Goal: Task Accomplishment & Management: Complete application form

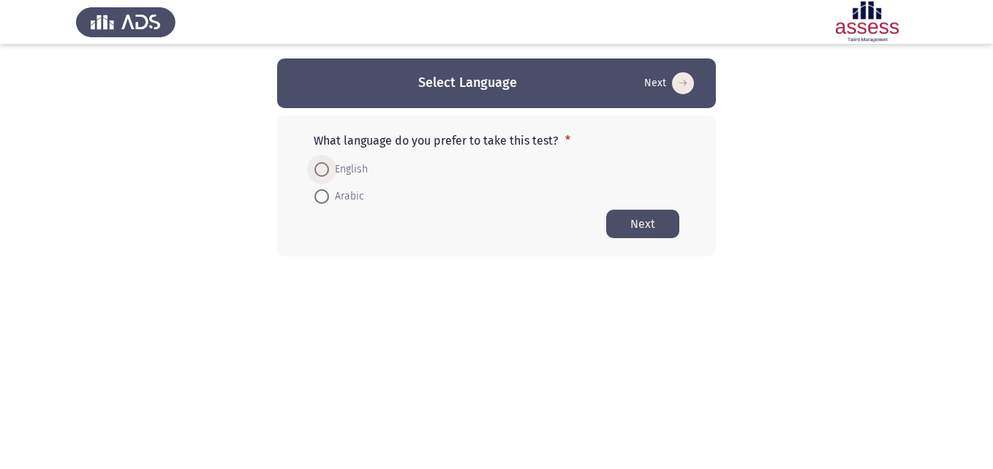
click at [328, 170] on span at bounding box center [321, 169] width 15 height 15
click at [328, 170] on input "English" at bounding box center [321, 169] width 15 height 15
radio input "true"
click at [647, 225] on button "Next" at bounding box center [642, 223] width 73 height 29
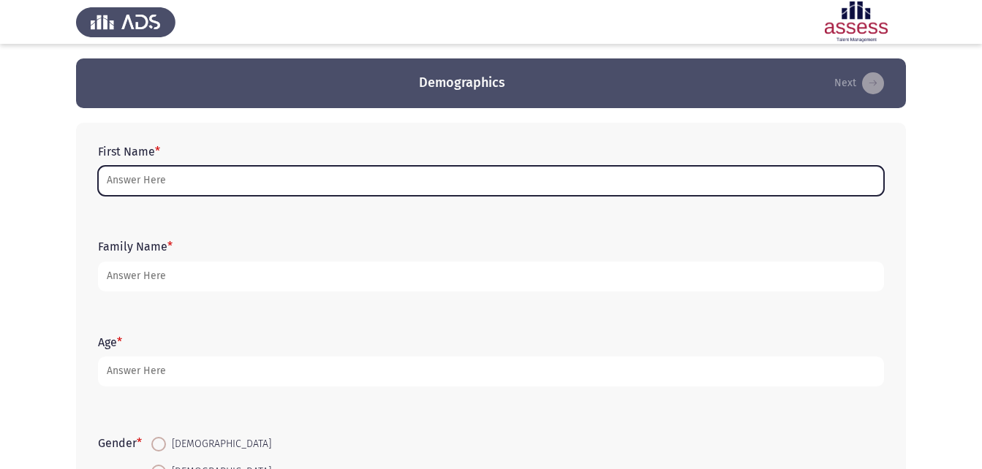
click at [654, 180] on input "First Name *" at bounding box center [491, 181] width 786 height 30
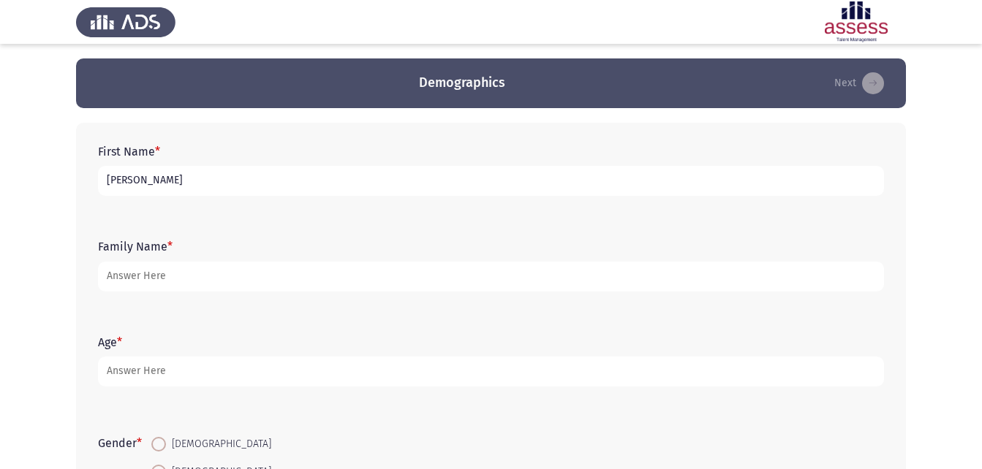
type input "[PERSON_NAME]"
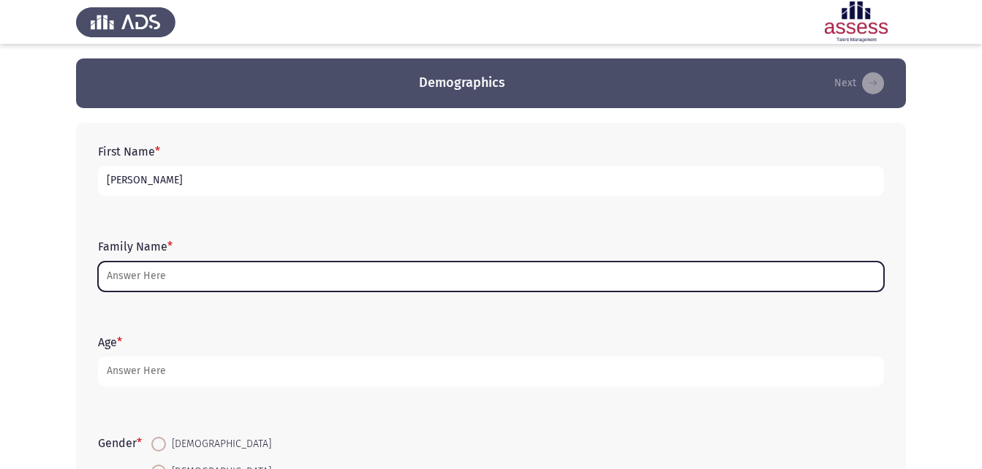
click at [710, 276] on input "Family Name *" at bounding box center [491, 277] width 786 height 30
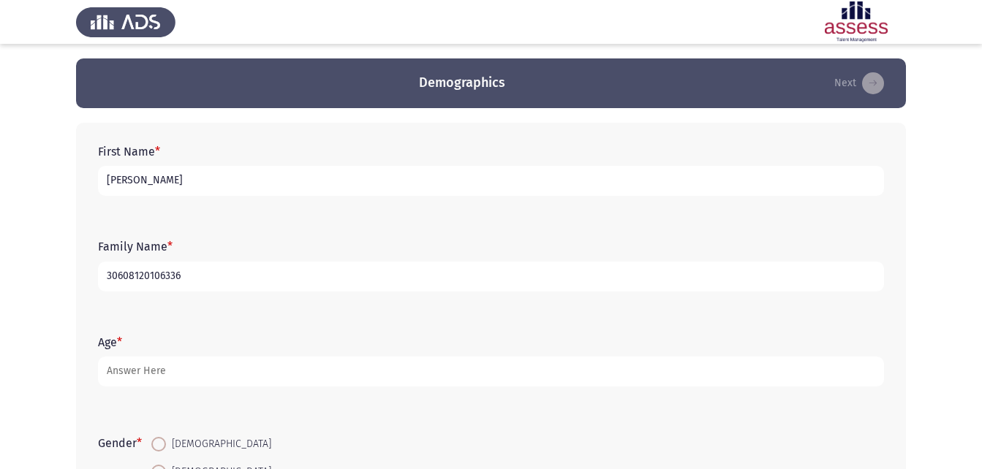
type input "30608120106336"
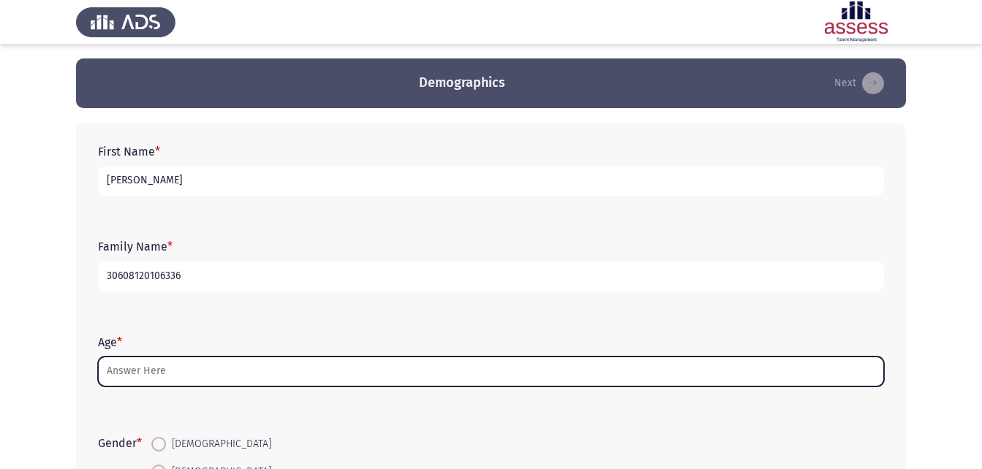
click at [197, 372] on input "Age *" at bounding box center [491, 372] width 786 height 30
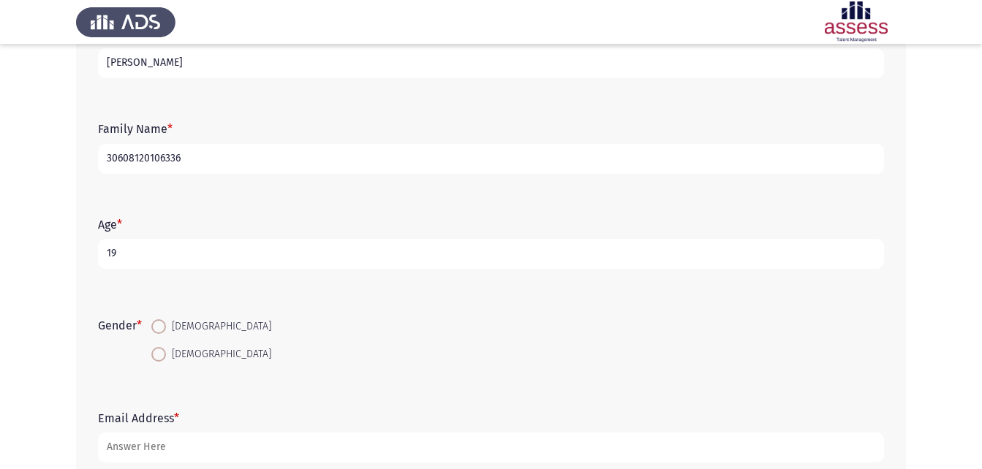
scroll to position [150, 0]
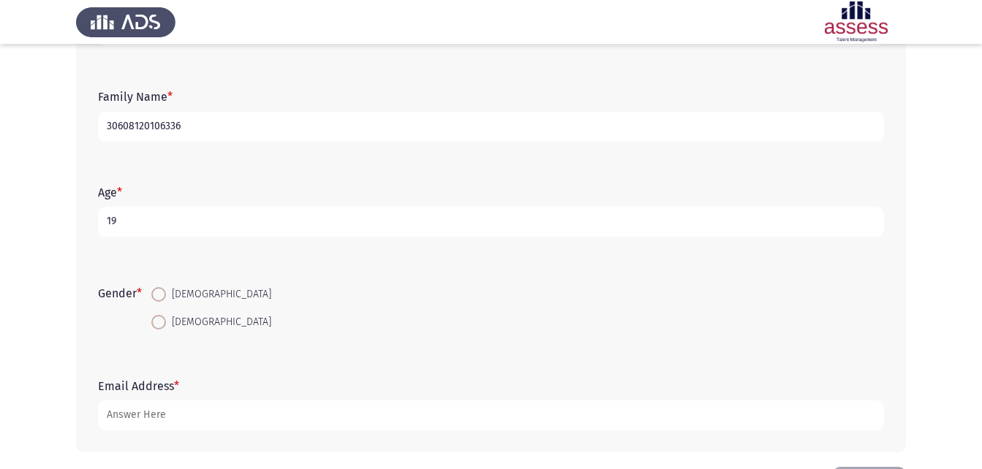
type input "19"
click at [159, 295] on span at bounding box center [159, 295] width 0 height 0
click at [162, 295] on input "[DEMOGRAPHIC_DATA]" at bounding box center [158, 294] width 15 height 15
radio input "true"
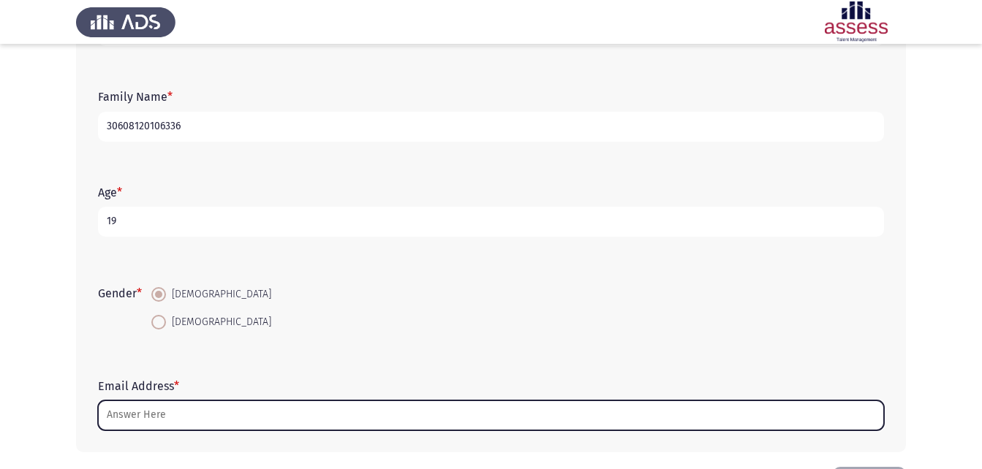
click at [194, 419] on input "Email Address *" at bounding box center [491, 416] width 786 height 30
type input ";"
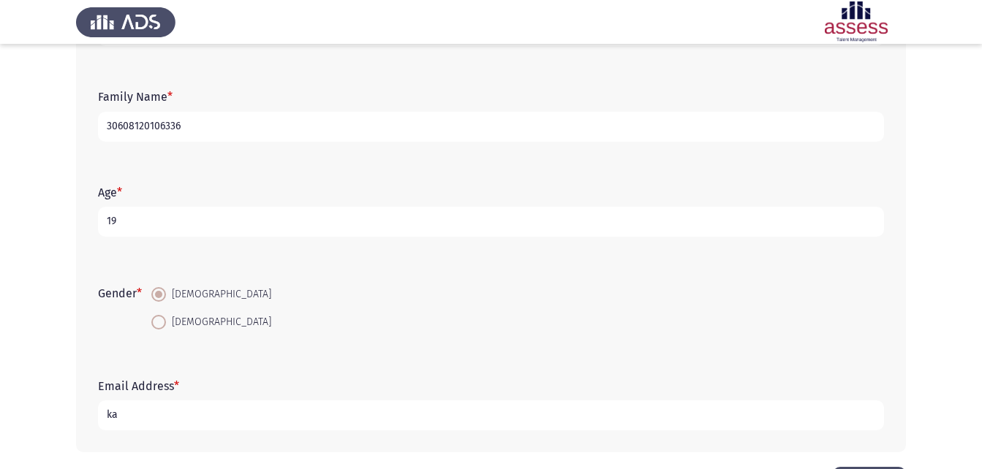
type input "k"
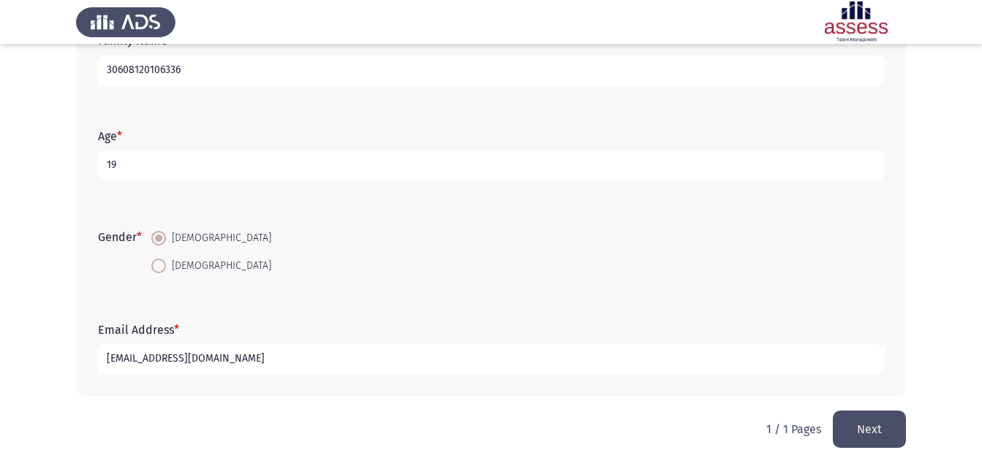
type input "[EMAIL_ADDRESS][DOMAIN_NAME]"
click at [864, 421] on button "Next" at bounding box center [869, 429] width 73 height 37
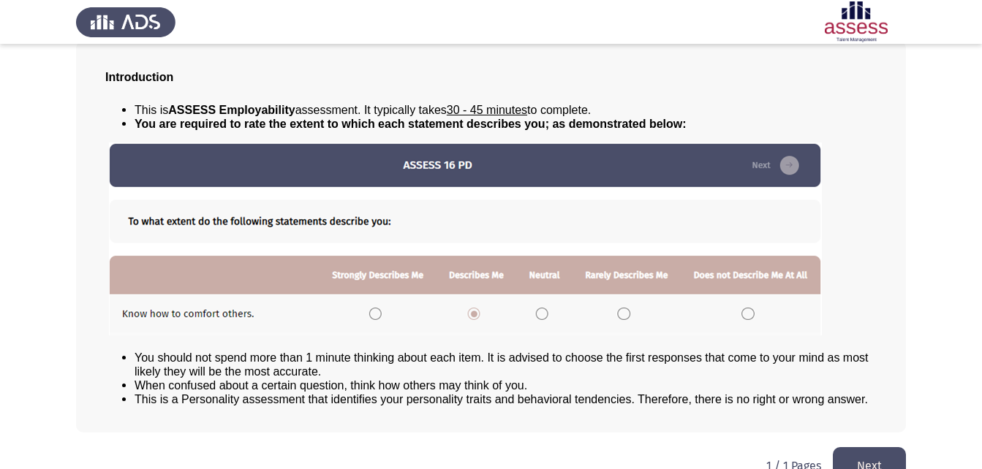
scroll to position [112, 0]
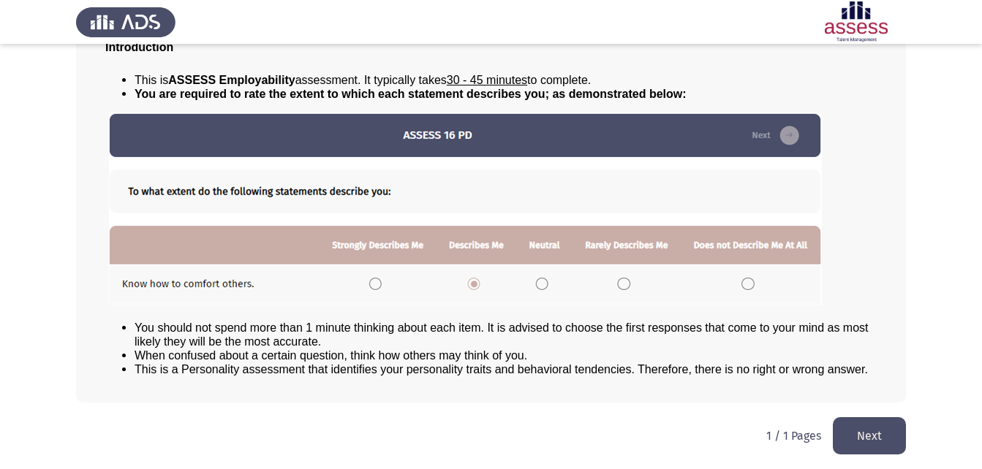
click at [862, 434] on button "Next" at bounding box center [869, 435] width 73 height 37
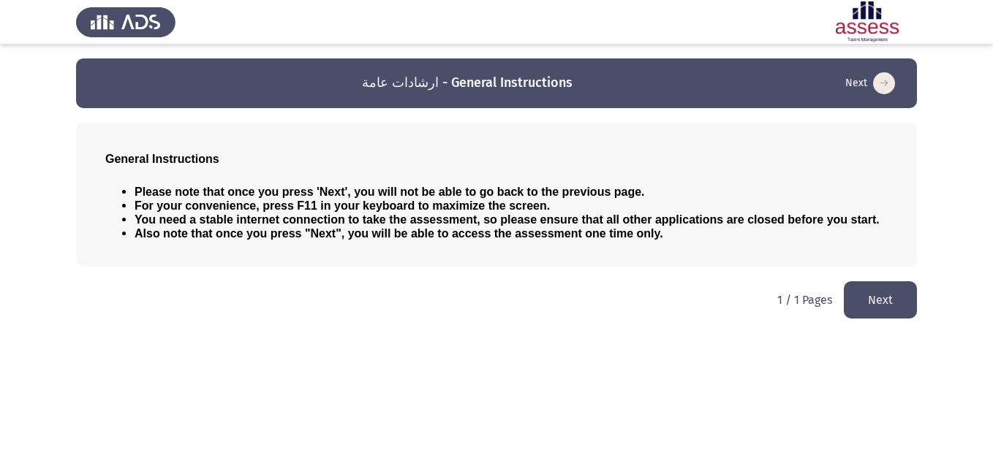
click at [887, 301] on button "Next" at bounding box center [880, 299] width 73 height 37
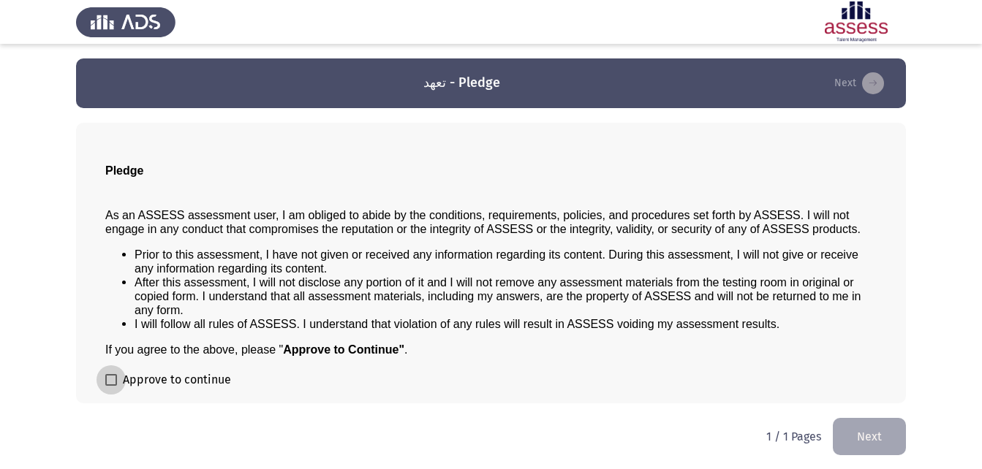
click at [111, 377] on span at bounding box center [111, 380] width 12 height 12
click at [111, 386] on input "Approve to continue" at bounding box center [110, 386] width 1 height 1
checkbox input "true"
click at [869, 435] on button "Next" at bounding box center [869, 436] width 73 height 37
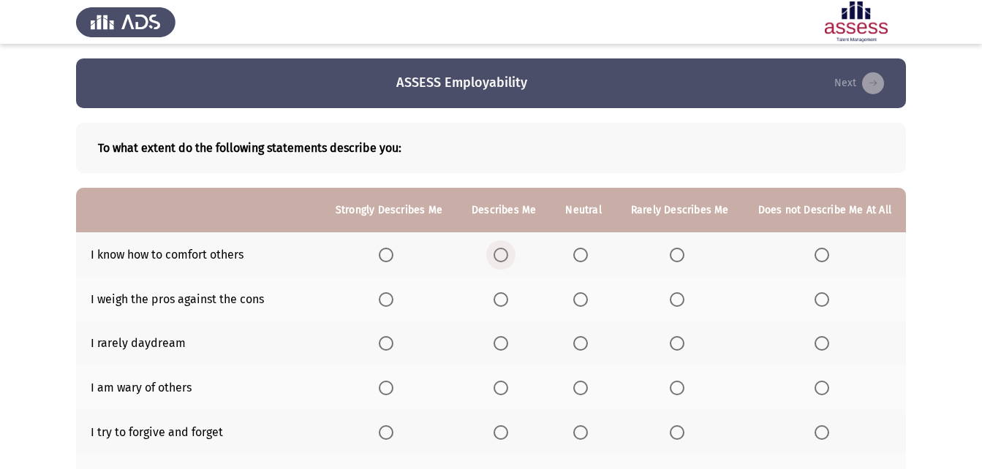
click at [504, 252] on span "Select an option" at bounding box center [501, 255] width 15 height 15
click at [504, 252] on input "Select an option" at bounding box center [501, 255] width 15 height 15
click at [586, 304] on span "Select an option" at bounding box center [580, 299] width 15 height 15
click at [586, 304] on input "Select an option" at bounding box center [580, 299] width 15 height 15
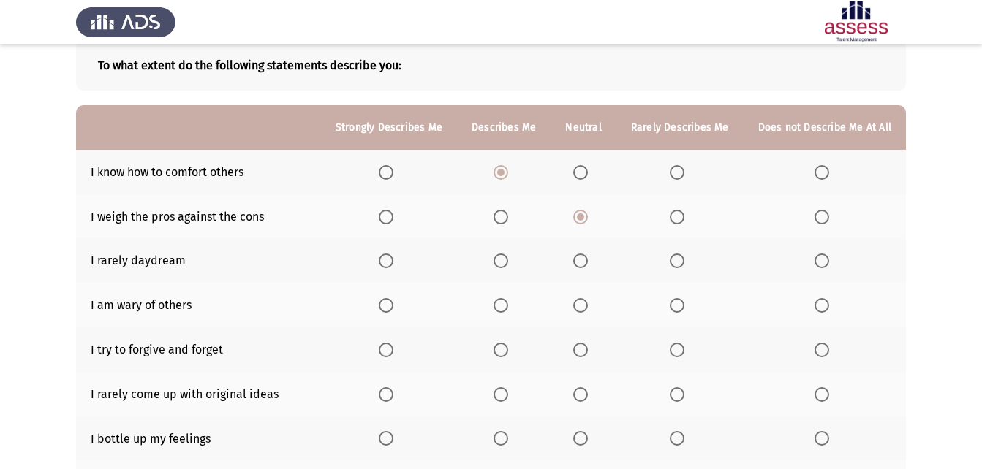
scroll to position [80, 0]
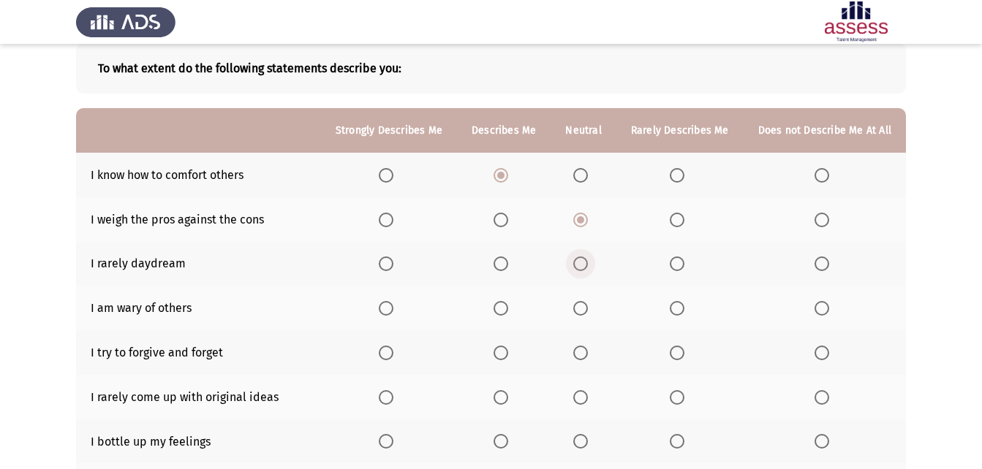
click at [583, 266] on span "Select an option" at bounding box center [580, 264] width 15 height 15
click at [583, 266] on input "Select an option" at bounding box center [580, 264] width 15 height 15
click at [583, 307] on span "Select an option" at bounding box center [580, 308] width 15 height 15
click at [583, 307] on input "Select an option" at bounding box center [580, 308] width 15 height 15
click at [504, 350] on span "Select an option" at bounding box center [501, 353] width 15 height 15
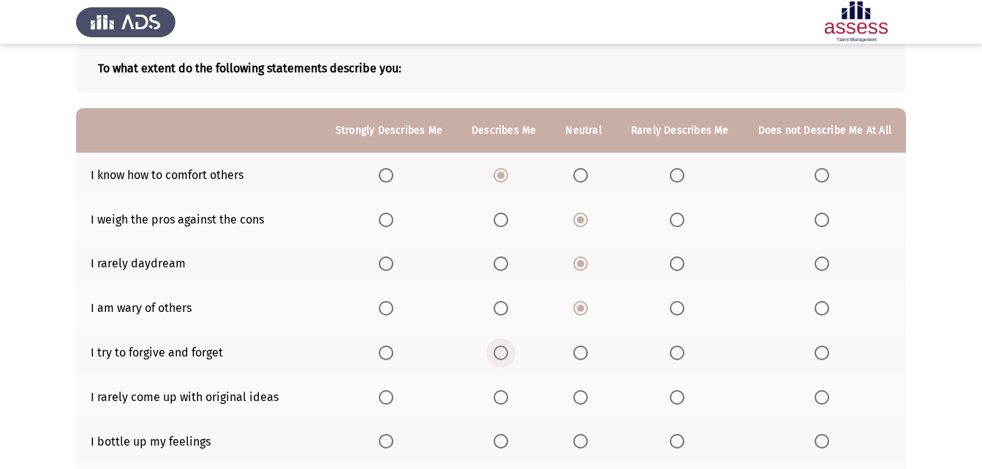
click at [504, 350] on input "Select an option" at bounding box center [501, 353] width 15 height 15
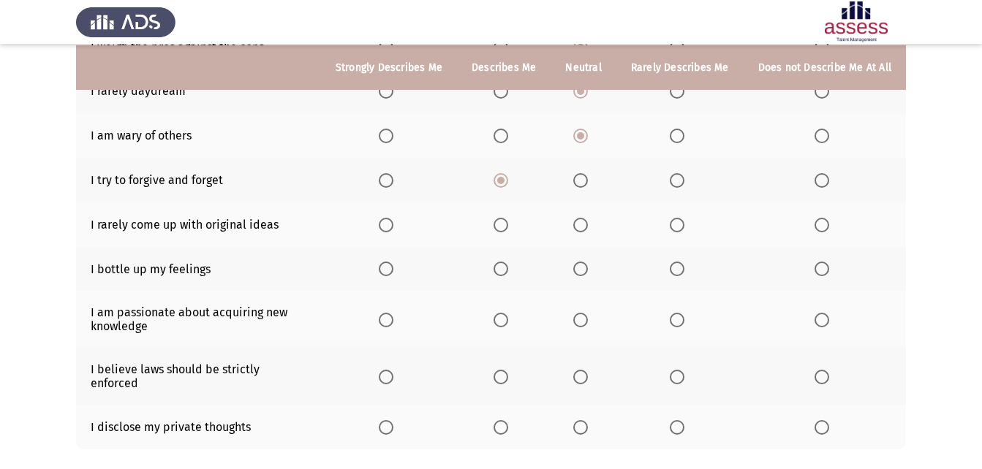
scroll to position [262, 0]
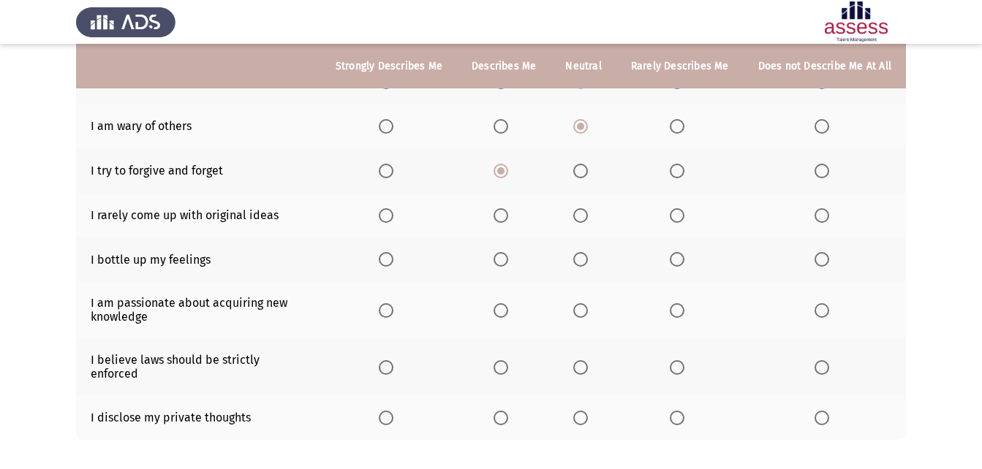
click at [392, 220] on span "Select an option" at bounding box center [386, 215] width 15 height 15
click at [392, 220] on input "Select an option" at bounding box center [386, 215] width 15 height 15
click at [581, 260] on span "Select an option" at bounding box center [581, 260] width 0 height 0
click at [584, 259] on input "Select an option" at bounding box center [580, 259] width 15 height 15
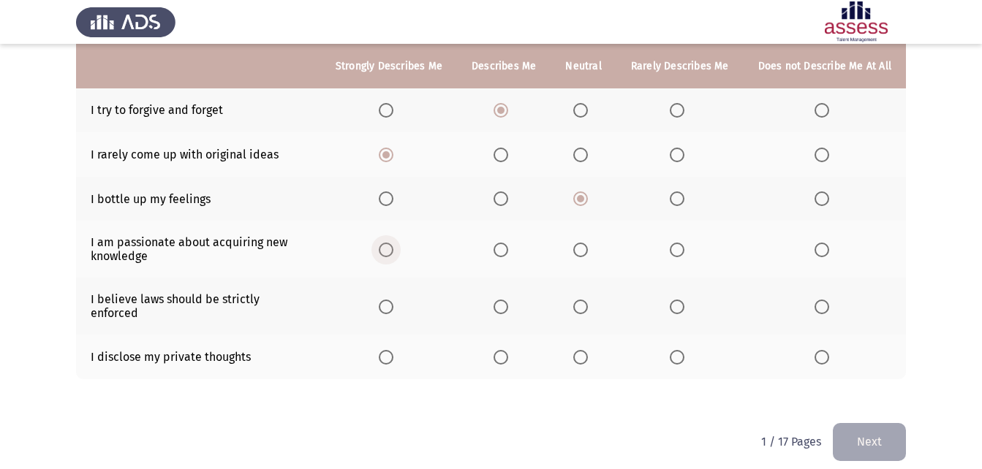
click at [391, 254] on span "Select an option" at bounding box center [386, 250] width 15 height 15
click at [391, 254] on input "Select an option" at bounding box center [386, 250] width 15 height 15
click at [586, 307] on span "Select an option" at bounding box center [580, 307] width 15 height 15
click at [586, 307] on input "Select an option" at bounding box center [580, 307] width 15 height 15
click at [502, 350] on span "Select an option" at bounding box center [501, 357] width 15 height 15
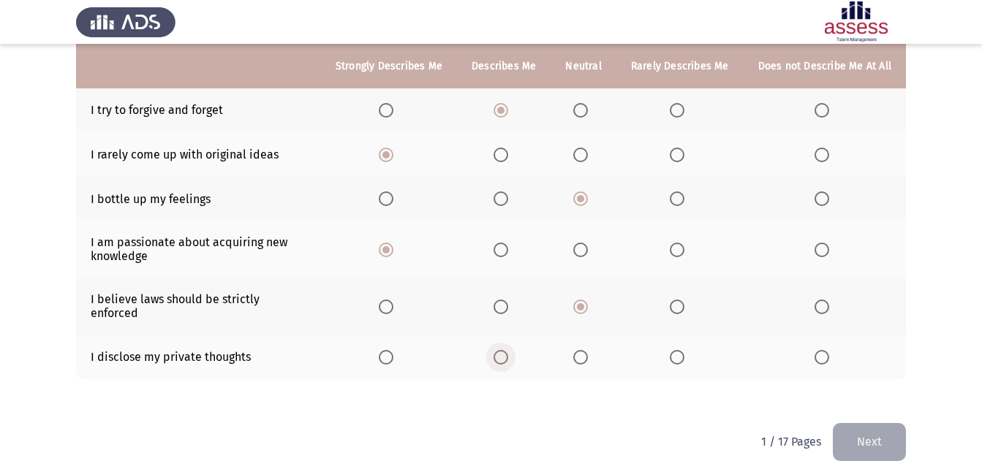
click at [502, 350] on input "Select an option" at bounding box center [501, 357] width 15 height 15
click at [885, 428] on button "Next" at bounding box center [869, 441] width 73 height 37
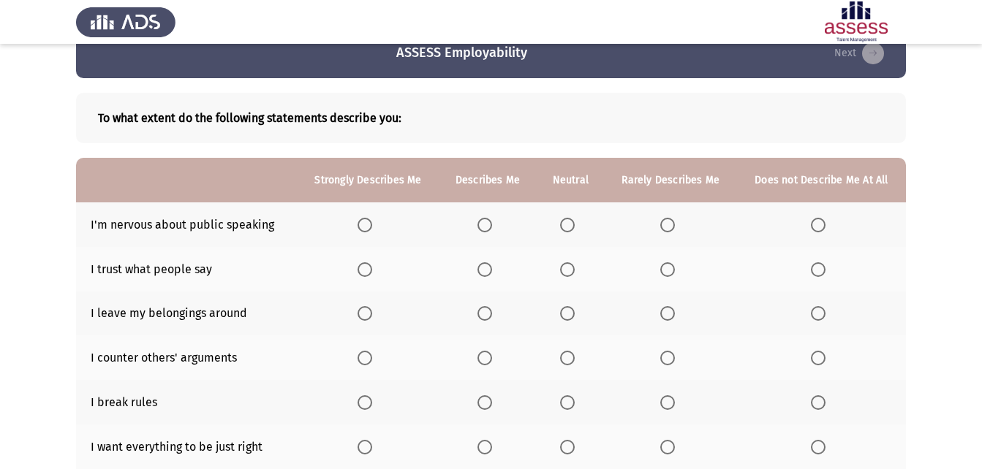
scroll to position [0, 0]
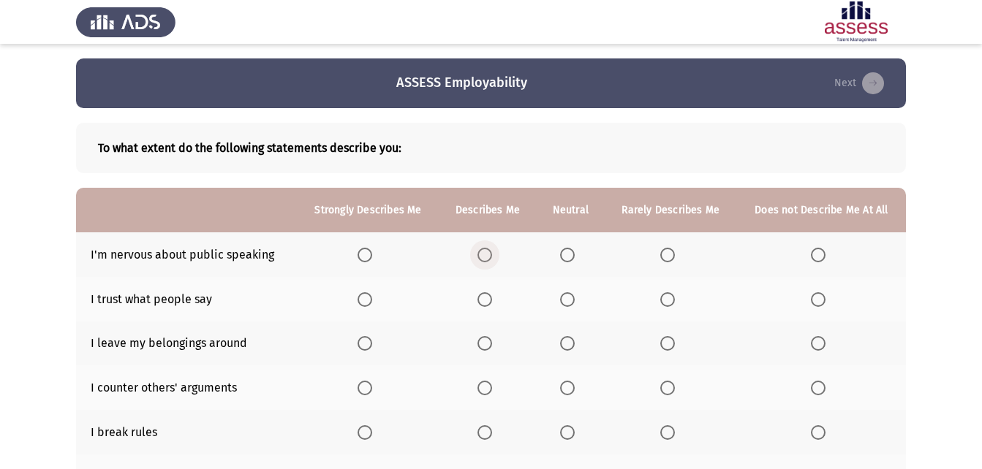
click at [482, 259] on span "Select an option" at bounding box center [484, 255] width 15 height 15
click at [482, 259] on input "Select an option" at bounding box center [484, 255] width 15 height 15
click at [671, 298] on span "Select an option" at bounding box center [667, 299] width 15 height 15
click at [671, 298] on input "Select an option" at bounding box center [667, 299] width 15 height 15
click at [366, 339] on span "Select an option" at bounding box center [365, 343] width 15 height 15
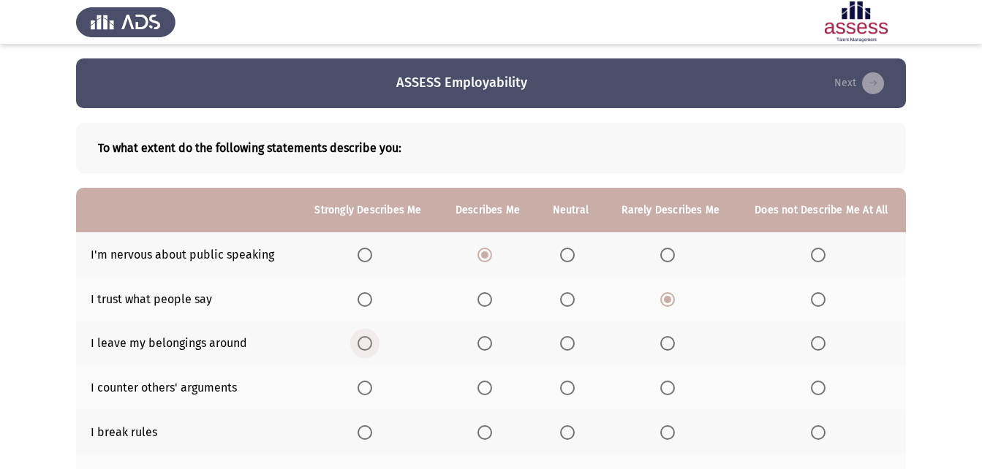
click at [366, 339] on input "Select an option" at bounding box center [365, 343] width 15 height 15
click at [662, 396] on span "Select an option" at bounding box center [667, 388] width 15 height 15
click at [662, 396] on input "Select an option" at bounding box center [667, 388] width 15 height 15
click at [806, 438] on th at bounding box center [821, 432] width 169 height 45
click at [817, 437] on span "Select an option" at bounding box center [818, 433] width 15 height 15
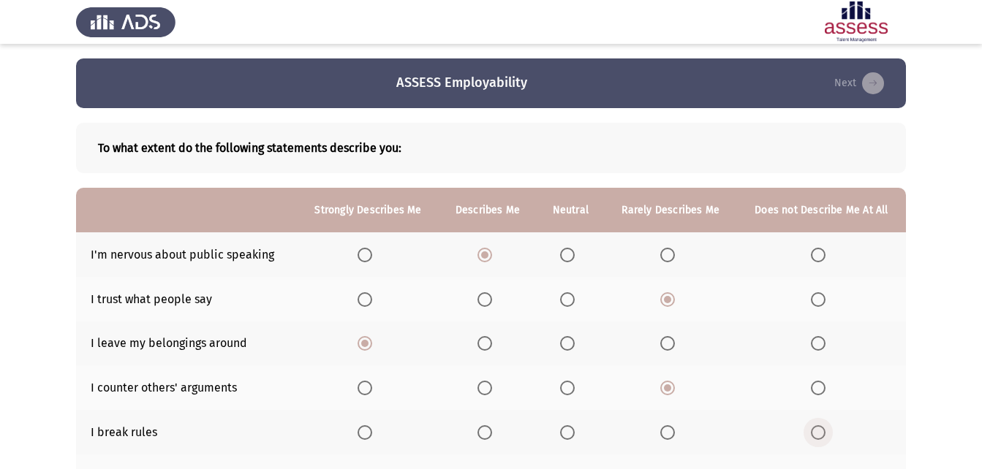
click at [817, 437] on input "Select an option" at bounding box center [818, 433] width 15 height 15
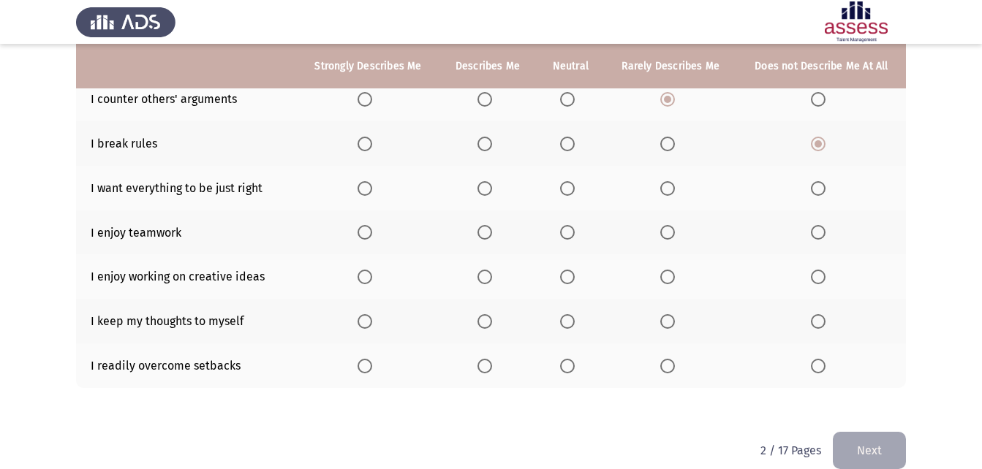
scroll to position [273, 0]
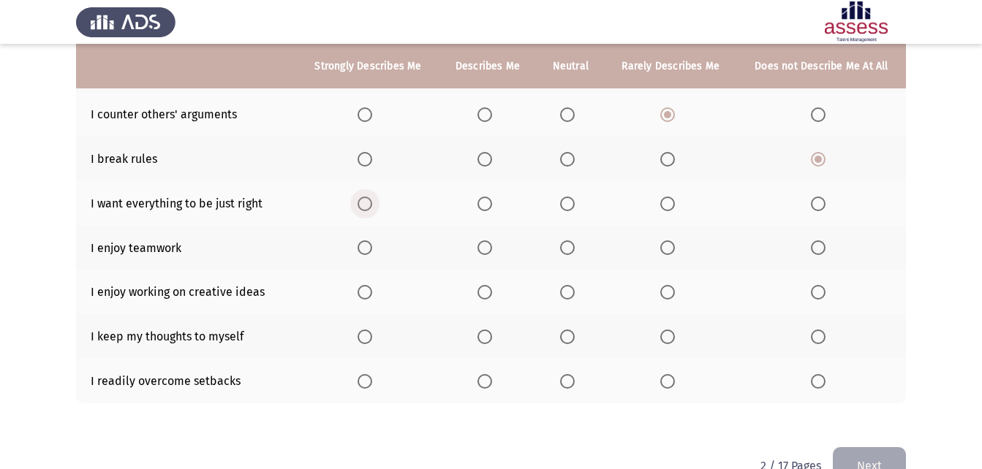
click at [368, 203] on span "Select an option" at bounding box center [365, 204] width 15 height 15
click at [368, 203] on input "Select an option" at bounding box center [365, 204] width 15 height 15
click at [372, 247] on span "Select an option" at bounding box center [365, 248] width 15 height 15
click at [372, 247] on input "Select an option" at bounding box center [365, 248] width 15 height 15
click at [371, 295] on span "Select an option" at bounding box center [365, 292] width 15 height 15
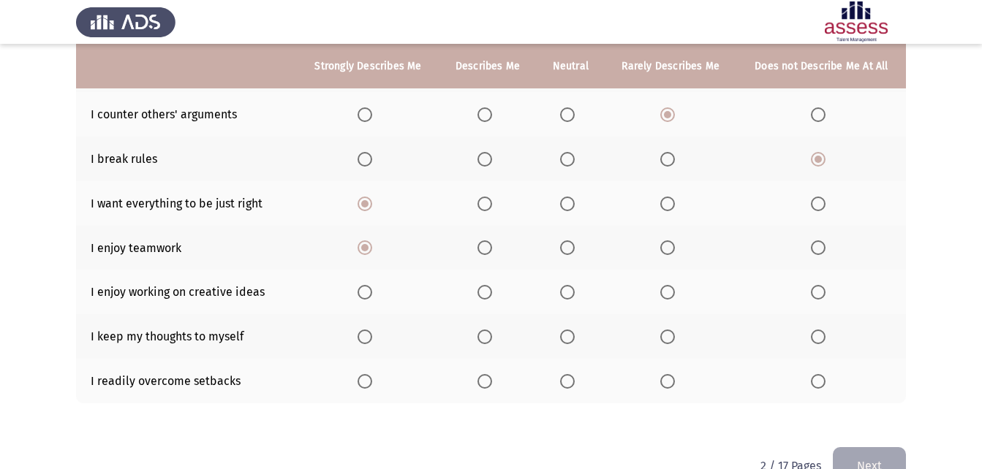
click at [371, 295] on input "Select an option" at bounding box center [365, 292] width 15 height 15
click at [820, 333] on span "Select an option" at bounding box center [818, 337] width 15 height 15
click at [820, 333] on input "Select an option" at bounding box center [818, 337] width 15 height 15
click at [570, 379] on span "Select an option" at bounding box center [567, 381] width 15 height 15
click at [570, 379] on input "Select an option" at bounding box center [567, 381] width 15 height 15
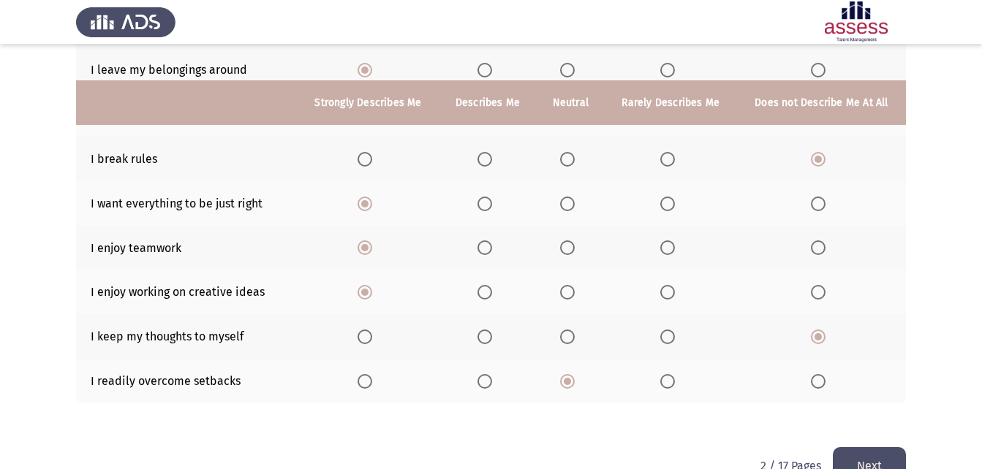
scroll to position [310, 0]
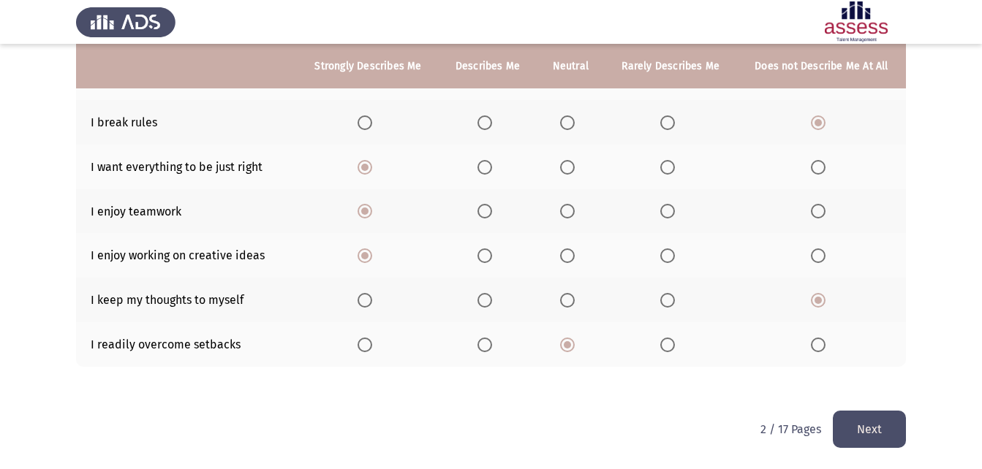
click at [874, 426] on button "Next" at bounding box center [869, 429] width 73 height 37
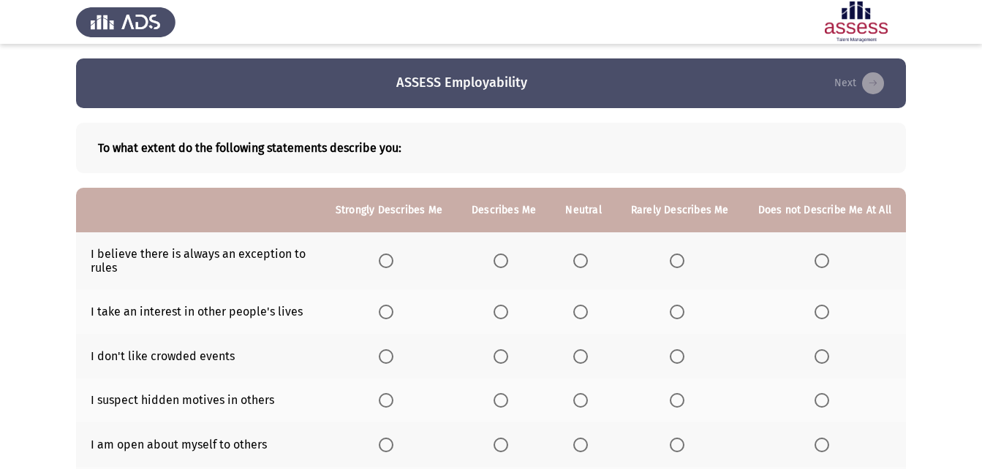
click at [583, 258] on span "Select an option" at bounding box center [580, 261] width 15 height 15
click at [583, 258] on input "Select an option" at bounding box center [580, 261] width 15 height 15
click at [578, 311] on span "Select an option" at bounding box center [580, 312] width 15 height 15
click at [578, 311] on input "Select an option" at bounding box center [580, 312] width 15 height 15
click at [393, 360] on span "Select an option" at bounding box center [386, 356] width 15 height 15
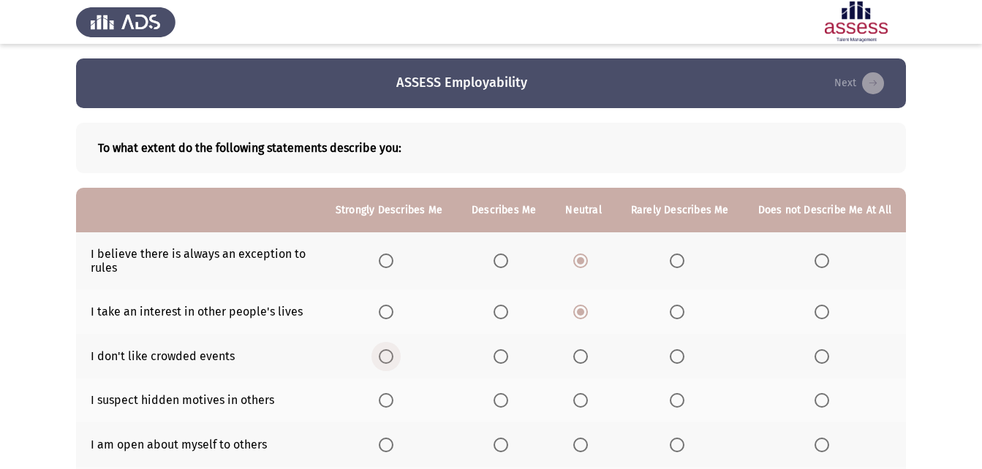
click at [393, 360] on input "Select an option" at bounding box center [386, 356] width 15 height 15
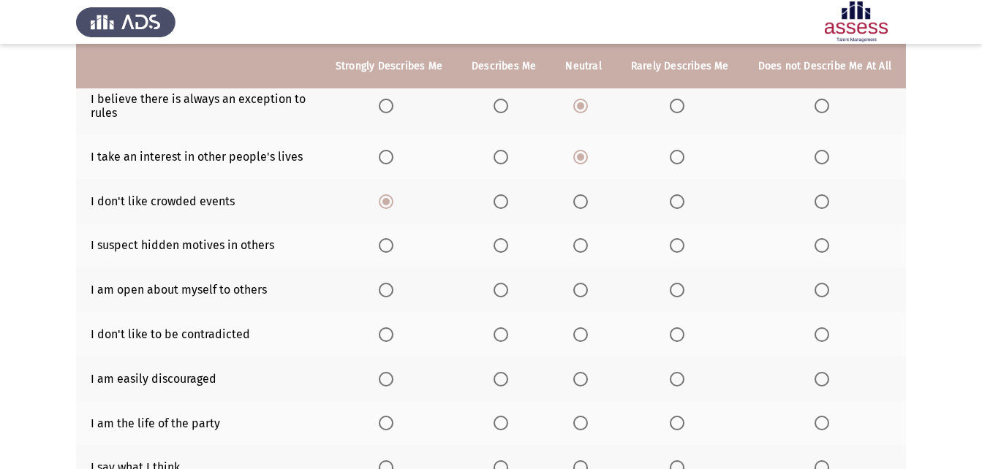
scroll to position [158, 0]
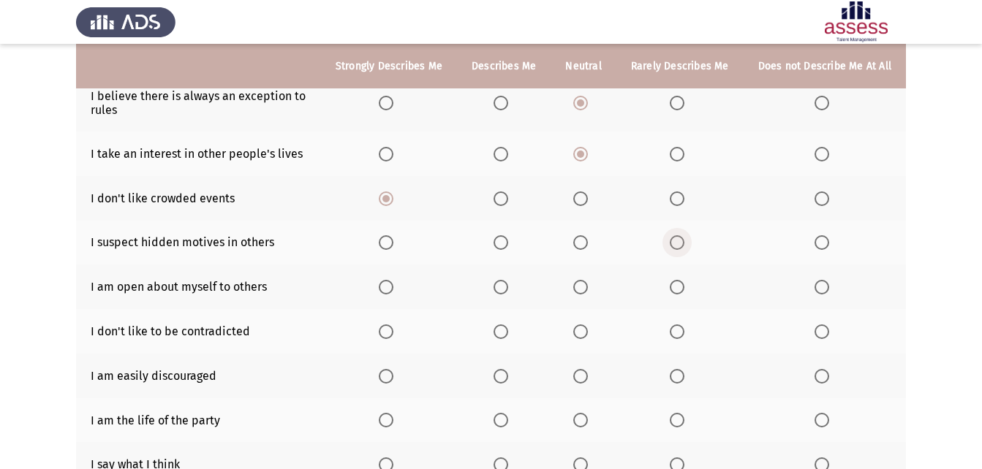
drag, startPoint x: 675, startPoint y: 240, endPoint x: 675, endPoint y: 248, distance: 8.0
click at [675, 248] on span "Select an option" at bounding box center [677, 242] width 15 height 15
click at [675, 248] on input "Select an option" at bounding box center [677, 242] width 15 height 15
click at [586, 291] on span "Select an option" at bounding box center [580, 287] width 15 height 15
click at [586, 291] on input "Select an option" at bounding box center [580, 287] width 15 height 15
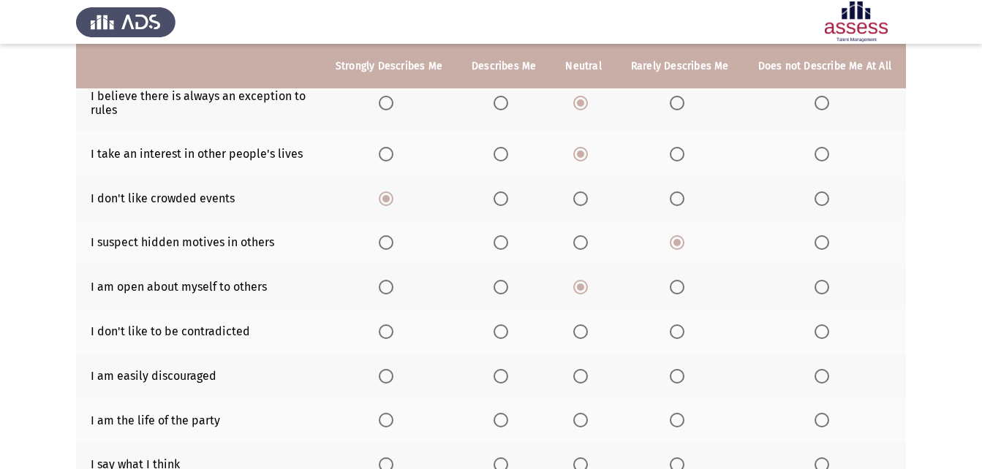
click at [829, 336] on span "Select an option" at bounding box center [822, 332] width 15 height 15
click at [829, 336] on input "Select an option" at bounding box center [822, 332] width 15 height 15
click at [828, 382] on span "Select an option" at bounding box center [822, 376] width 15 height 15
click at [828, 382] on input "Select an option" at bounding box center [822, 376] width 15 height 15
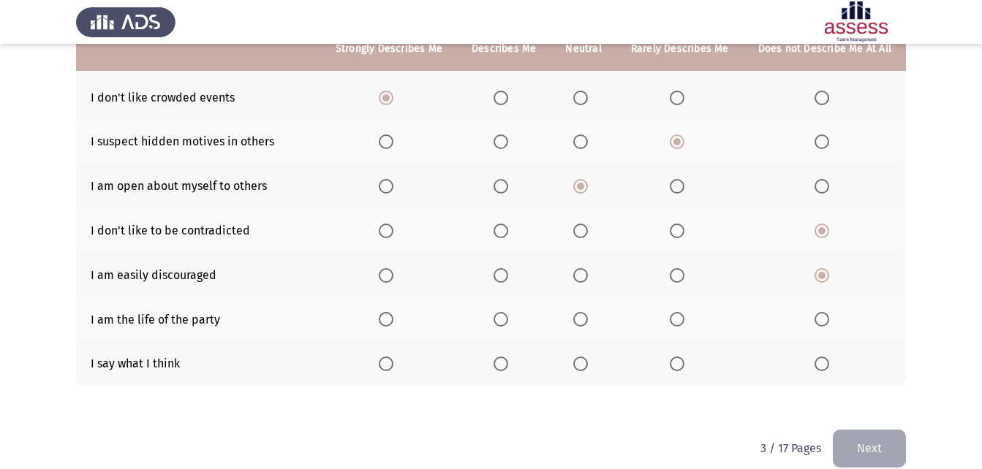
scroll to position [278, 0]
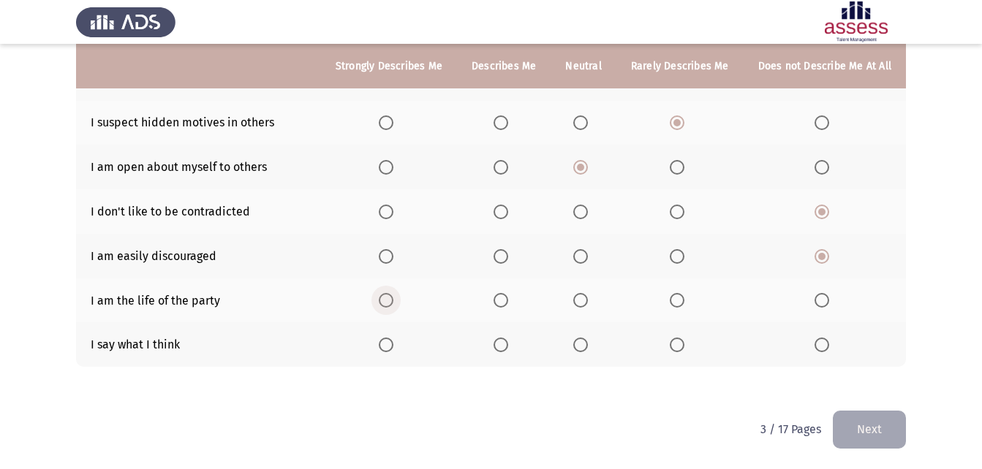
click at [393, 294] on span "Select an option" at bounding box center [386, 300] width 15 height 15
click at [393, 294] on input "Select an option" at bounding box center [386, 300] width 15 height 15
click at [678, 349] on span "Select an option" at bounding box center [677, 345] width 15 height 15
click at [678, 349] on input "Select an option" at bounding box center [677, 345] width 15 height 15
click at [586, 347] on span "Select an option" at bounding box center [580, 345] width 15 height 15
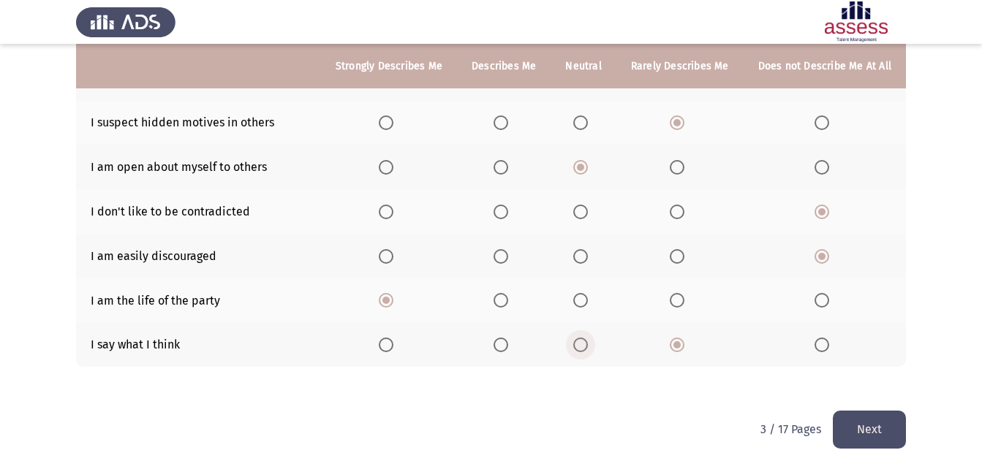
click at [586, 347] on input "Select an option" at bounding box center [580, 345] width 15 height 15
click at [676, 349] on span "Select an option" at bounding box center [677, 345] width 15 height 15
click at [676, 349] on input "Select an option" at bounding box center [677, 345] width 15 height 15
click at [872, 426] on button "Next" at bounding box center [869, 429] width 73 height 37
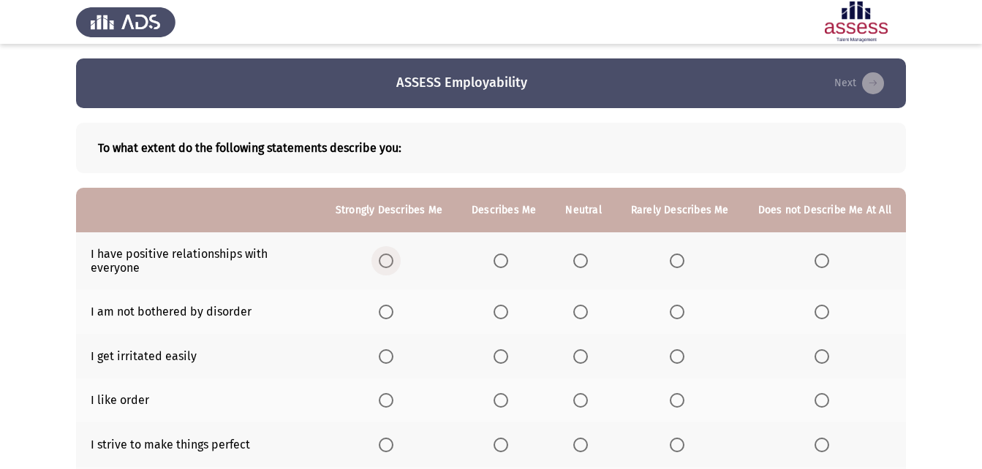
click at [393, 263] on span "Select an option" at bounding box center [386, 261] width 15 height 15
click at [393, 263] on input "Select an option" at bounding box center [386, 261] width 15 height 15
click at [508, 311] on span "Select an option" at bounding box center [501, 312] width 15 height 15
click at [508, 311] on input "Select an option" at bounding box center [501, 312] width 15 height 15
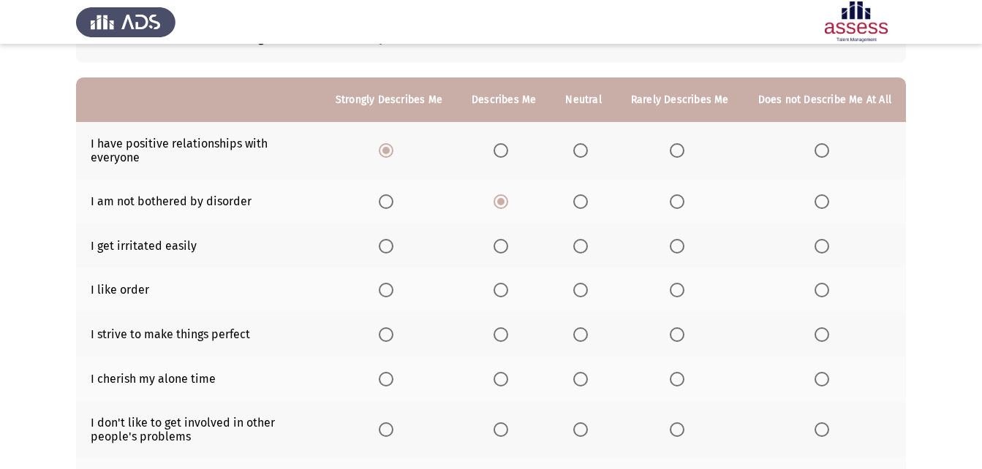
scroll to position [113, 0]
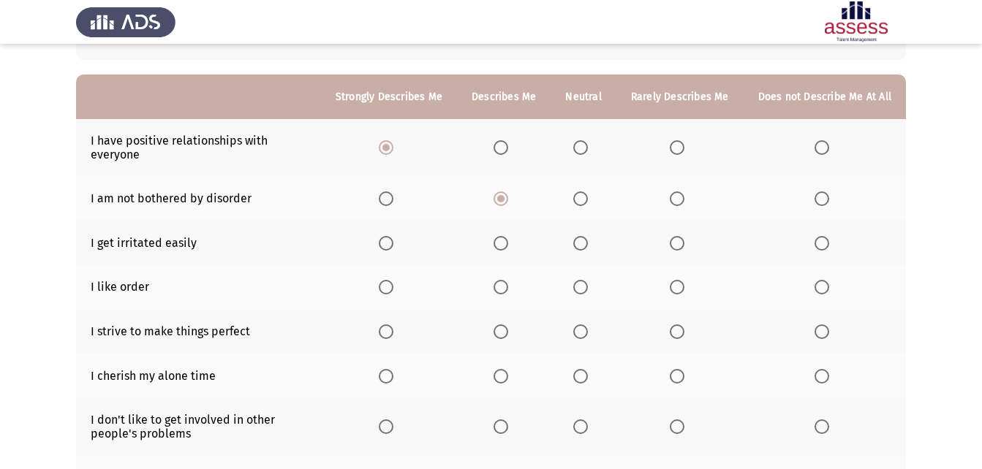
click at [826, 249] on span "Select an option" at bounding box center [822, 243] width 15 height 15
click at [826, 249] on input "Select an option" at bounding box center [822, 243] width 15 height 15
click at [679, 289] on span "Select an option" at bounding box center [677, 287] width 15 height 15
click at [679, 289] on input "Select an option" at bounding box center [677, 287] width 15 height 15
click at [505, 332] on span "Select an option" at bounding box center [501, 332] width 15 height 15
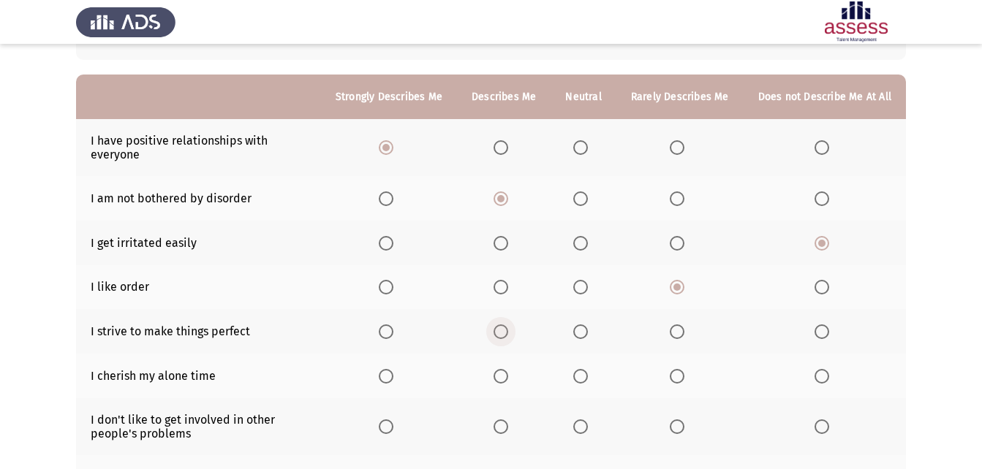
click at [505, 332] on input "Select an option" at bounding box center [501, 332] width 15 height 15
click at [393, 380] on span "Select an option" at bounding box center [386, 376] width 15 height 15
click at [393, 380] on input "Select an option" at bounding box center [386, 376] width 15 height 15
click at [508, 376] on span "Select an option" at bounding box center [501, 376] width 15 height 15
click at [508, 376] on input "Select an option" at bounding box center [501, 376] width 15 height 15
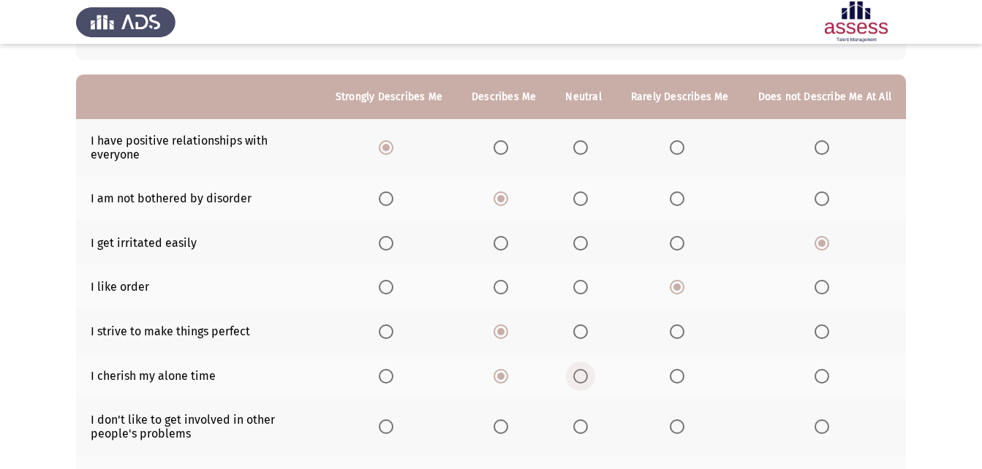
click at [581, 377] on span "Select an option" at bounding box center [581, 377] width 0 height 0
click at [584, 377] on input "Select an option" at bounding box center [580, 376] width 15 height 15
click at [390, 434] on span "Select an option" at bounding box center [386, 427] width 15 height 15
click at [390, 434] on input "Select an option" at bounding box center [386, 427] width 15 height 15
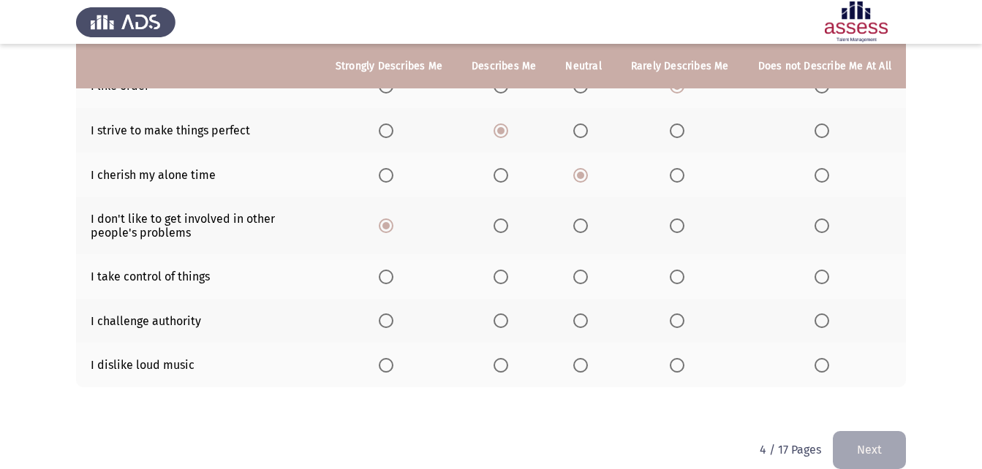
scroll to position [335, 0]
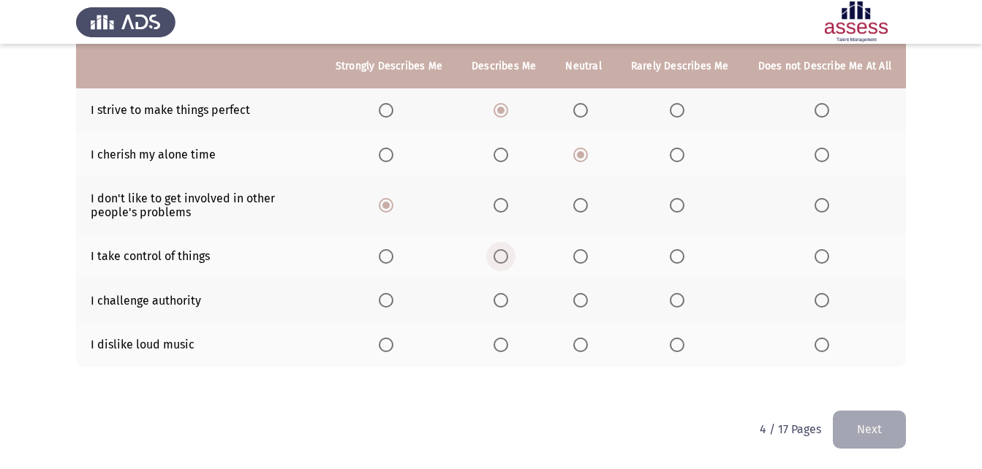
click at [508, 254] on span "Select an option" at bounding box center [501, 256] width 15 height 15
click at [508, 254] on input "Select an option" at bounding box center [501, 256] width 15 height 15
click at [505, 296] on span "Select an option" at bounding box center [501, 300] width 15 height 15
click at [505, 296] on input "Select an option" at bounding box center [501, 300] width 15 height 15
click at [393, 352] on span "Select an option" at bounding box center [386, 345] width 15 height 15
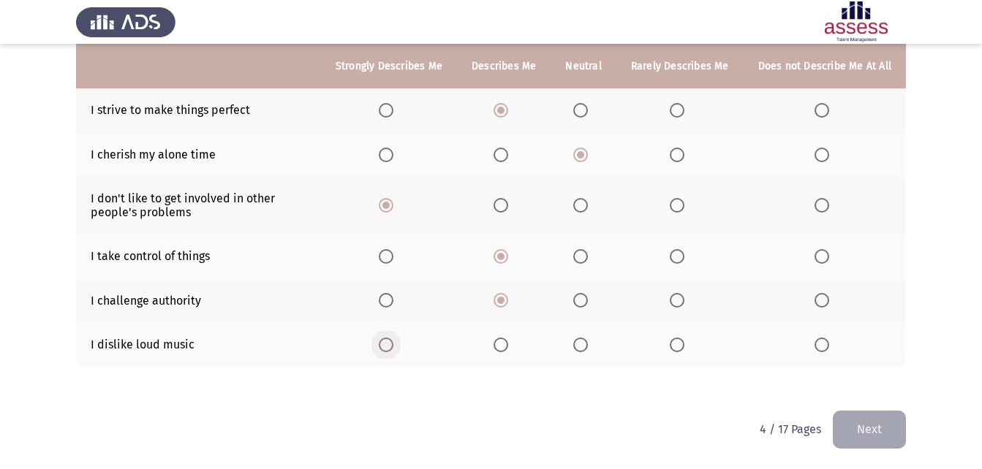
click at [393, 352] on input "Select an option" at bounding box center [386, 345] width 15 height 15
click at [868, 420] on button "Next" at bounding box center [869, 429] width 73 height 37
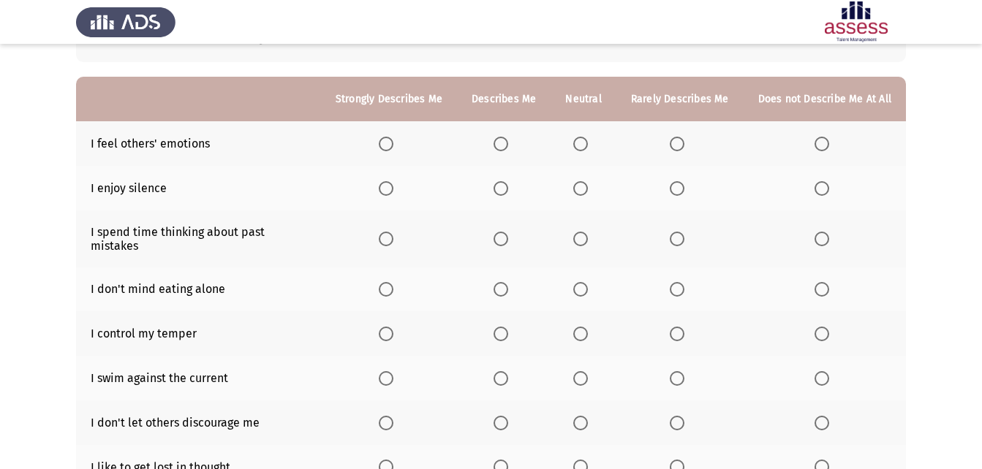
scroll to position [116, 0]
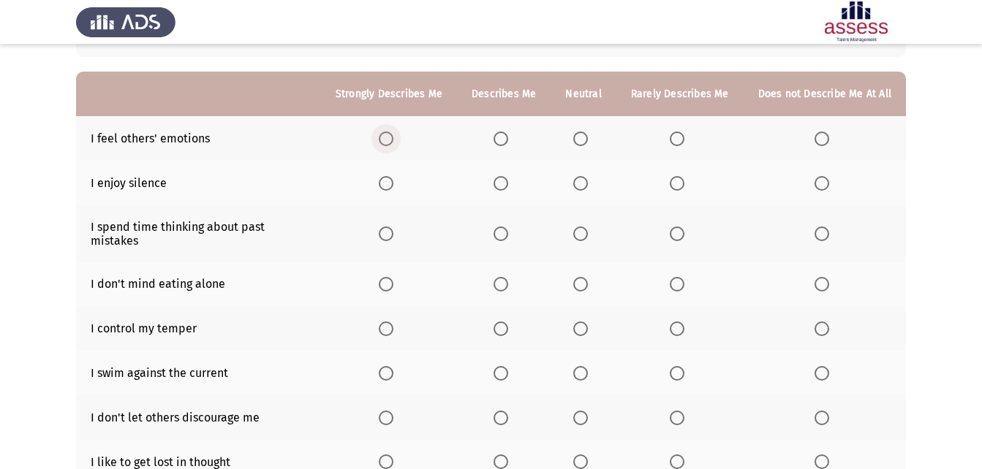
click at [393, 142] on span "Select an option" at bounding box center [386, 139] width 15 height 15
click at [393, 142] on input "Select an option" at bounding box center [386, 139] width 15 height 15
click at [583, 189] on span "Select an option" at bounding box center [580, 183] width 15 height 15
click at [583, 189] on input "Select an option" at bounding box center [580, 183] width 15 height 15
click at [828, 235] on span "Select an option" at bounding box center [822, 234] width 15 height 15
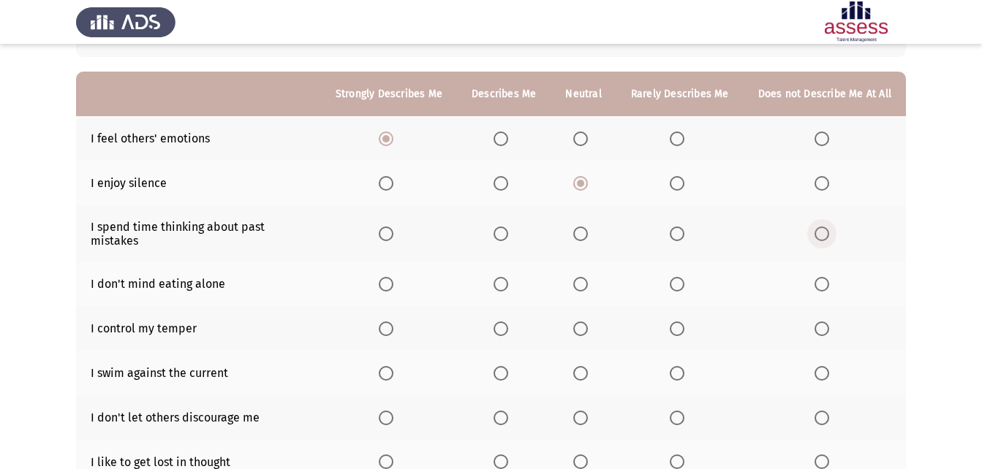
click at [828, 235] on input "Select an option" at bounding box center [822, 234] width 15 height 15
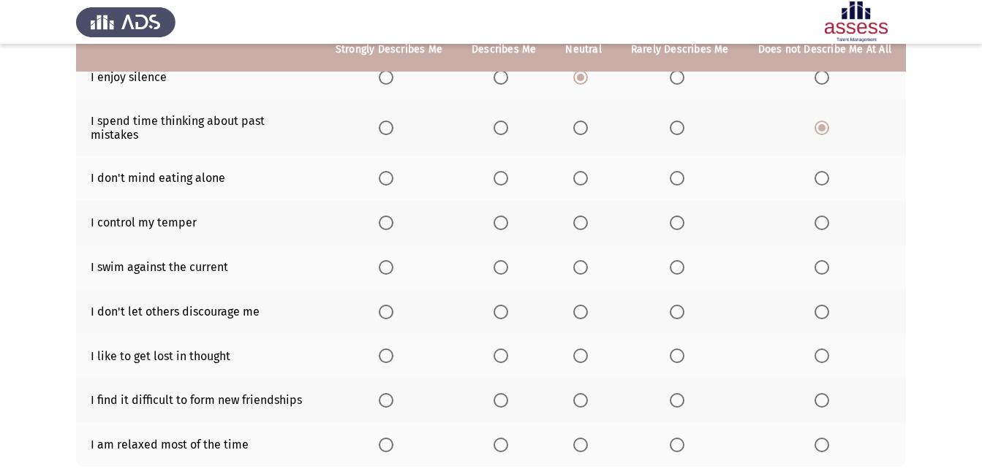
scroll to position [205, 0]
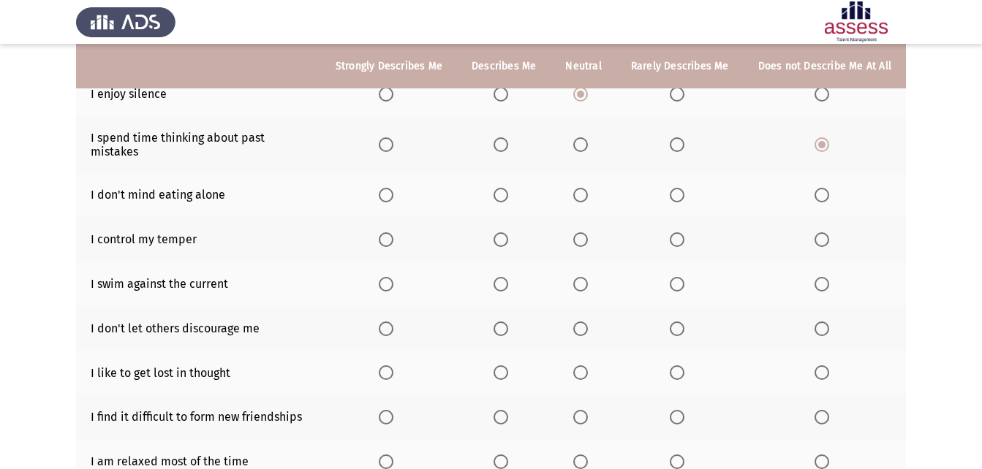
click at [583, 188] on span "Select an option" at bounding box center [580, 195] width 15 height 15
click at [583, 188] on input "Select an option" at bounding box center [580, 195] width 15 height 15
click at [393, 233] on span "Select an option" at bounding box center [386, 240] width 15 height 15
click at [393, 233] on input "Select an option" at bounding box center [386, 240] width 15 height 15
click at [503, 233] on span "Select an option" at bounding box center [501, 240] width 15 height 15
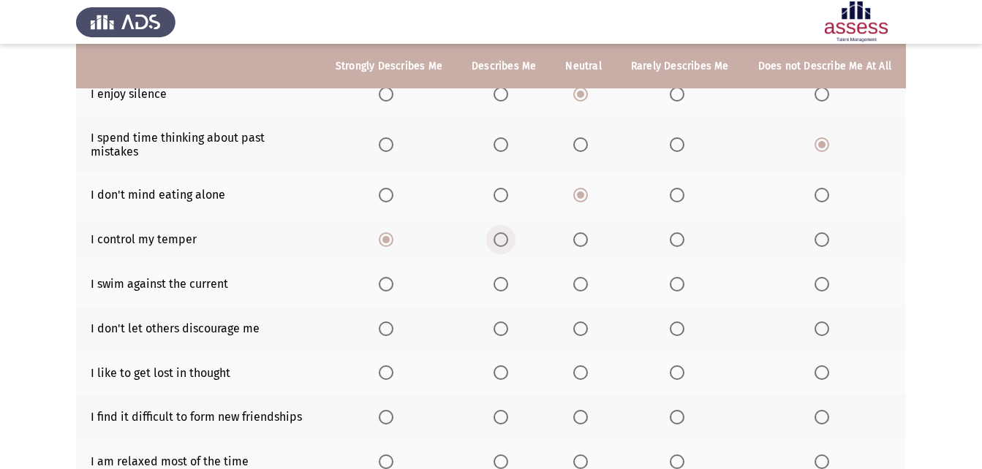
click at [503, 233] on input "Select an option" at bounding box center [501, 240] width 15 height 15
click at [824, 277] on span "Select an option" at bounding box center [822, 284] width 15 height 15
click at [824, 277] on input "Select an option" at bounding box center [822, 284] width 15 height 15
click at [390, 322] on span "Select an option" at bounding box center [386, 329] width 15 height 15
click at [390, 322] on input "Select an option" at bounding box center [386, 329] width 15 height 15
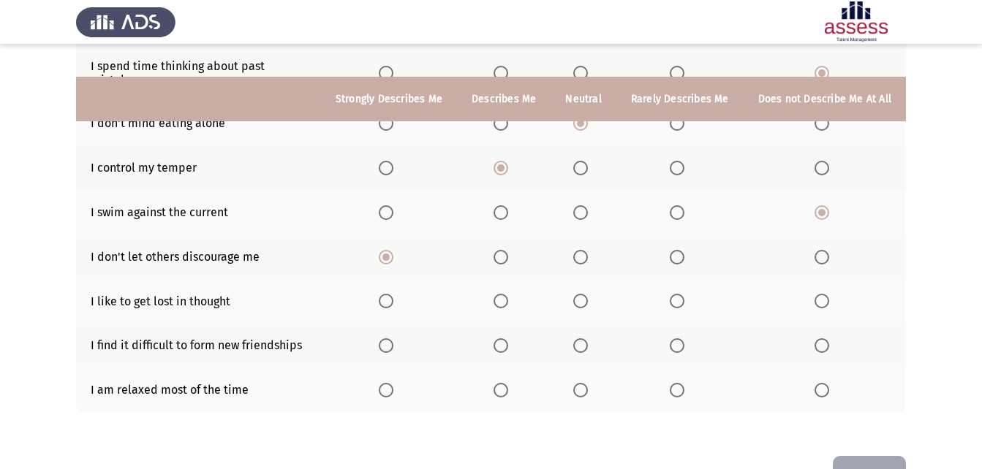
scroll to position [310, 0]
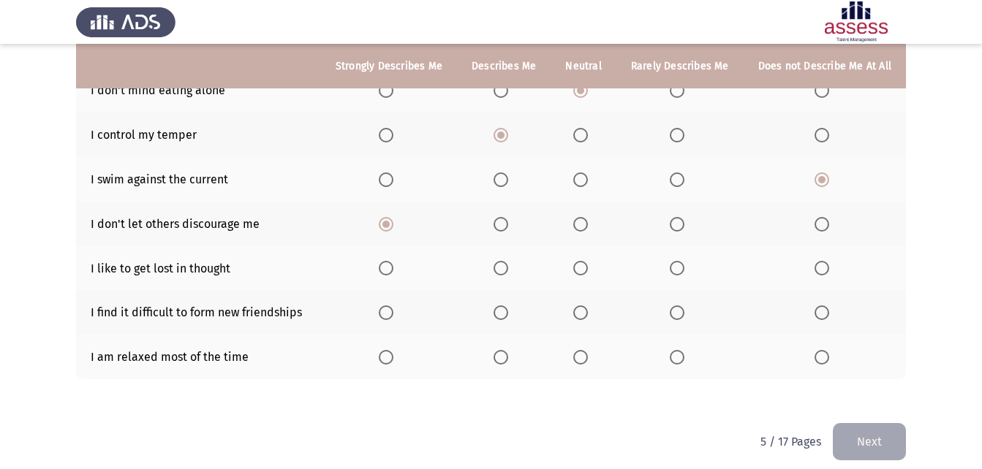
click at [390, 306] on span "Select an option" at bounding box center [386, 313] width 15 height 15
click at [390, 306] on input "Select an option" at bounding box center [386, 313] width 15 height 15
click at [607, 257] on th at bounding box center [583, 268] width 65 height 45
click at [588, 261] on span "Select an option" at bounding box center [580, 268] width 15 height 15
click at [588, 261] on input "Select an option" at bounding box center [580, 268] width 15 height 15
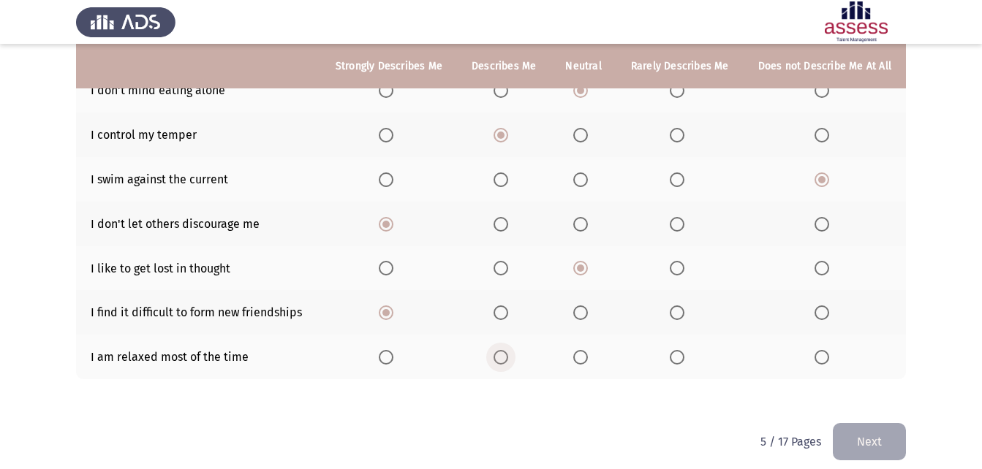
click at [504, 350] on span "Select an option" at bounding box center [501, 357] width 15 height 15
click at [504, 350] on input "Select an option" at bounding box center [501, 357] width 15 height 15
click at [823, 306] on span "Select an option" at bounding box center [822, 313] width 15 height 15
click at [823, 306] on input "Select an option" at bounding box center [822, 313] width 15 height 15
click at [825, 261] on span "Select an option" at bounding box center [822, 268] width 15 height 15
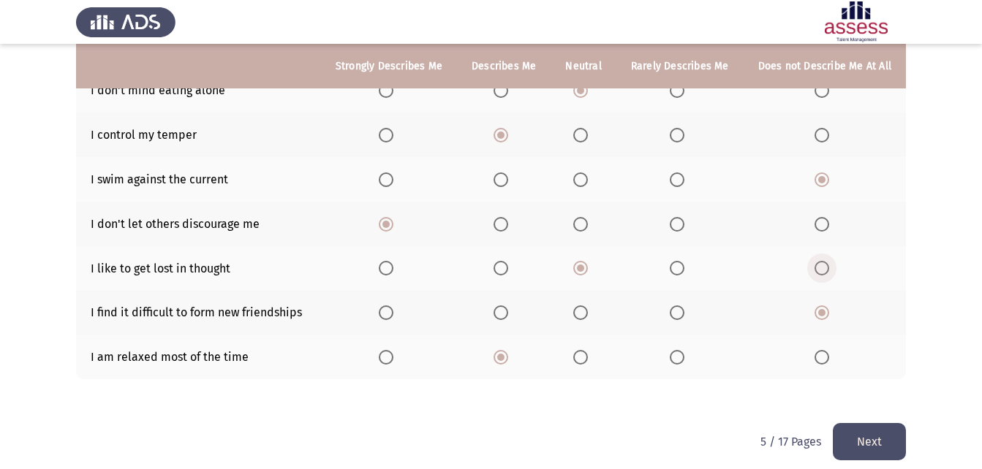
click at [825, 261] on input "Select an option" at bounding box center [822, 268] width 15 height 15
click at [892, 433] on button "Next" at bounding box center [869, 441] width 73 height 37
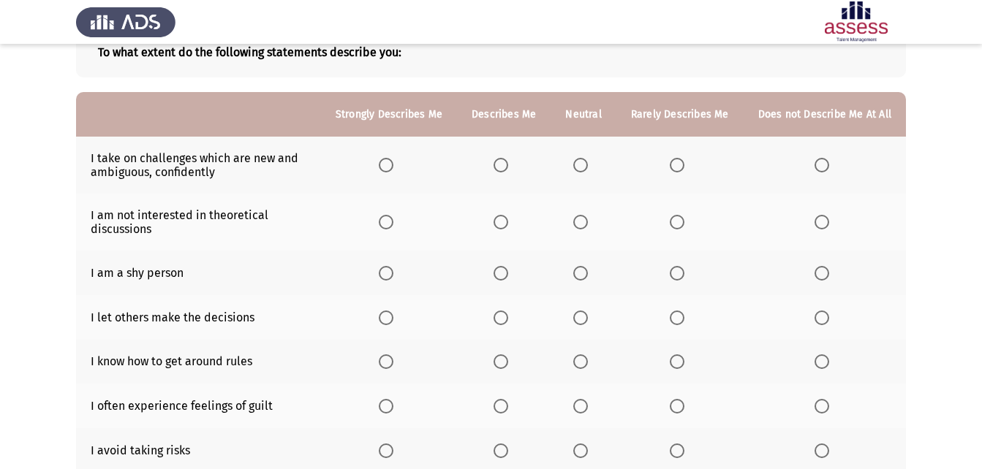
scroll to position [135, 0]
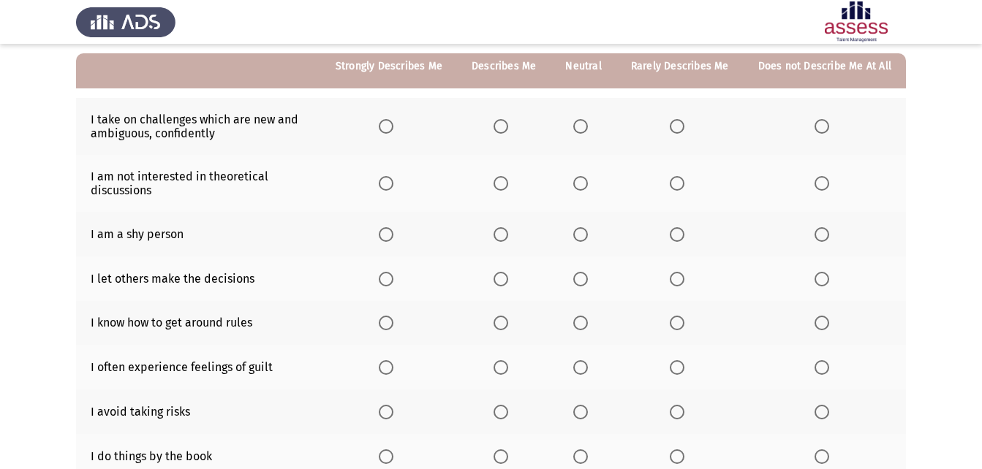
click at [393, 132] on span "Select an option" at bounding box center [386, 126] width 15 height 15
click at [393, 132] on input "Select an option" at bounding box center [386, 126] width 15 height 15
click at [579, 186] on span "Select an option" at bounding box center [580, 183] width 15 height 15
click at [579, 186] on input "Select an option" at bounding box center [580, 183] width 15 height 15
click at [584, 236] on span "Select an option" at bounding box center [580, 234] width 15 height 15
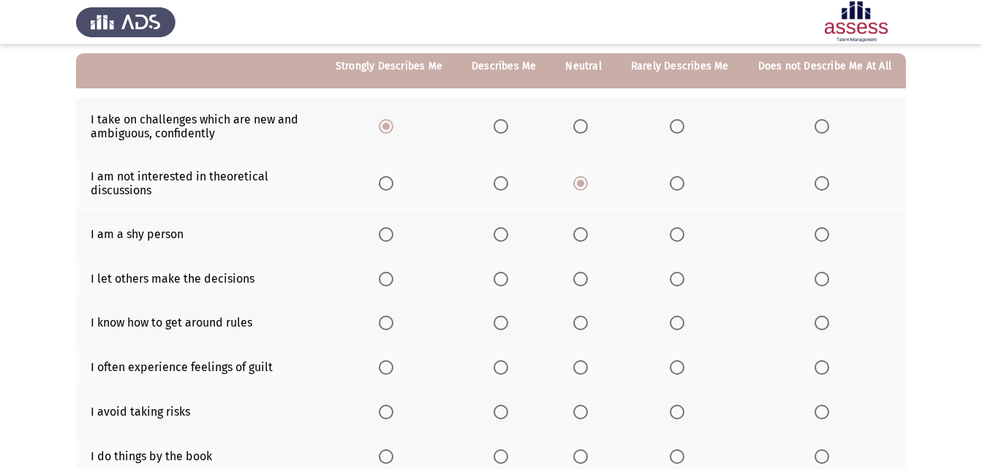
click at [584, 236] on input "Select an option" at bounding box center [580, 234] width 15 height 15
click at [393, 284] on span "Select an option" at bounding box center [386, 279] width 15 height 15
click at [393, 284] on input "Select an option" at bounding box center [386, 279] width 15 height 15
click at [508, 285] on span "Select an option" at bounding box center [501, 279] width 15 height 15
click at [508, 285] on input "Select an option" at bounding box center [501, 279] width 15 height 15
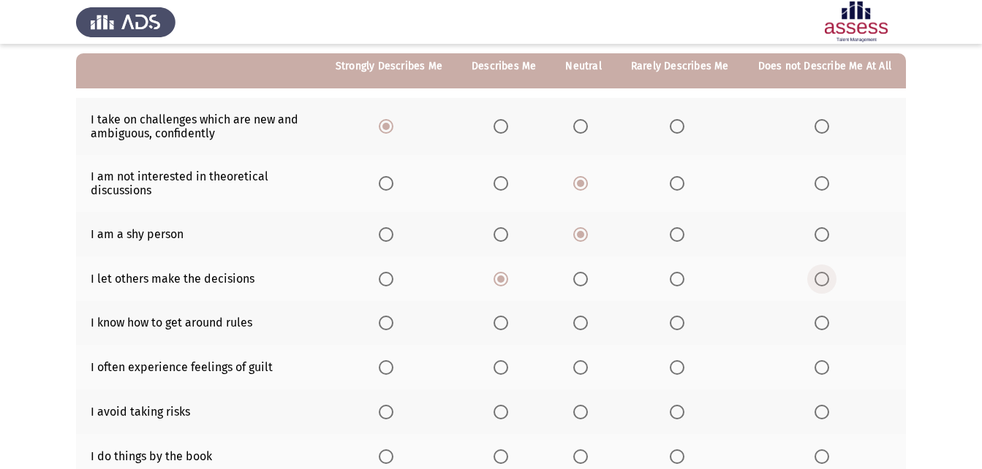
click at [820, 282] on span "Select an option" at bounding box center [822, 279] width 15 height 15
click at [820, 282] on input "Select an option" at bounding box center [822, 279] width 15 height 15
click at [499, 322] on span "Select an option" at bounding box center [501, 323] width 15 height 15
click at [499, 322] on input "Select an option" at bounding box center [501, 323] width 15 height 15
click at [392, 375] on span "Select an option" at bounding box center [386, 367] width 15 height 15
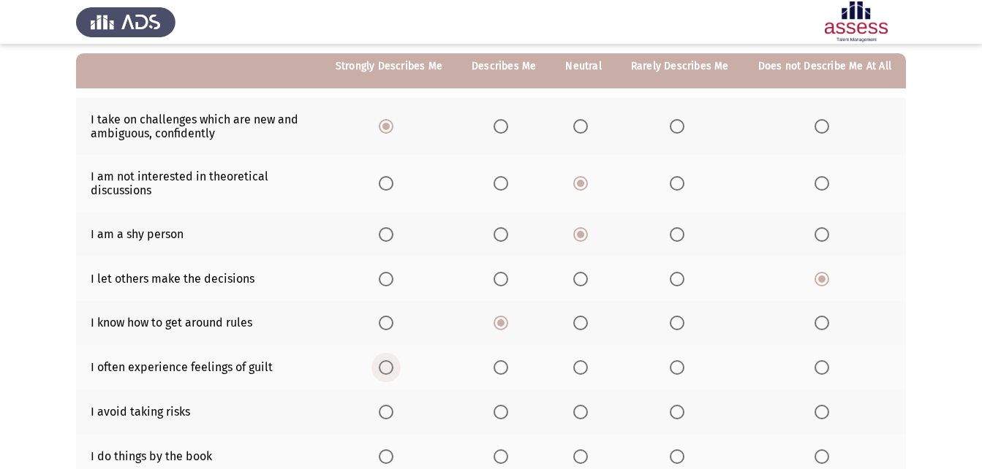
click at [392, 375] on input "Select an option" at bounding box center [386, 367] width 15 height 15
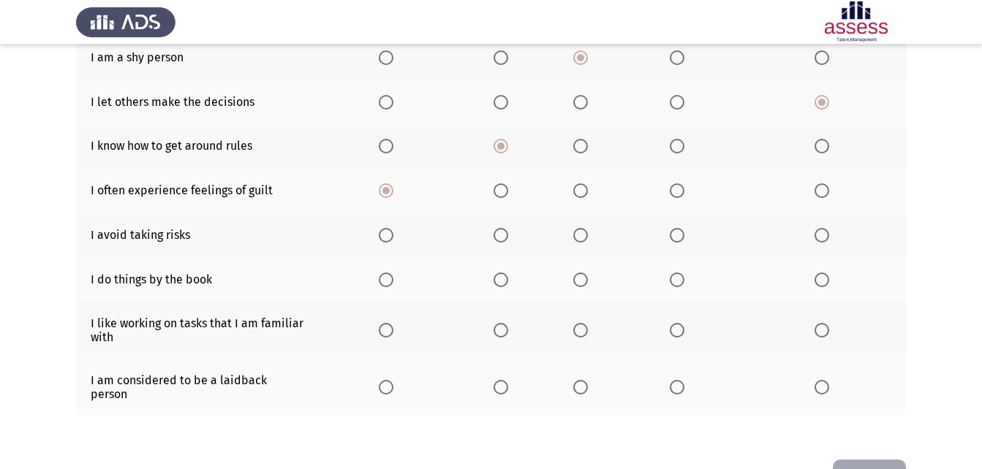
scroll to position [347, 0]
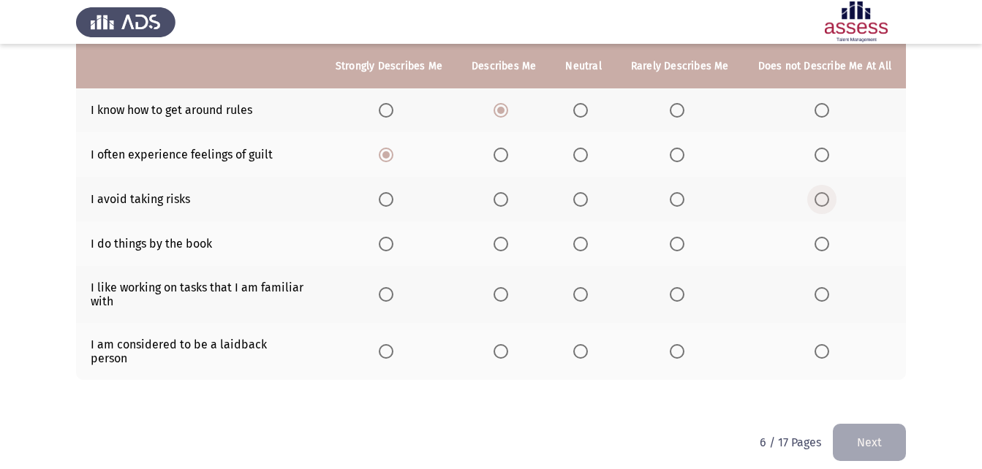
click at [827, 197] on span "Select an option" at bounding box center [822, 199] width 15 height 15
click at [827, 197] on input "Select an option" at bounding box center [822, 199] width 15 height 15
click at [816, 241] on span "Select an option" at bounding box center [822, 244] width 15 height 15
click at [816, 241] on input "Select an option" at bounding box center [822, 244] width 15 height 15
click at [393, 290] on span "Select an option" at bounding box center [386, 294] width 15 height 15
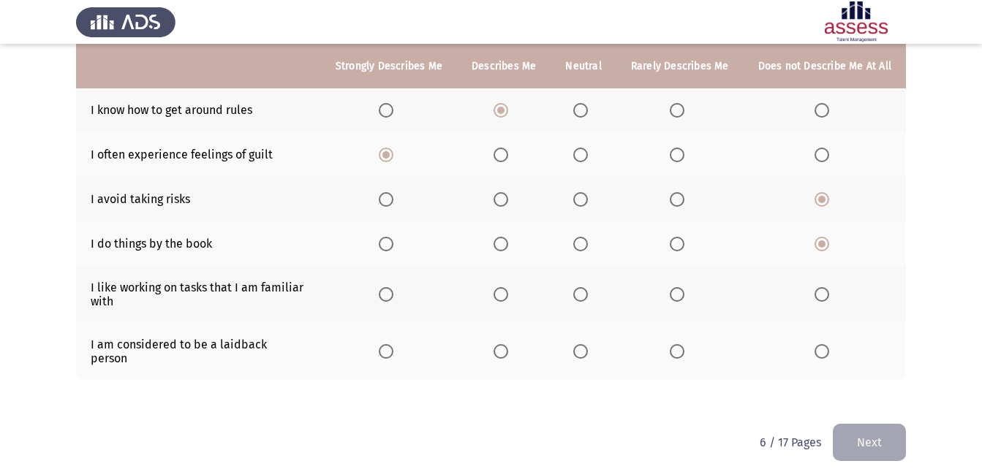
click at [393, 290] on input "Select an option" at bounding box center [386, 294] width 15 height 15
drag, startPoint x: 586, startPoint y: 349, endPoint x: 812, endPoint y: 382, distance: 227.6
click at [588, 349] on span "Select an option" at bounding box center [580, 351] width 15 height 15
click at [588, 349] on input "Select an option" at bounding box center [580, 351] width 15 height 15
click at [883, 426] on button "Next" at bounding box center [869, 442] width 73 height 37
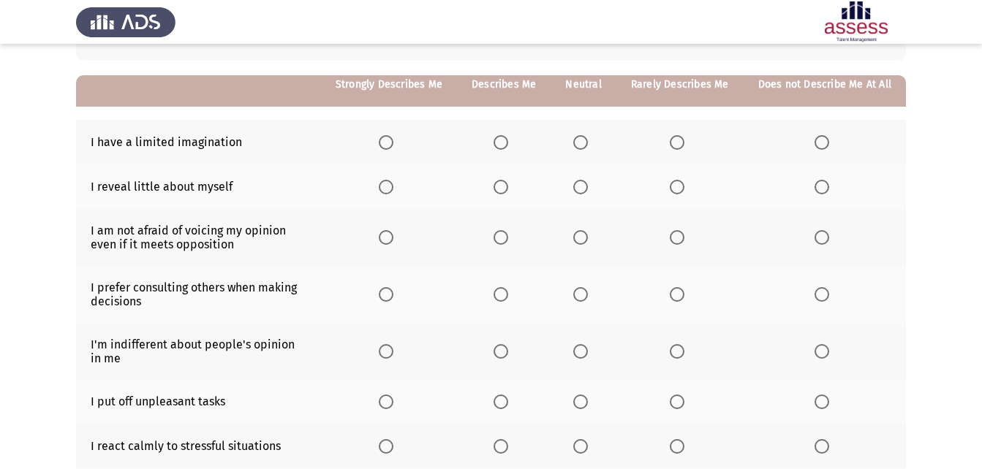
scroll to position [140, 0]
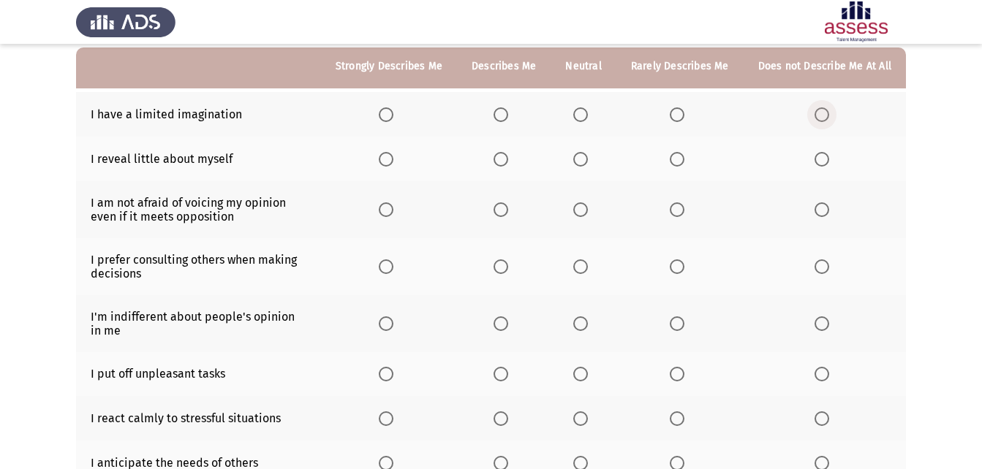
drag, startPoint x: 825, startPoint y: 117, endPoint x: 833, endPoint y: 131, distance: 16.1
click at [833, 131] on th at bounding box center [825, 114] width 162 height 45
click at [821, 108] on span "Select an option" at bounding box center [822, 114] width 15 height 15
click at [821, 108] on input "Select an option" at bounding box center [822, 114] width 15 height 15
drag, startPoint x: 591, startPoint y: 160, endPoint x: 650, endPoint y: 224, distance: 86.9
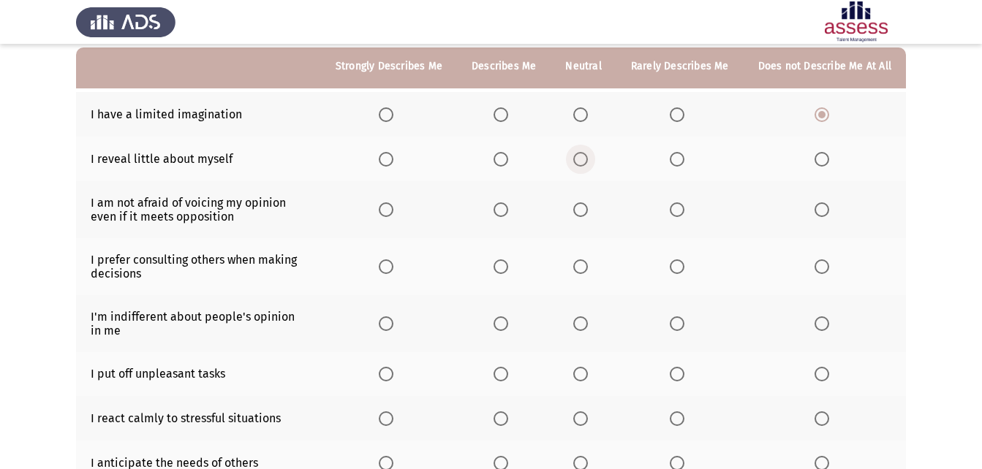
click at [598, 170] on th at bounding box center [583, 159] width 65 height 45
click at [586, 154] on span "Select an option" at bounding box center [580, 159] width 15 height 15
click at [586, 154] on input "Select an option" at bounding box center [580, 159] width 15 height 15
click at [820, 162] on span "Select an option" at bounding box center [822, 159] width 15 height 15
click at [820, 162] on input "Select an option" at bounding box center [822, 159] width 15 height 15
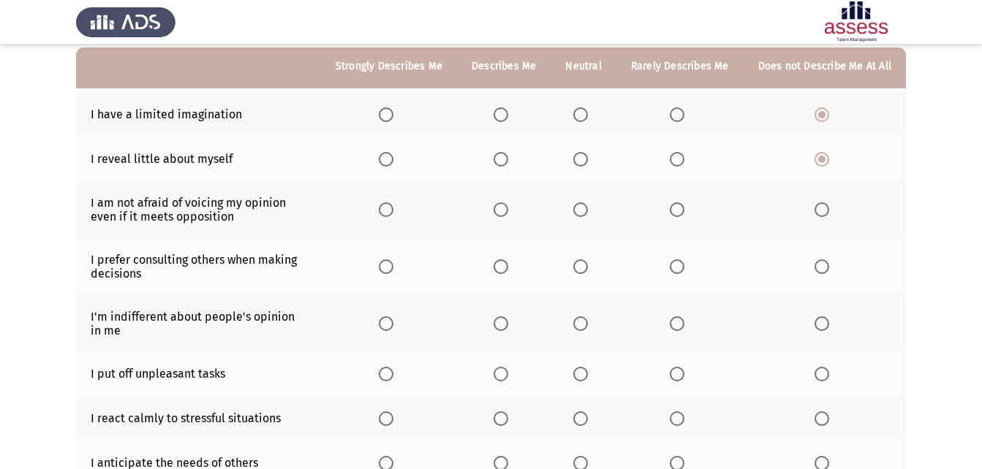
click at [505, 209] on span "Select an option" at bounding box center [501, 210] width 15 height 15
click at [505, 209] on input "Select an option" at bounding box center [501, 210] width 15 height 15
click at [390, 213] on span "Select an option" at bounding box center [386, 210] width 15 height 15
click at [390, 213] on input "Select an option" at bounding box center [386, 210] width 15 height 15
click at [578, 268] on span "Select an option" at bounding box center [580, 267] width 15 height 15
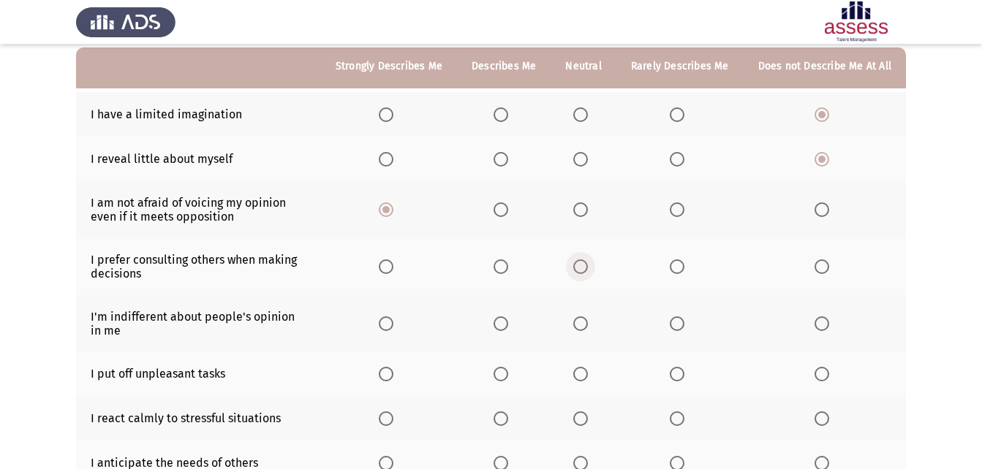
click at [578, 268] on input "Select an option" at bounding box center [580, 267] width 15 height 15
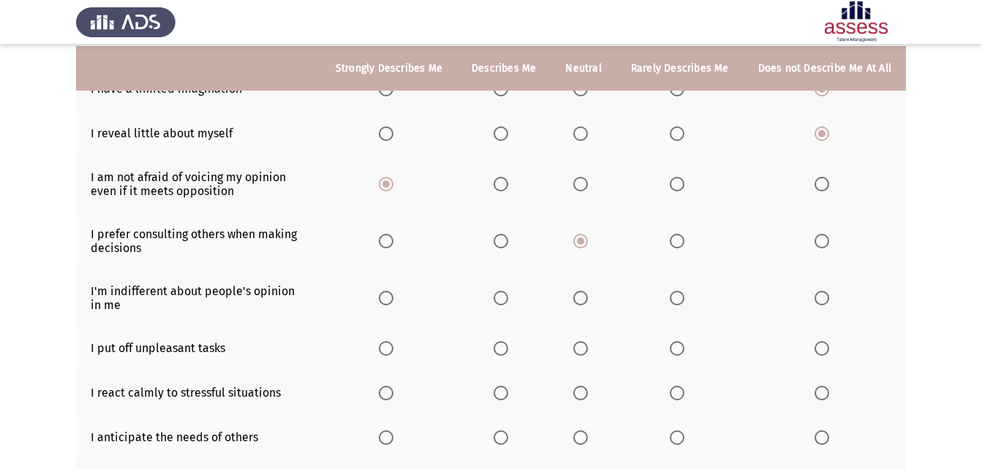
scroll to position [209, 0]
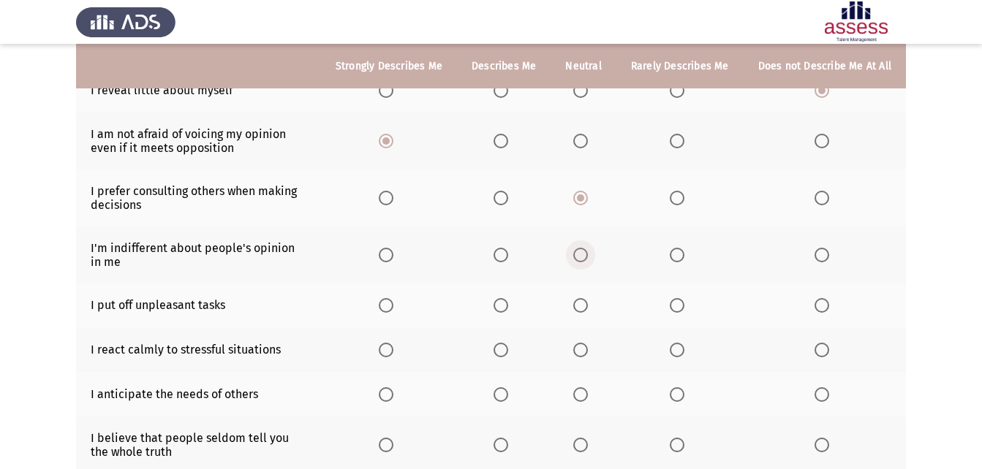
click at [579, 252] on span "Select an option" at bounding box center [580, 255] width 15 height 15
click at [579, 252] on input "Select an option" at bounding box center [580, 255] width 15 height 15
click at [588, 300] on span "Select an option" at bounding box center [580, 305] width 15 height 15
click at [588, 300] on input "Select an option" at bounding box center [580, 305] width 15 height 15
click at [393, 351] on span "Select an option" at bounding box center [386, 350] width 15 height 15
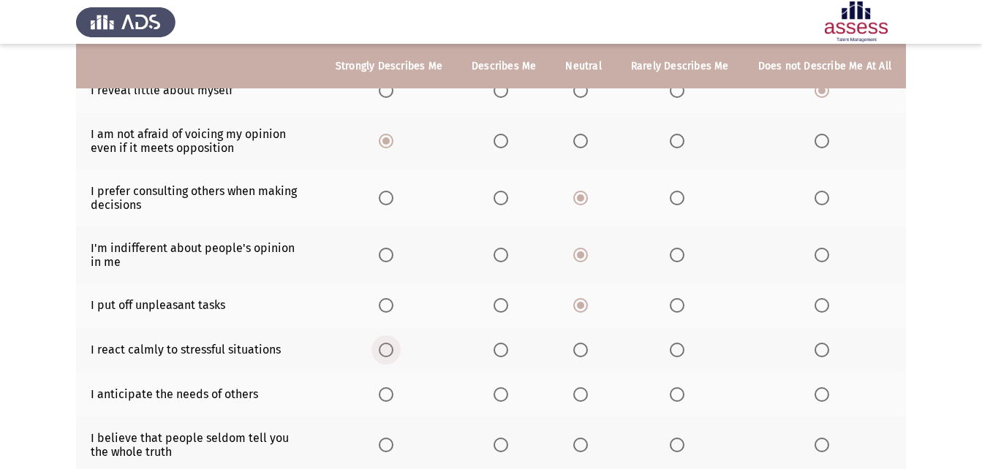
click at [393, 351] on input "Select an option" at bounding box center [386, 350] width 15 height 15
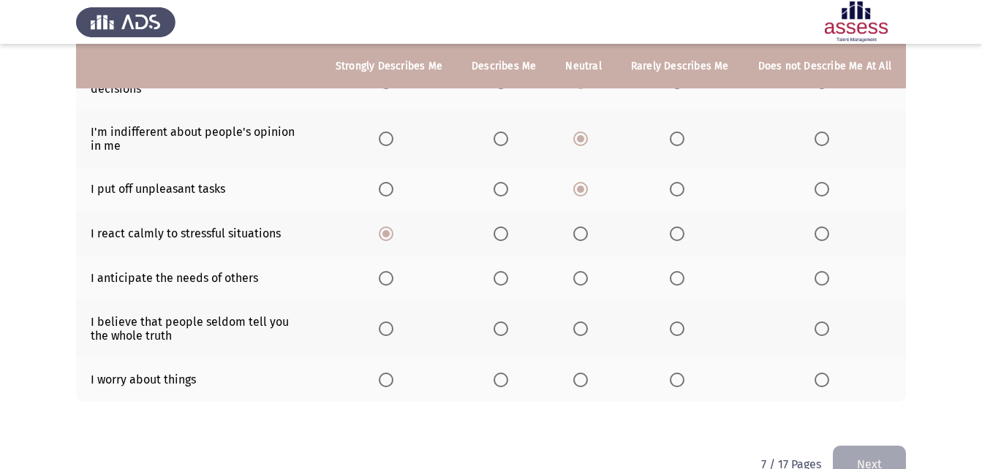
scroll to position [360, 0]
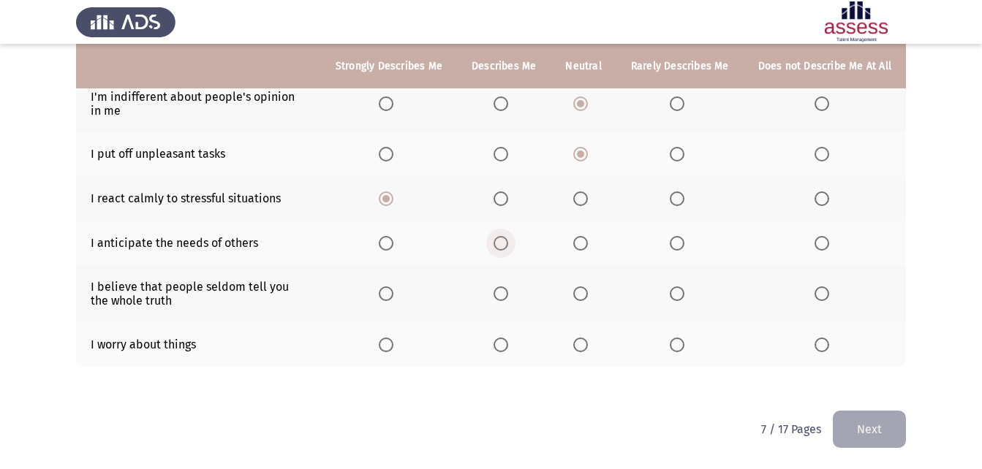
click at [508, 249] on span "Select an option" at bounding box center [501, 243] width 15 height 15
click at [508, 249] on input "Select an option" at bounding box center [501, 243] width 15 height 15
click at [393, 246] on span "Select an option" at bounding box center [386, 243] width 15 height 15
click at [393, 246] on input "Select an option" at bounding box center [386, 243] width 15 height 15
click at [578, 248] on span "Select an option" at bounding box center [580, 243] width 15 height 15
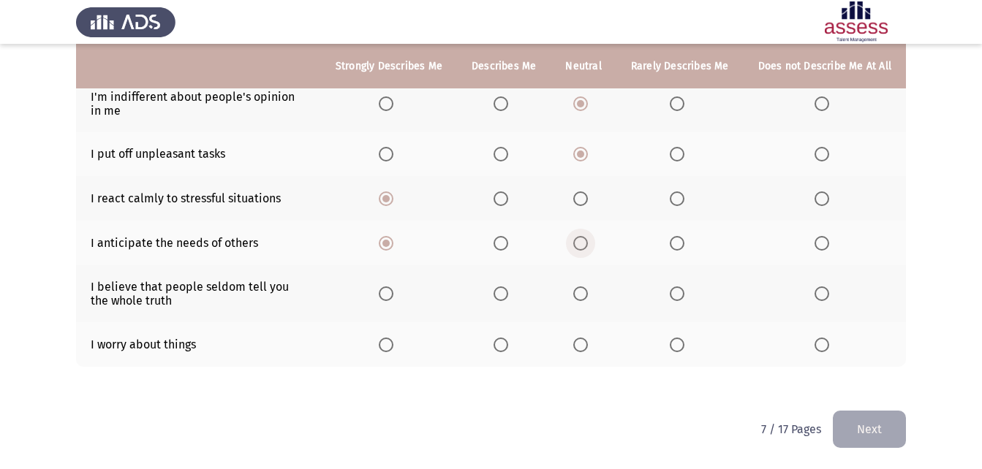
click at [578, 248] on input "Select an option" at bounding box center [580, 243] width 15 height 15
click at [586, 291] on span "Select an option" at bounding box center [580, 294] width 15 height 15
click at [586, 291] on input "Select an option" at bounding box center [580, 294] width 15 height 15
click at [821, 345] on span "Select an option" at bounding box center [822, 345] width 15 height 15
click at [821, 345] on input "Select an option" at bounding box center [822, 345] width 15 height 15
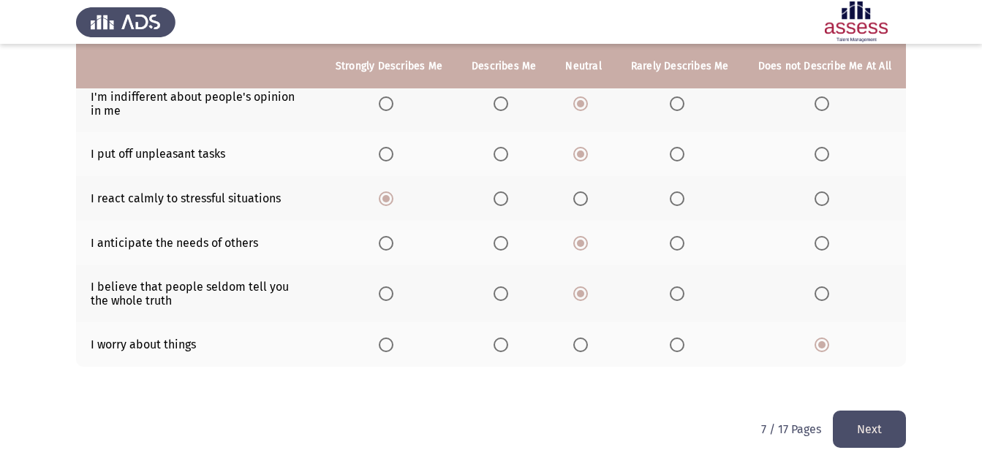
click at [893, 419] on button "Next" at bounding box center [869, 429] width 73 height 37
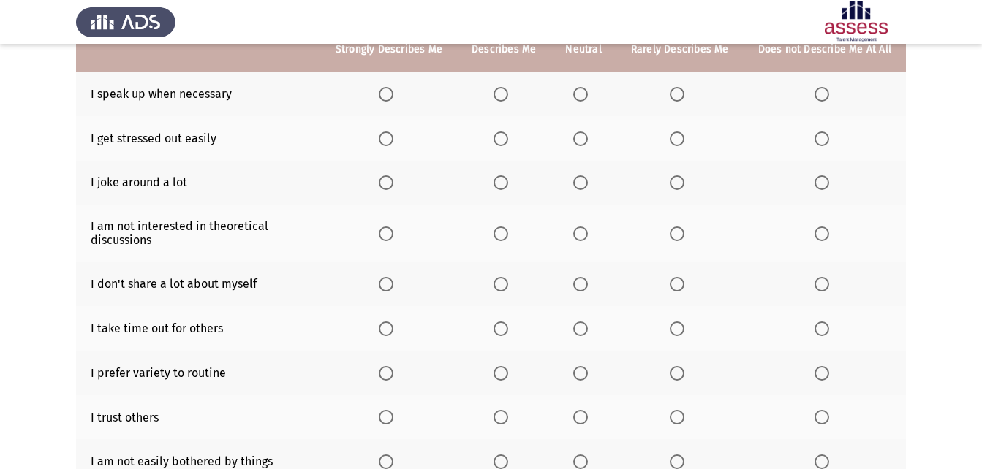
scroll to position [98, 0]
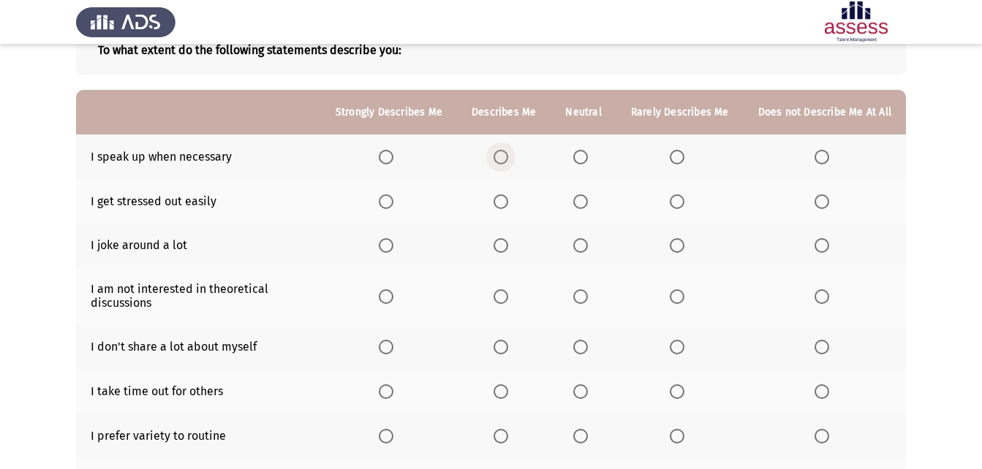
click at [508, 156] on span "Select an option" at bounding box center [501, 157] width 15 height 15
click at [508, 156] on input "Select an option" at bounding box center [501, 157] width 15 height 15
click at [505, 203] on span "Select an option" at bounding box center [501, 201] width 15 height 15
click at [505, 203] on input "Select an option" at bounding box center [501, 201] width 15 height 15
click at [823, 242] on span "Select an option" at bounding box center [822, 245] width 15 height 15
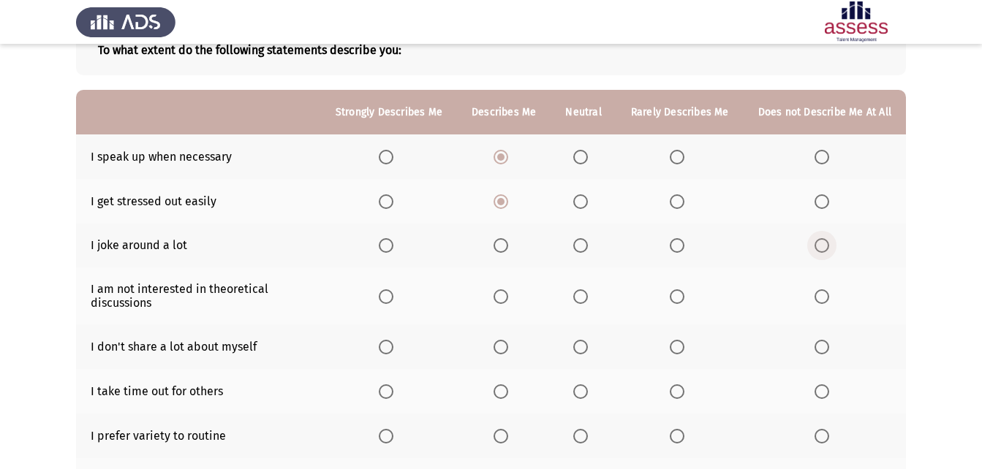
click at [823, 242] on input "Select an option" at bounding box center [822, 245] width 15 height 15
click at [582, 303] on span "Select an option" at bounding box center [580, 297] width 15 height 15
click at [582, 303] on input "Select an option" at bounding box center [580, 297] width 15 height 15
click at [393, 346] on span "Select an option" at bounding box center [386, 347] width 15 height 15
click at [393, 346] on input "Select an option" at bounding box center [386, 347] width 15 height 15
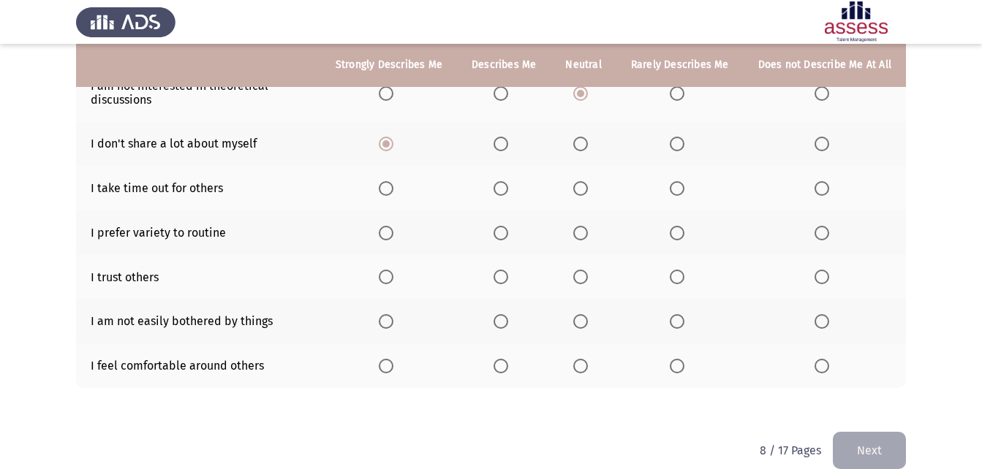
scroll to position [300, 0]
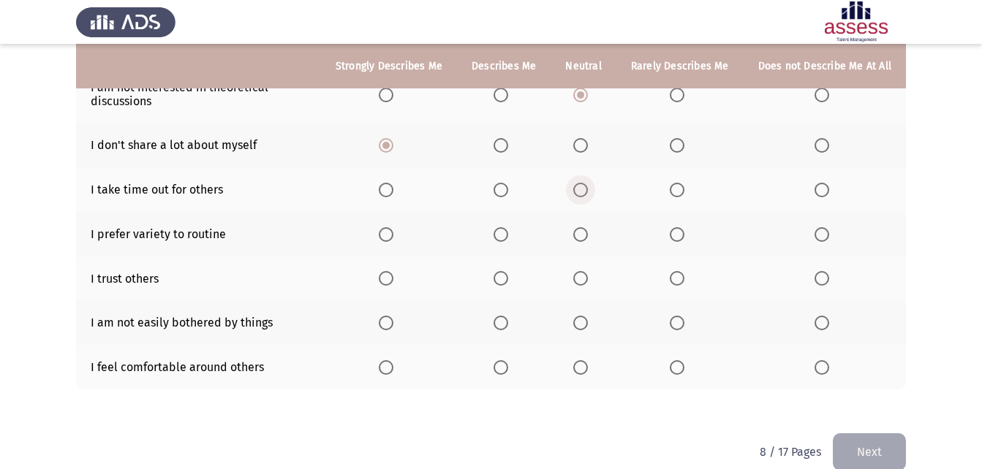
drag, startPoint x: 581, startPoint y: 186, endPoint x: 594, endPoint y: 193, distance: 14.7
click at [594, 193] on label "Select an option" at bounding box center [583, 190] width 20 height 15
click at [588, 193] on input "Select an option" at bounding box center [580, 190] width 15 height 15
click at [586, 230] on span "Select an option" at bounding box center [580, 234] width 15 height 15
click at [586, 230] on input "Select an option" at bounding box center [580, 234] width 15 height 15
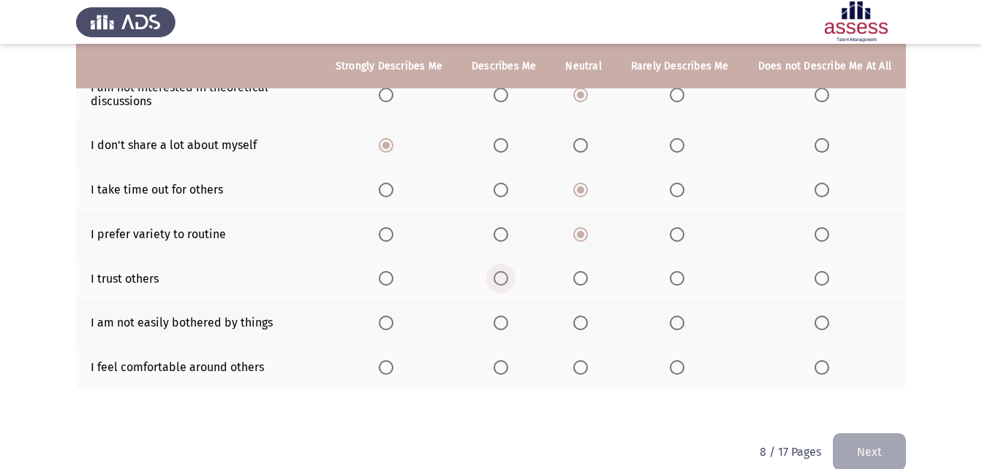
click at [504, 280] on span "Select an option" at bounding box center [501, 278] width 15 height 15
click at [504, 280] on input "Select an option" at bounding box center [501, 278] width 15 height 15
click at [583, 272] on span "Select an option" at bounding box center [580, 278] width 15 height 15
click at [583, 272] on input "Select an option" at bounding box center [580, 278] width 15 height 15
click at [392, 324] on span "Select an option" at bounding box center [386, 323] width 15 height 15
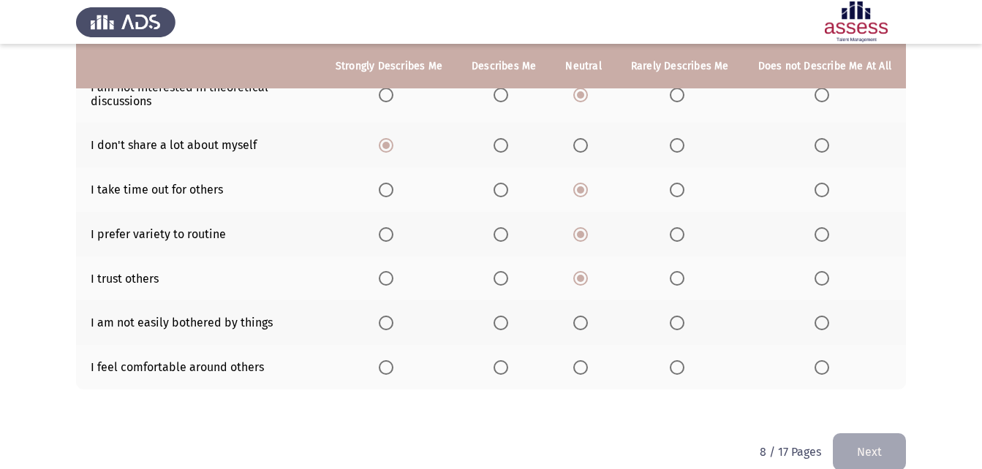
click at [392, 324] on input "Select an option" at bounding box center [386, 323] width 15 height 15
click at [822, 366] on span "Select an option" at bounding box center [822, 367] width 15 height 15
click at [822, 366] on input "Select an option" at bounding box center [822, 367] width 15 height 15
click at [683, 368] on span "Select an option" at bounding box center [677, 367] width 15 height 15
click at [683, 368] on input "Select an option" at bounding box center [677, 367] width 15 height 15
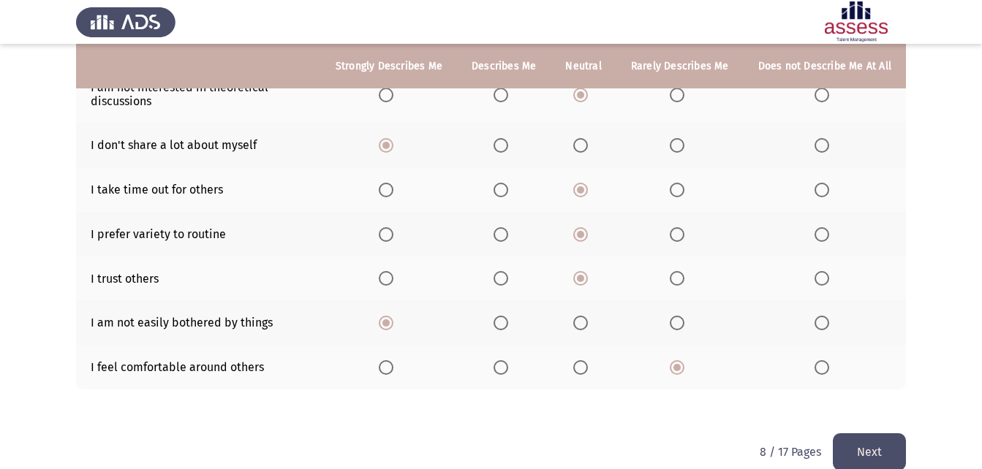
drag, startPoint x: 585, startPoint y: 366, endPoint x: 663, endPoint y: 388, distance: 81.3
click at [631, 379] on tr "I feel comfortable around others" at bounding box center [491, 367] width 830 height 45
click at [588, 364] on span "Select an option" at bounding box center [580, 367] width 15 height 15
click at [588, 364] on input "Select an option" at bounding box center [580, 367] width 15 height 15
click at [869, 453] on button "Next" at bounding box center [869, 452] width 73 height 37
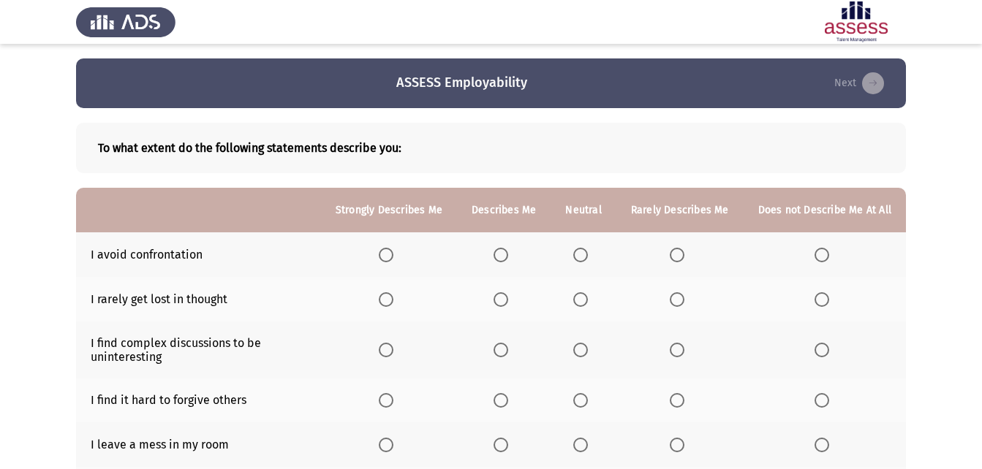
scroll to position [91, 0]
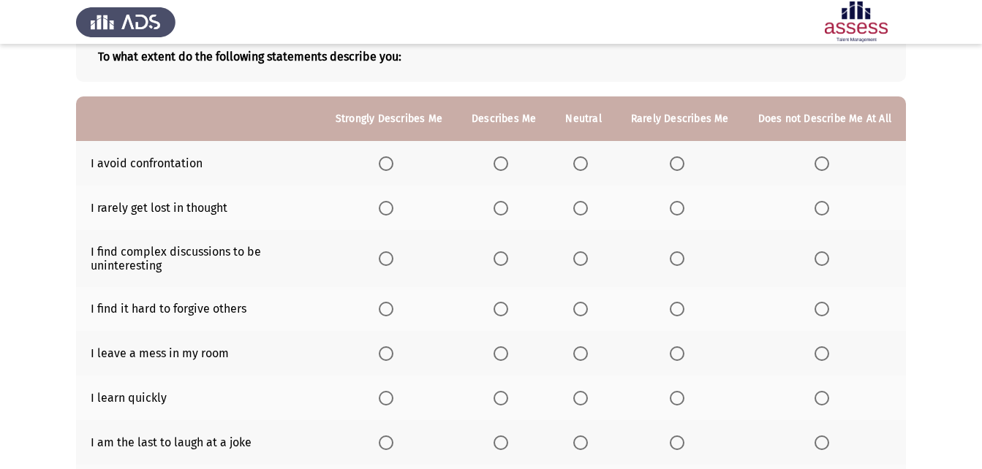
click at [581, 170] on span "Select an option" at bounding box center [580, 163] width 15 height 15
click at [581, 170] on input "Select an option" at bounding box center [580, 163] width 15 height 15
click at [822, 208] on span "Select an option" at bounding box center [822, 208] width 0 height 0
click at [822, 208] on input "Select an option" at bounding box center [822, 208] width 15 height 15
click at [508, 261] on span "Select an option" at bounding box center [501, 259] width 15 height 15
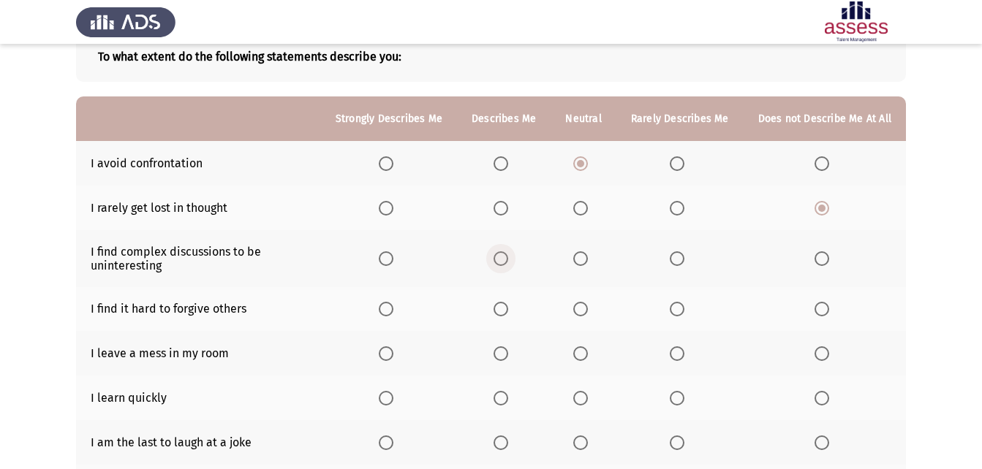
click at [508, 261] on input "Select an option" at bounding box center [501, 259] width 15 height 15
click at [584, 314] on span "Select an option" at bounding box center [580, 309] width 15 height 15
click at [584, 314] on input "Select an option" at bounding box center [580, 309] width 15 height 15
click at [677, 354] on span "Select an option" at bounding box center [677, 354] width 15 height 15
click at [677, 354] on input "Select an option" at bounding box center [677, 354] width 15 height 15
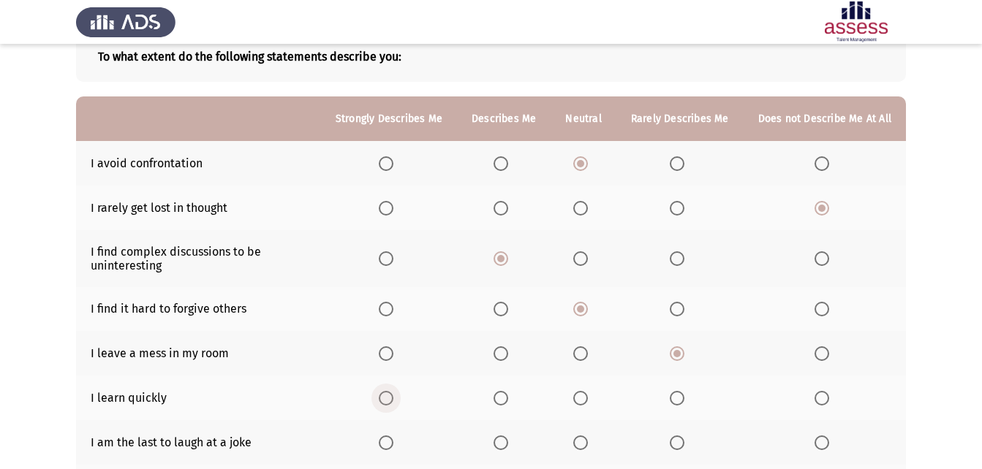
click at [393, 394] on span "Select an option" at bounding box center [386, 398] width 15 height 15
click at [393, 394] on input "Select an option" at bounding box center [386, 398] width 15 height 15
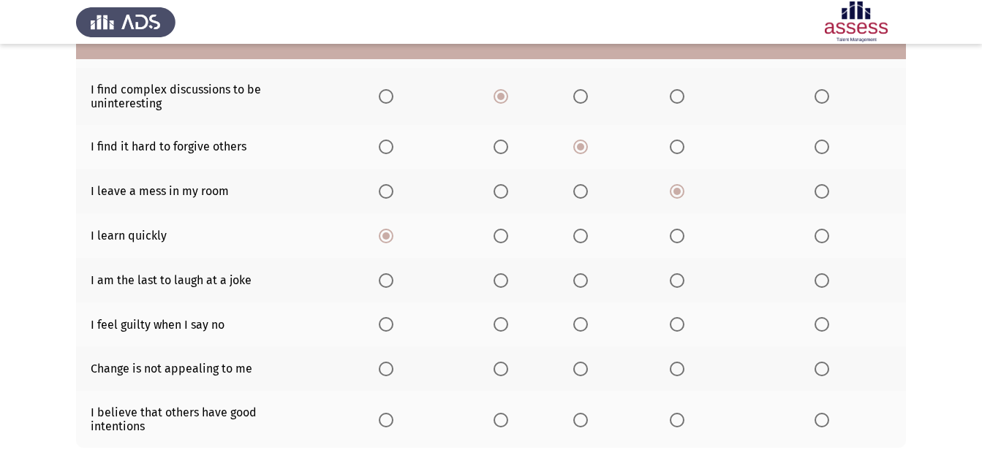
scroll to position [268, 0]
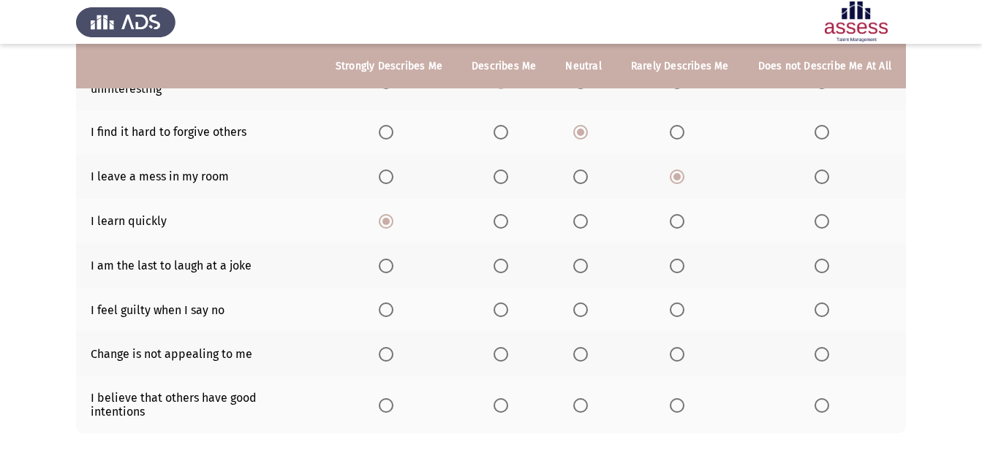
click at [508, 267] on span "Select an option" at bounding box center [501, 266] width 15 height 15
click at [508, 267] on input "Select an option" at bounding box center [501, 266] width 15 height 15
click at [393, 311] on span "Select an option" at bounding box center [386, 310] width 15 height 15
click at [393, 311] on input "Select an option" at bounding box center [386, 310] width 15 height 15
click at [588, 308] on span "Select an option" at bounding box center [580, 310] width 15 height 15
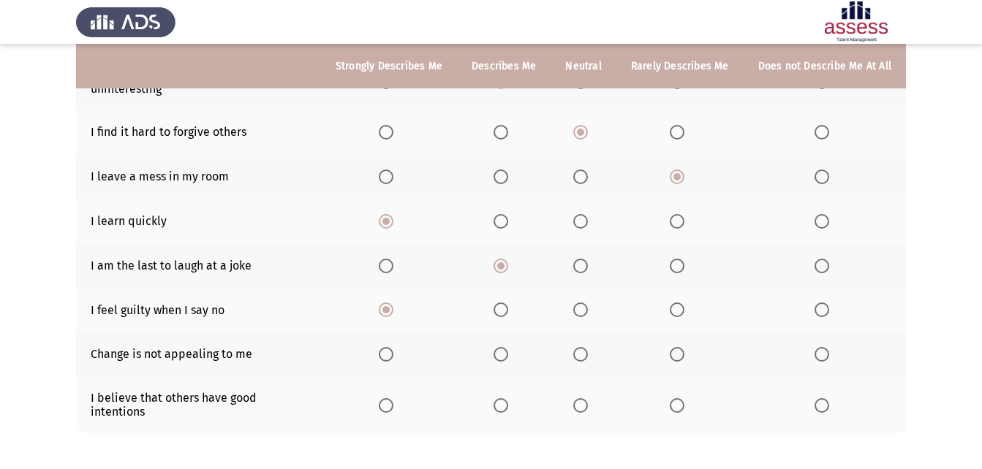
click at [588, 308] on input "Select an option" at bounding box center [580, 310] width 15 height 15
click at [588, 359] on span "Select an option" at bounding box center [580, 354] width 15 height 15
click at [588, 359] on input "Select an option" at bounding box center [580, 354] width 15 height 15
click at [587, 398] on span "Select an option" at bounding box center [580, 405] width 15 height 15
click at [587, 398] on input "Select an option" at bounding box center [580, 405] width 15 height 15
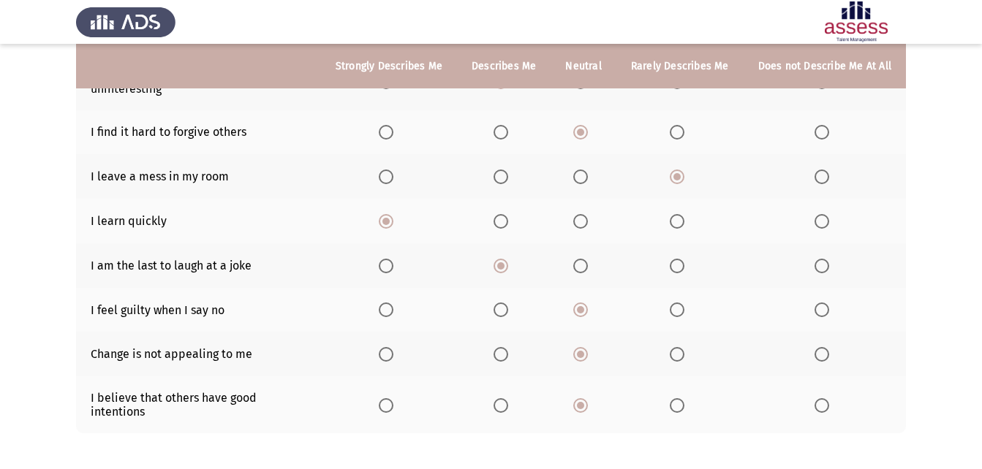
drag, startPoint x: 979, startPoint y: 395, endPoint x: 984, endPoint y: 428, distance: 33.3
click at [982, 428] on html "ASSESS Employability Next To what extent do the following statements describe y…" at bounding box center [491, 134] width 982 height 804
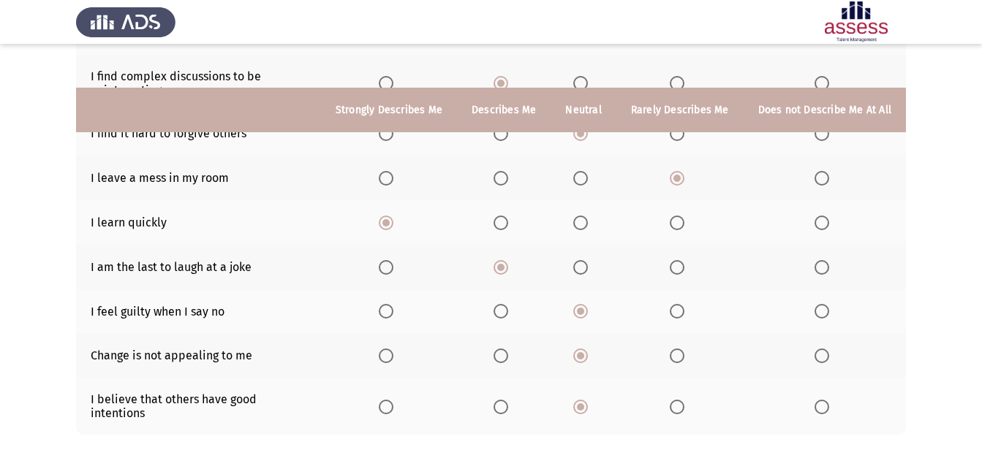
scroll to position [322, 0]
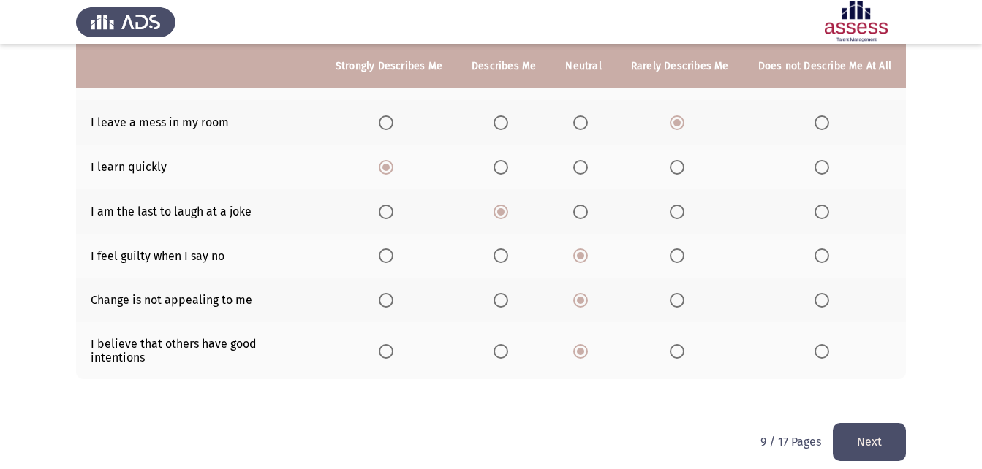
click at [871, 431] on button "Next" at bounding box center [869, 441] width 73 height 37
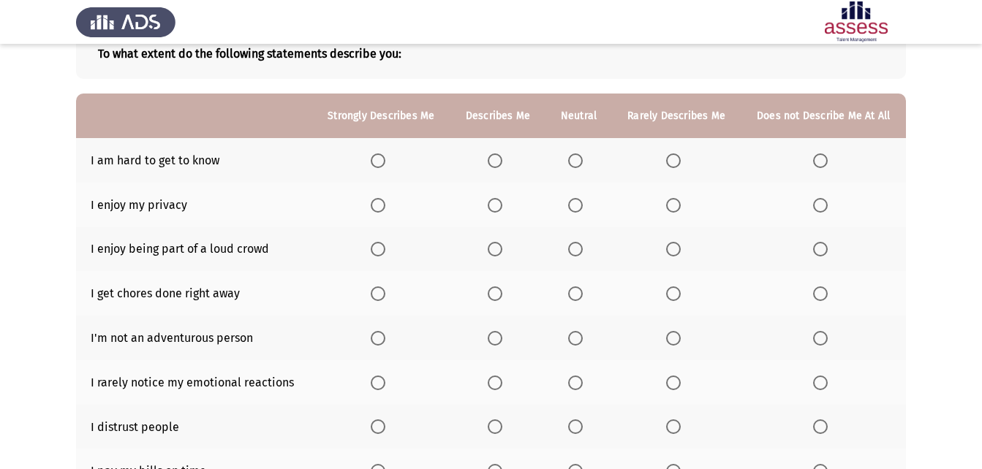
scroll to position [0, 0]
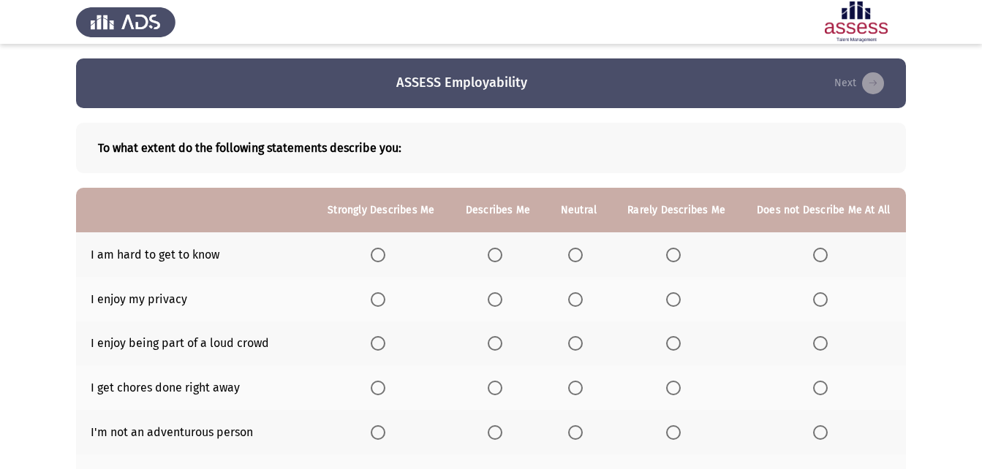
click at [578, 258] on span "Select an option" at bounding box center [575, 255] width 15 height 15
click at [578, 258] on input "Select an option" at bounding box center [575, 255] width 15 height 15
click at [578, 301] on span "Select an option" at bounding box center [575, 299] width 15 height 15
click at [578, 301] on input "Select an option" at bounding box center [575, 299] width 15 height 15
click at [818, 339] on span "Select an option" at bounding box center [820, 343] width 15 height 15
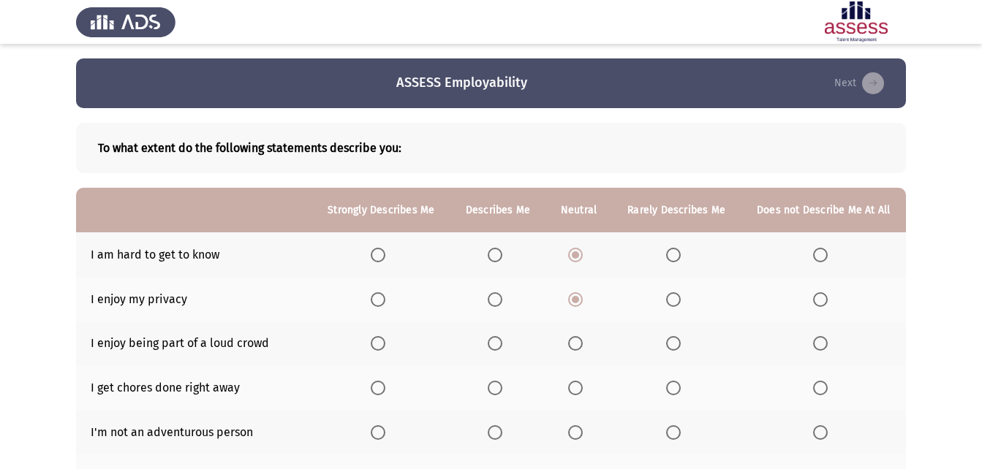
click at [818, 339] on input "Select an option" at bounding box center [820, 343] width 15 height 15
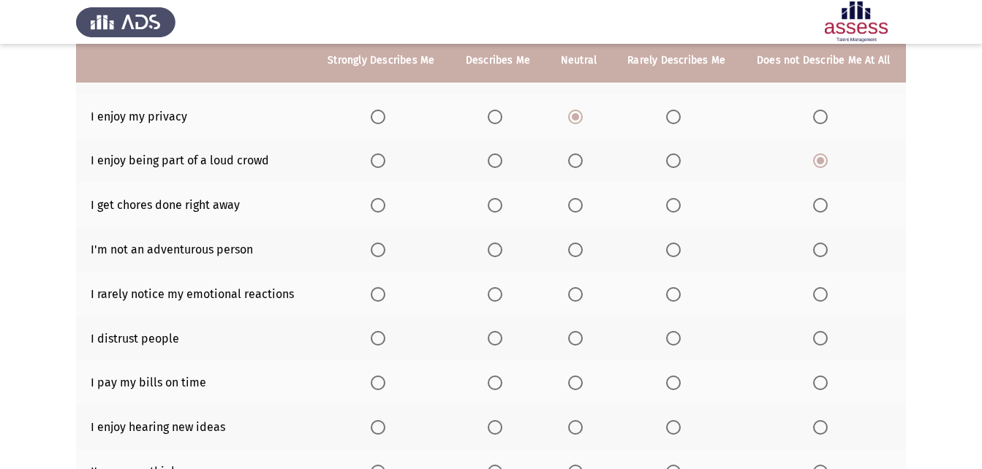
scroll to position [177, 0]
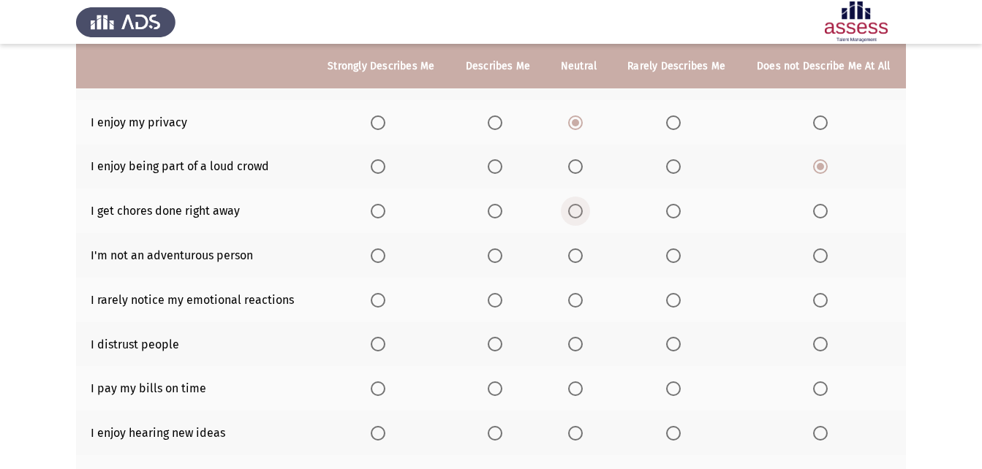
click at [578, 211] on span "Select an option" at bounding box center [575, 211] width 15 height 15
click at [578, 211] on input "Select an option" at bounding box center [575, 211] width 15 height 15
click at [581, 249] on span "Select an option" at bounding box center [575, 256] width 15 height 15
click at [581, 249] on input "Select an option" at bounding box center [575, 256] width 15 height 15
click at [577, 293] on span "Select an option" at bounding box center [575, 300] width 15 height 15
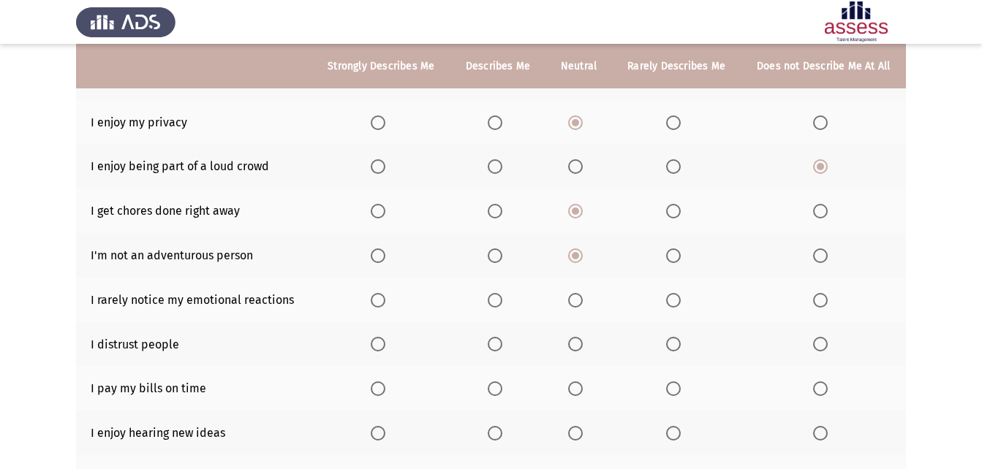
click at [577, 293] on input "Select an option" at bounding box center [575, 300] width 15 height 15
click at [580, 347] on span "Select an option" at bounding box center [575, 344] width 15 height 15
click at [580, 347] on input "Select an option" at bounding box center [575, 344] width 15 height 15
click at [580, 383] on span "Select an option" at bounding box center [575, 389] width 15 height 15
click at [580, 383] on input "Select an option" at bounding box center [575, 389] width 15 height 15
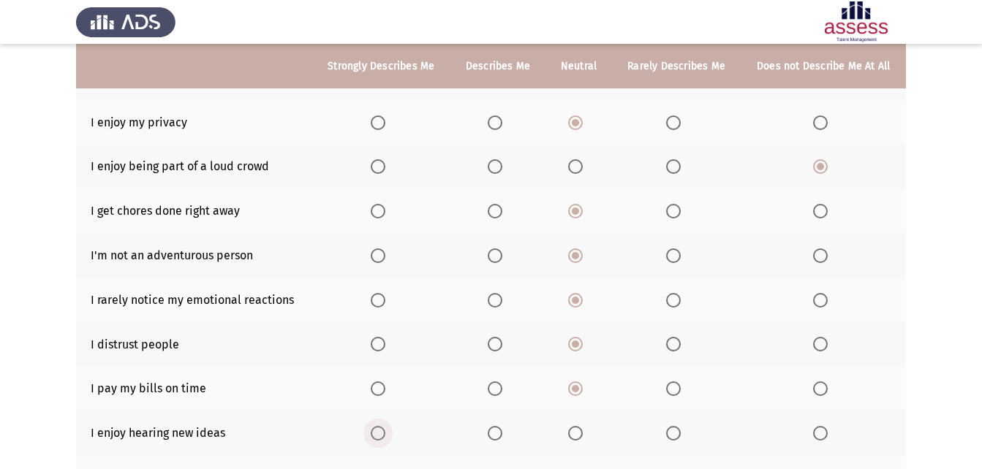
click at [379, 431] on span "Select an option" at bounding box center [378, 433] width 15 height 15
click at [379, 431] on input "Select an option" at bounding box center [378, 433] width 15 height 15
drag, startPoint x: 979, startPoint y: 352, endPoint x: 995, endPoint y: 445, distance: 95.0
click at [982, 445] on html "ASSESS Employability Next To what extent do the following statements describe y…" at bounding box center [491, 212] width 982 height 779
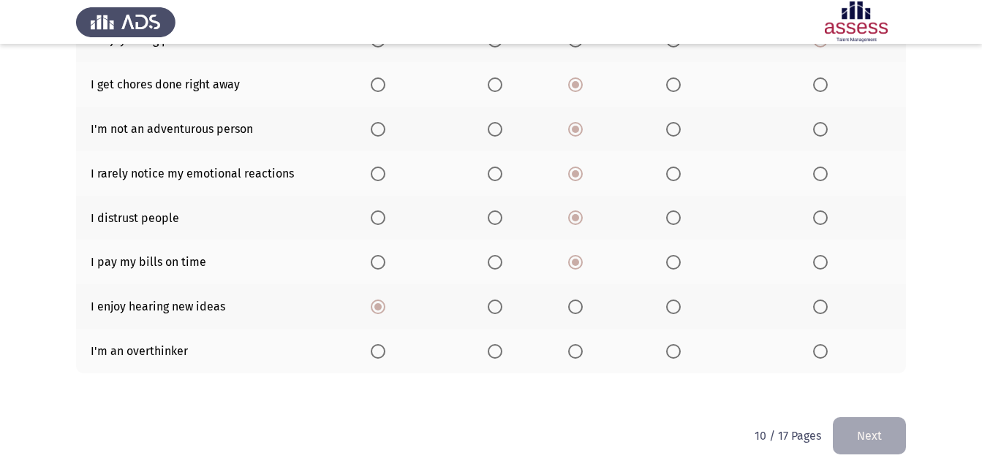
scroll to position [310, 0]
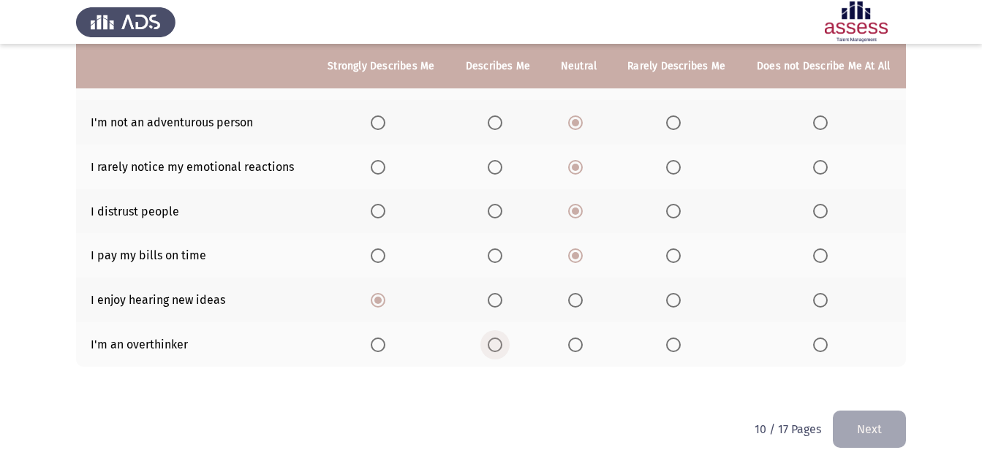
click at [492, 348] on span "Select an option" at bounding box center [495, 345] width 15 height 15
click at [492, 348] on input "Select an option" at bounding box center [495, 345] width 15 height 15
click at [872, 428] on button "Next" at bounding box center [869, 429] width 73 height 37
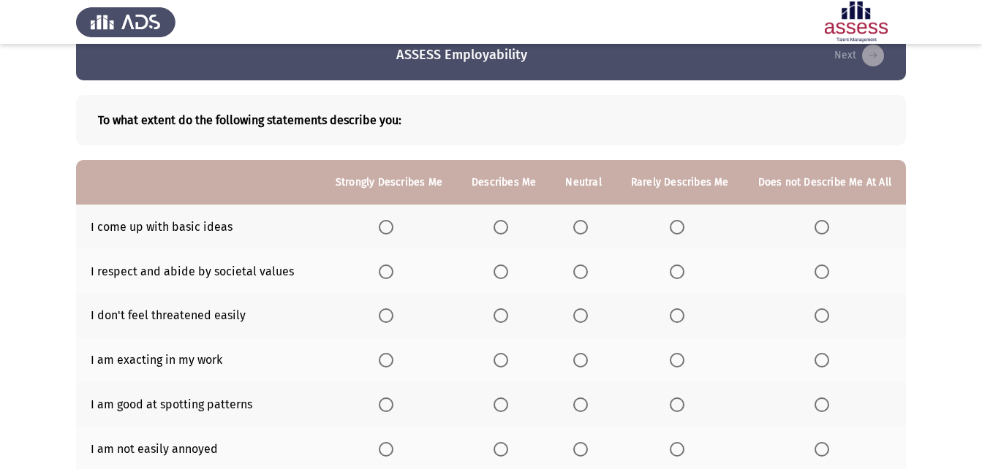
scroll to position [0, 0]
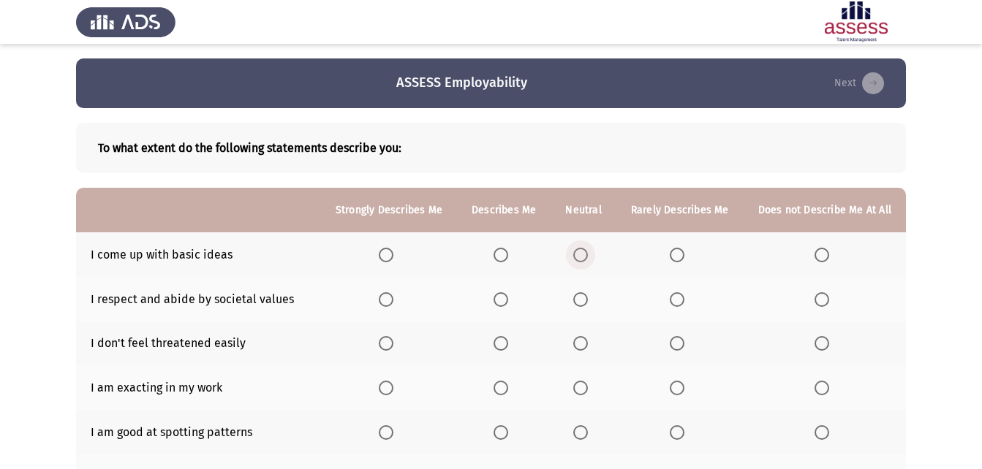
drag, startPoint x: 585, startPoint y: 250, endPoint x: 597, endPoint y: 299, distance: 50.4
click at [590, 268] on th at bounding box center [583, 255] width 65 height 45
click at [582, 257] on span "Select an option" at bounding box center [580, 255] width 15 height 15
click at [582, 257] on input "Select an option" at bounding box center [580, 255] width 15 height 15
click at [581, 298] on span "Select an option" at bounding box center [580, 299] width 15 height 15
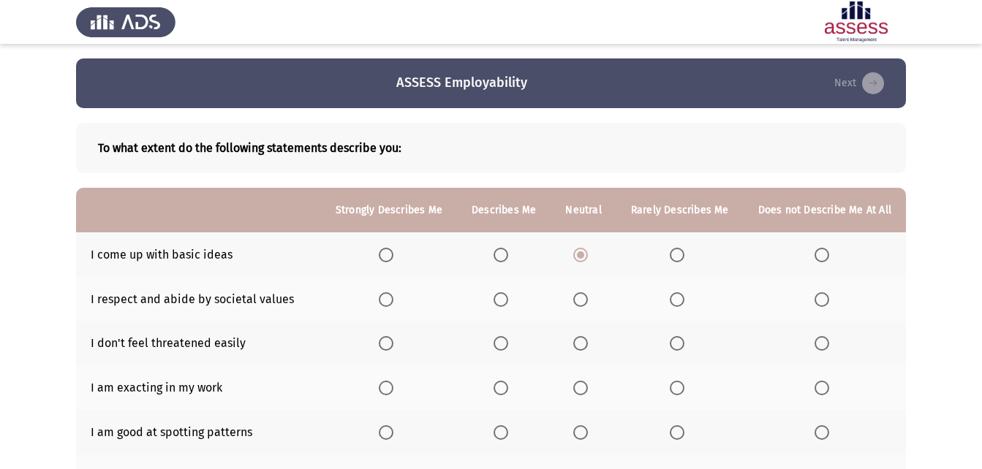
click at [581, 298] on input "Select an option" at bounding box center [580, 299] width 15 height 15
click at [585, 349] on span "Select an option" at bounding box center [580, 343] width 15 height 15
click at [585, 349] on input "Select an option" at bounding box center [580, 343] width 15 height 15
click at [508, 343] on span "Select an option" at bounding box center [501, 343] width 15 height 15
click at [508, 343] on input "Select an option" at bounding box center [501, 343] width 15 height 15
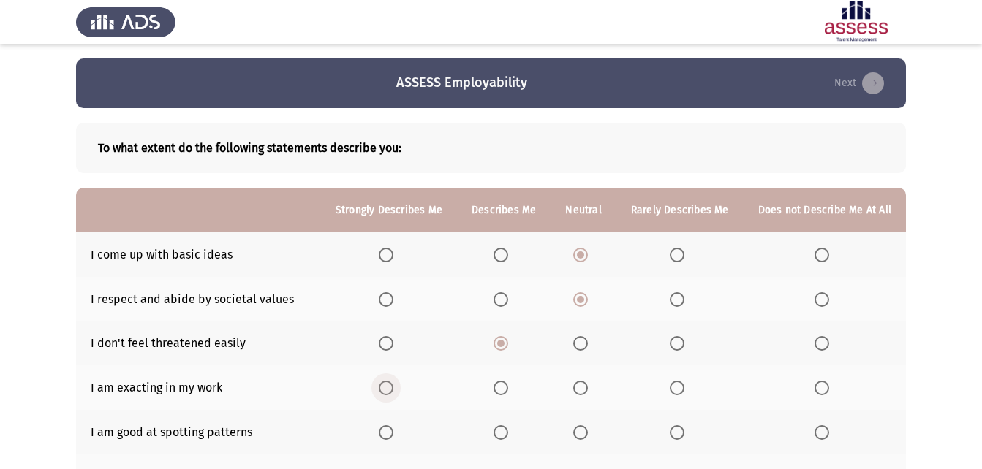
click at [393, 382] on span "Select an option" at bounding box center [386, 388] width 15 height 15
click at [393, 382] on input "Select an option" at bounding box center [386, 388] width 15 height 15
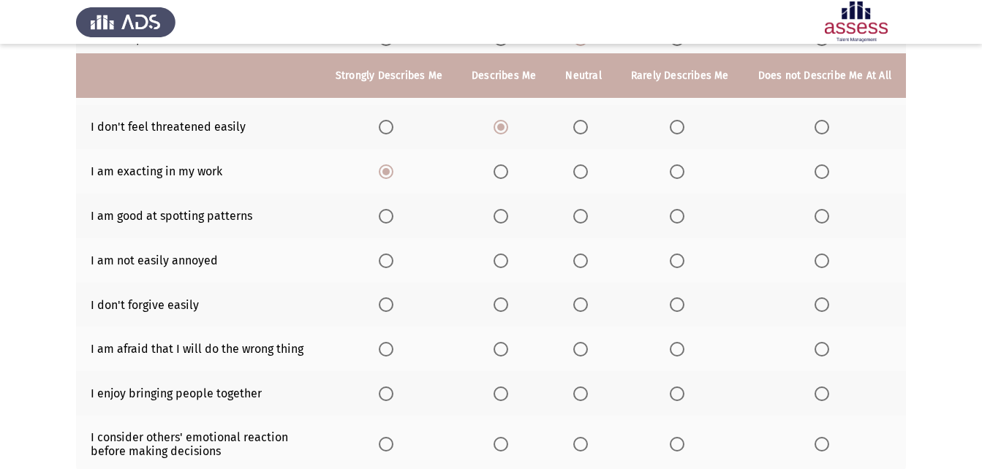
scroll to position [251, 0]
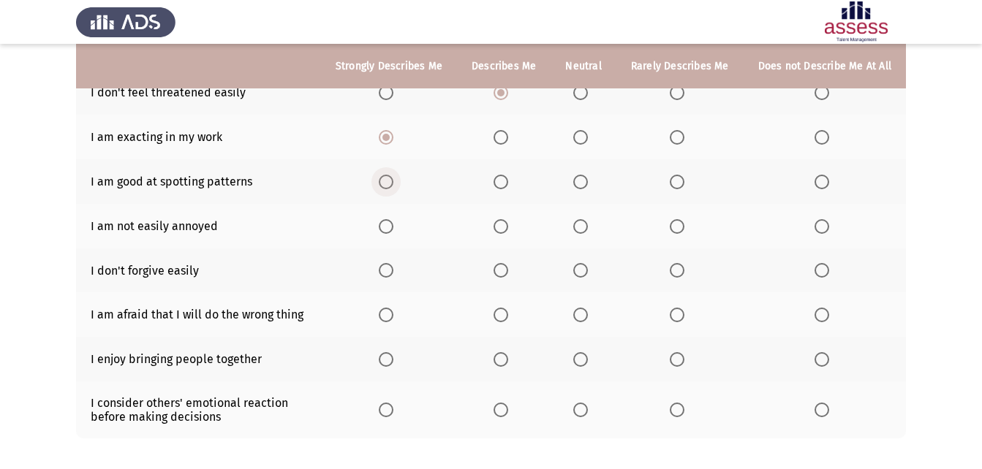
click at [393, 185] on span "Select an option" at bounding box center [386, 182] width 15 height 15
click at [393, 185] on input "Select an option" at bounding box center [386, 182] width 15 height 15
click at [393, 230] on span "Select an option" at bounding box center [386, 226] width 15 height 15
click at [393, 230] on input "Select an option" at bounding box center [386, 226] width 15 height 15
click at [393, 271] on span "Select an option" at bounding box center [386, 270] width 15 height 15
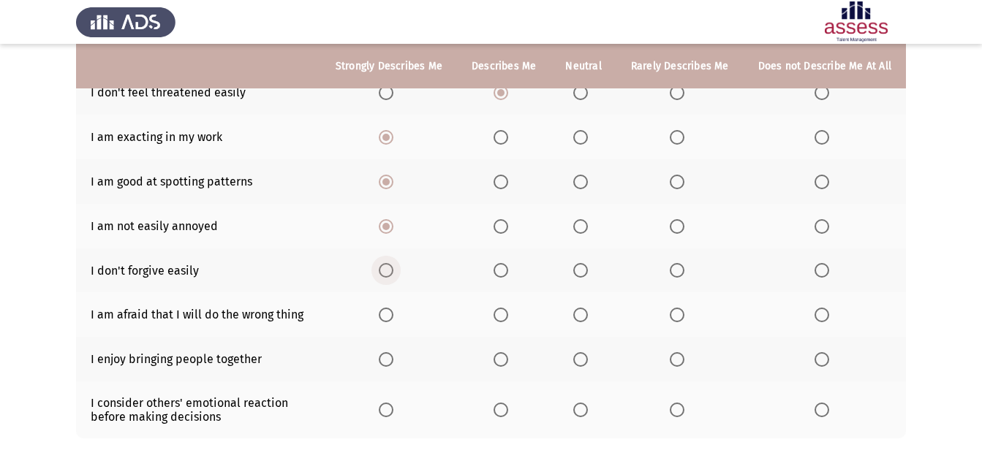
click at [393, 271] on input "Select an option" at bounding box center [386, 270] width 15 height 15
click at [393, 315] on span "Select an option" at bounding box center [386, 315] width 15 height 15
click at [393, 315] on input "Select an option" at bounding box center [386, 315] width 15 height 15
click at [393, 358] on span "Select an option" at bounding box center [386, 359] width 15 height 15
click at [393, 358] on input "Select an option" at bounding box center [386, 359] width 15 height 15
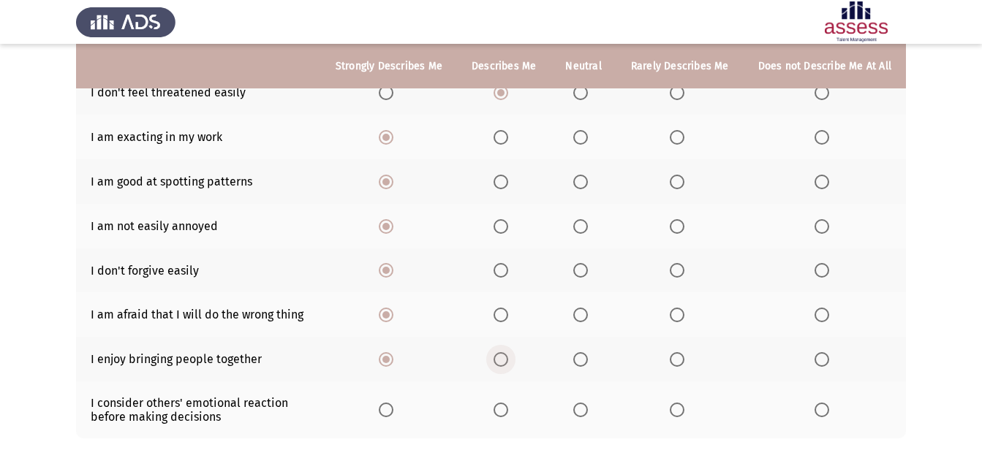
click at [508, 358] on span "Select an option" at bounding box center [501, 359] width 15 height 15
click at [508, 358] on input "Select an option" at bounding box center [501, 359] width 15 height 15
click at [393, 412] on span "Select an option" at bounding box center [386, 410] width 15 height 15
click at [393, 412] on input "Select an option" at bounding box center [386, 410] width 15 height 15
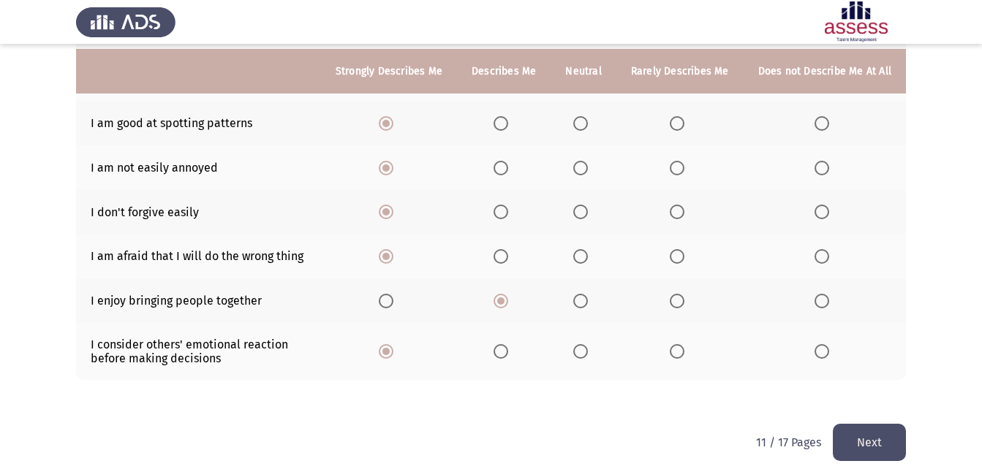
scroll to position [322, 0]
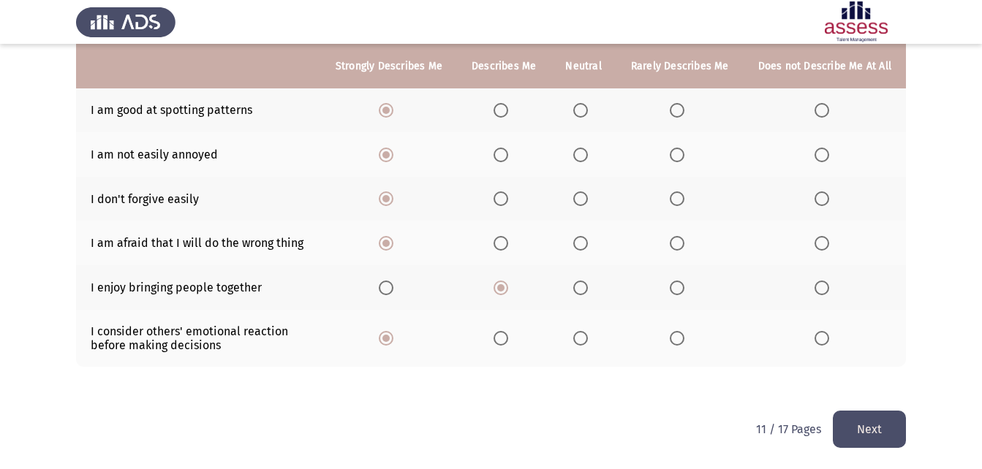
click at [581, 337] on span "Select an option" at bounding box center [580, 338] width 15 height 15
click at [581, 337] on input "Select an option" at bounding box center [580, 338] width 15 height 15
click at [875, 437] on button "Next" at bounding box center [869, 429] width 73 height 37
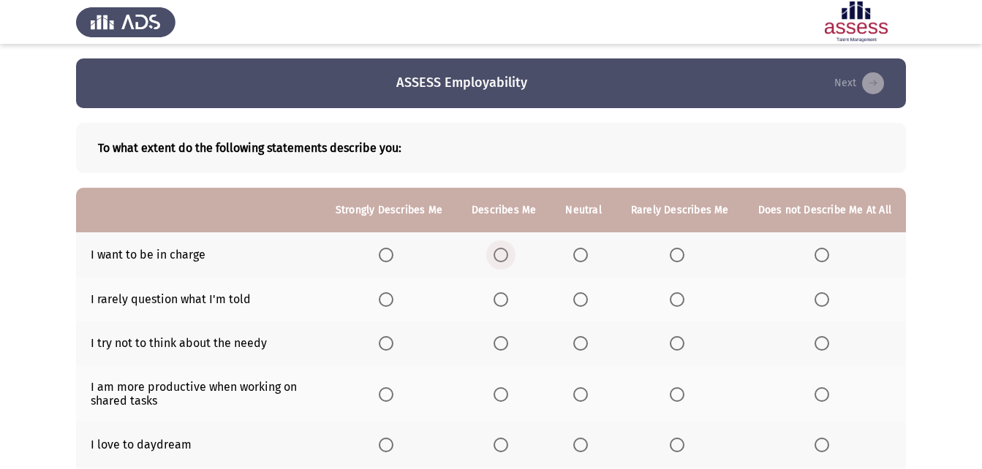
click at [507, 261] on span "Select an option" at bounding box center [501, 255] width 15 height 15
click at [507, 261] on input "Select an option" at bounding box center [501, 255] width 15 height 15
click at [581, 261] on span "Select an option" at bounding box center [580, 255] width 15 height 15
click at [581, 261] on input "Select an option" at bounding box center [580, 255] width 15 height 15
click at [579, 299] on span "Select an option" at bounding box center [580, 299] width 15 height 15
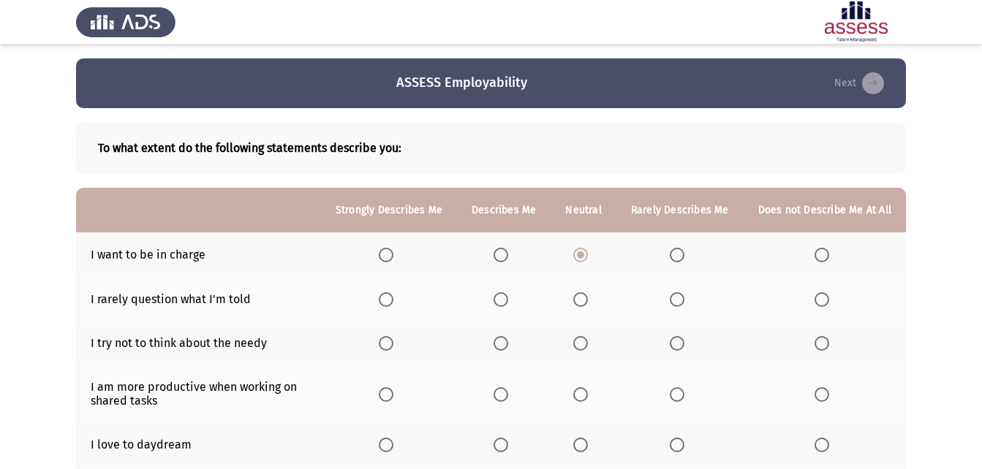
click at [579, 299] on input "Select an option" at bounding box center [580, 299] width 15 height 15
click at [578, 344] on span "Select an option" at bounding box center [580, 343] width 15 height 15
click at [578, 344] on input "Select an option" at bounding box center [580, 343] width 15 height 15
click at [502, 396] on span "Select an option" at bounding box center [501, 395] width 15 height 15
click at [502, 396] on input "Select an option" at bounding box center [501, 395] width 15 height 15
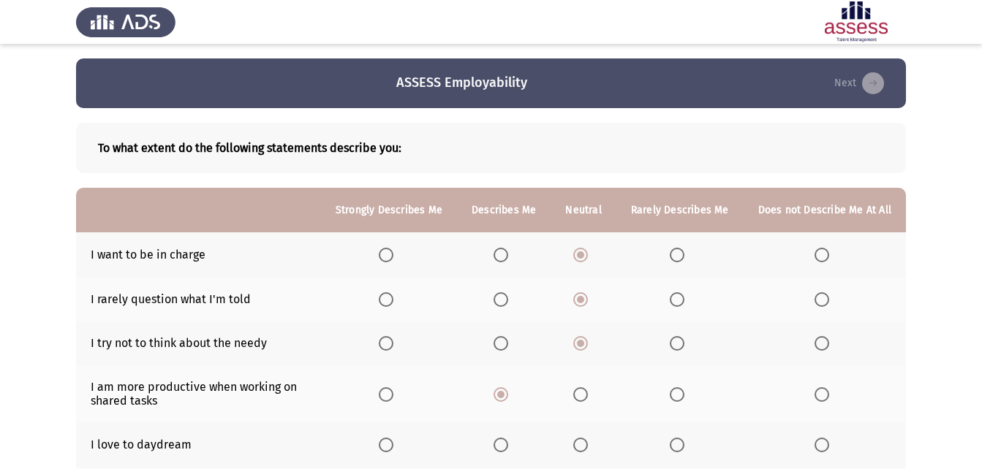
click at [585, 447] on span "Select an option" at bounding box center [580, 445] width 15 height 15
click at [585, 447] on input "Select an option" at bounding box center [580, 445] width 15 height 15
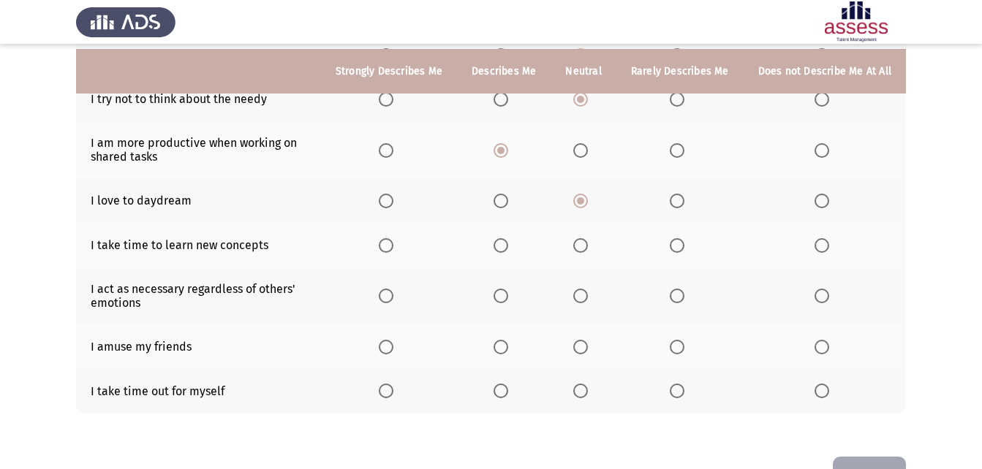
scroll to position [249, 0]
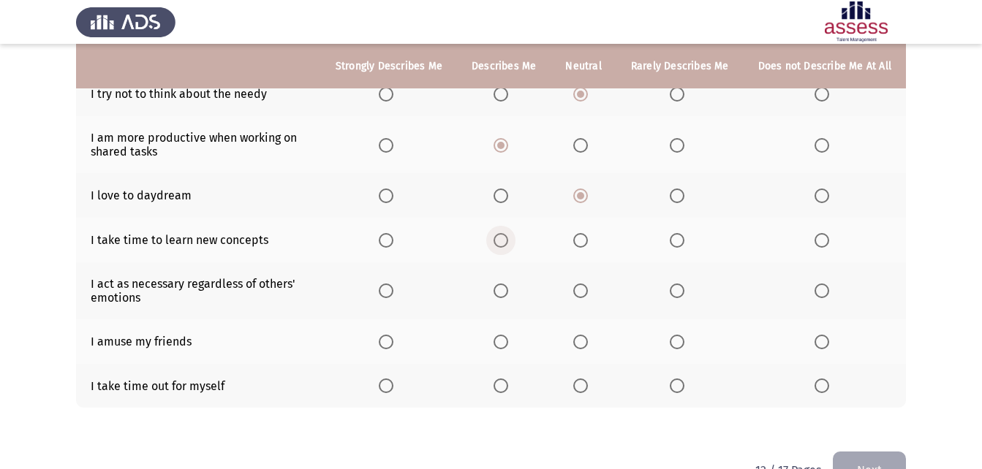
click at [503, 241] on span "Select an option" at bounding box center [501, 240] width 15 height 15
click at [503, 241] on input "Select an option" at bounding box center [501, 240] width 15 height 15
click at [581, 297] on span "Select an option" at bounding box center [580, 291] width 15 height 15
click at [581, 297] on input "Select an option" at bounding box center [580, 291] width 15 height 15
click at [823, 346] on span "Select an option" at bounding box center [822, 342] width 15 height 15
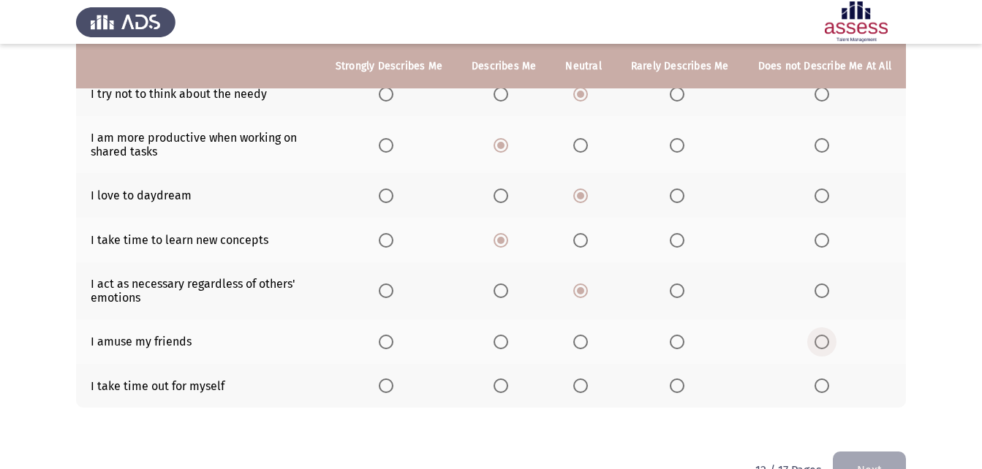
click at [823, 346] on input "Select an option" at bounding box center [822, 342] width 15 height 15
click at [684, 344] on span "Select an option" at bounding box center [677, 342] width 15 height 15
click at [684, 344] on input "Select an option" at bounding box center [677, 342] width 15 height 15
click at [500, 382] on span "Select an option" at bounding box center [501, 386] width 15 height 15
click at [500, 382] on input "Select an option" at bounding box center [501, 386] width 15 height 15
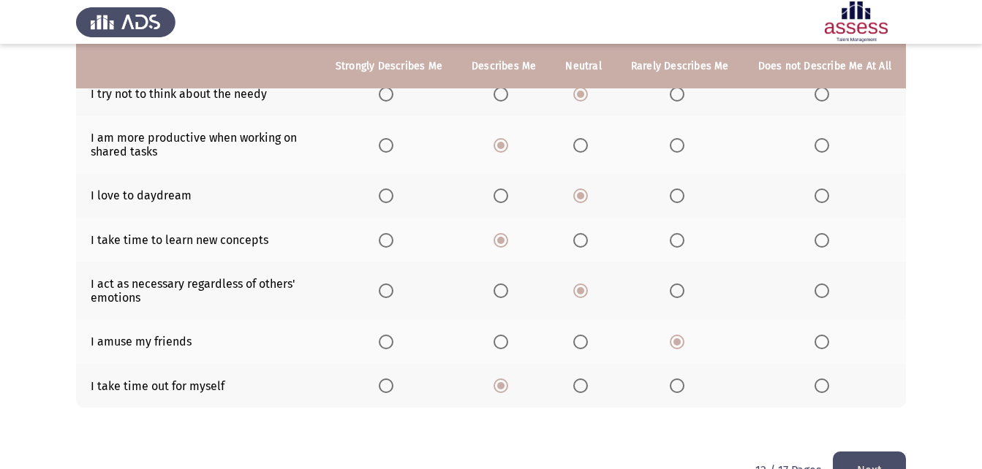
click at [864, 464] on button "Next" at bounding box center [869, 470] width 73 height 37
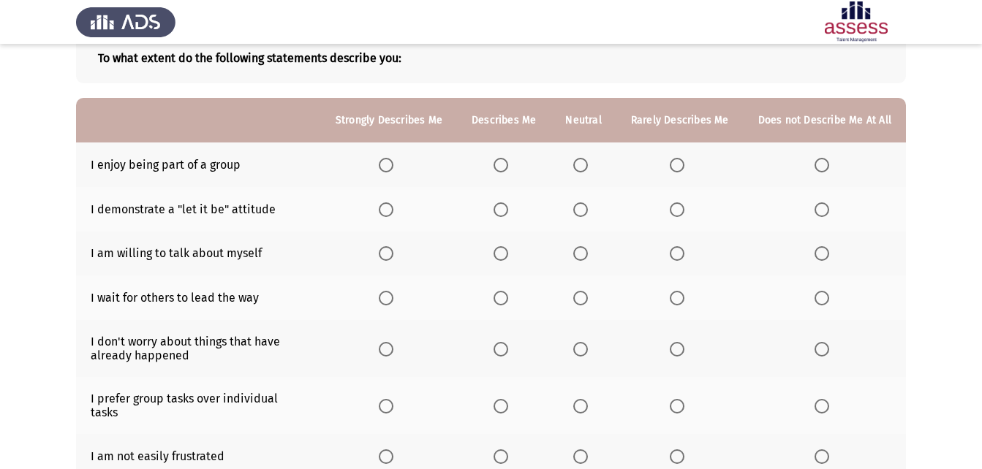
scroll to position [77, 0]
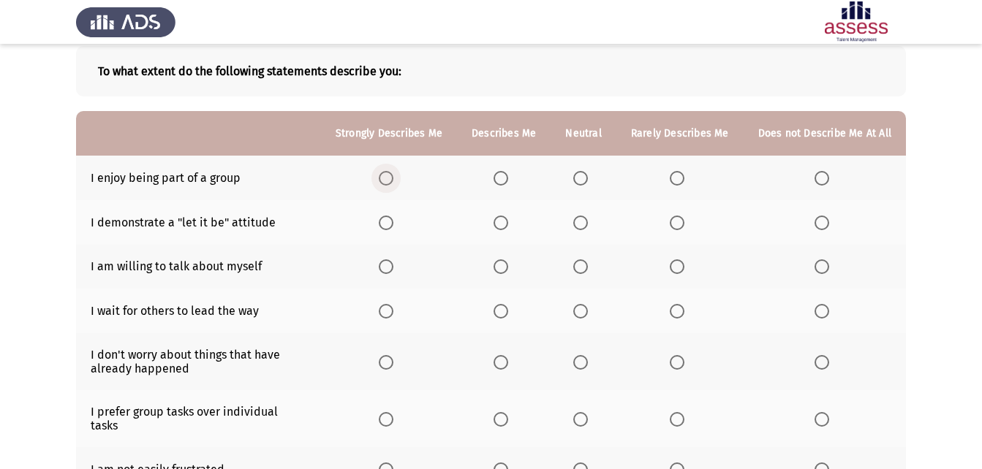
click at [393, 181] on span "Select an option" at bounding box center [386, 178] width 15 height 15
click at [393, 181] on input "Select an option" at bounding box center [386, 178] width 15 height 15
click at [393, 219] on span "Select an option" at bounding box center [386, 223] width 15 height 15
click at [393, 219] on input "Select an option" at bounding box center [386, 223] width 15 height 15
click at [393, 271] on span "Select an option" at bounding box center [386, 267] width 15 height 15
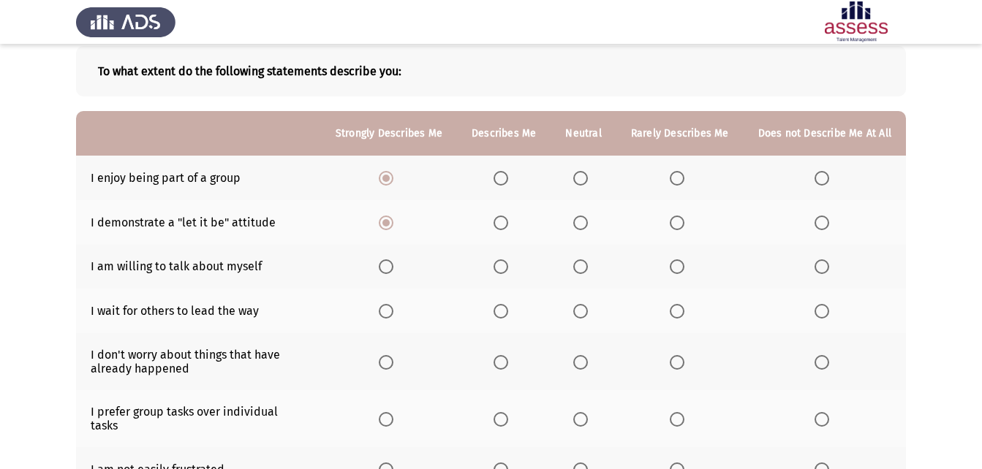
click at [393, 271] on input "Select an option" at bounding box center [386, 267] width 15 height 15
click at [508, 314] on span "Select an option" at bounding box center [501, 311] width 15 height 15
click at [508, 314] on input "Select an option" at bounding box center [501, 311] width 15 height 15
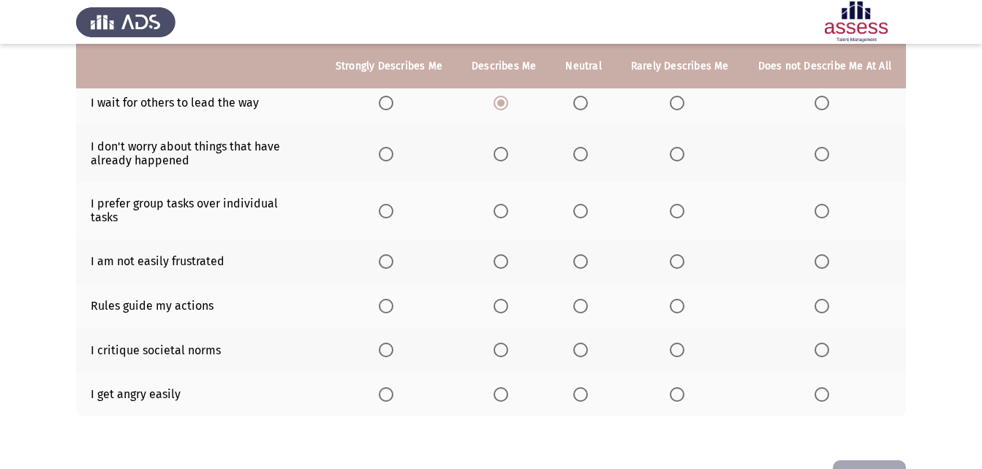
scroll to position [247, 0]
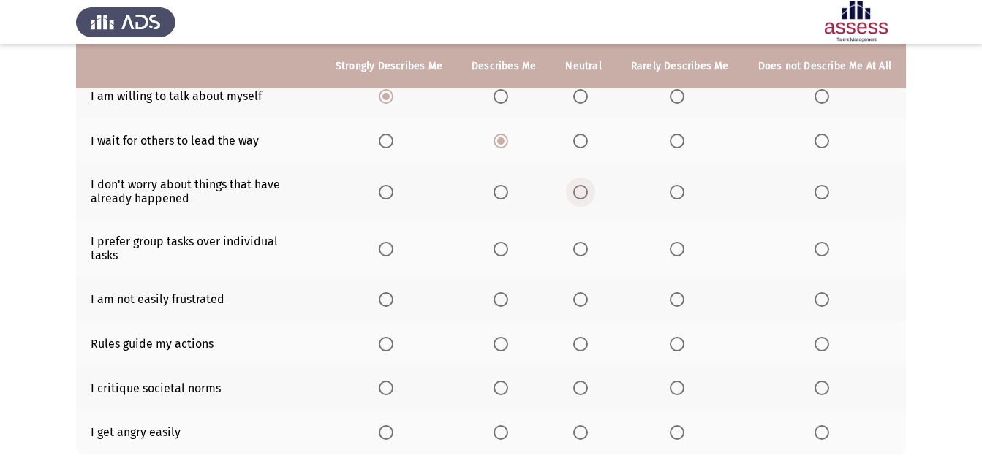
drag, startPoint x: 578, startPoint y: 186, endPoint x: 587, endPoint y: 211, distance: 26.4
click at [584, 200] on th at bounding box center [583, 191] width 65 height 57
click at [587, 187] on span "Select an option" at bounding box center [580, 192] width 15 height 15
click at [587, 187] on input "Select an option" at bounding box center [580, 192] width 15 height 15
click at [386, 249] on span "Select an option" at bounding box center [386, 249] width 0 height 0
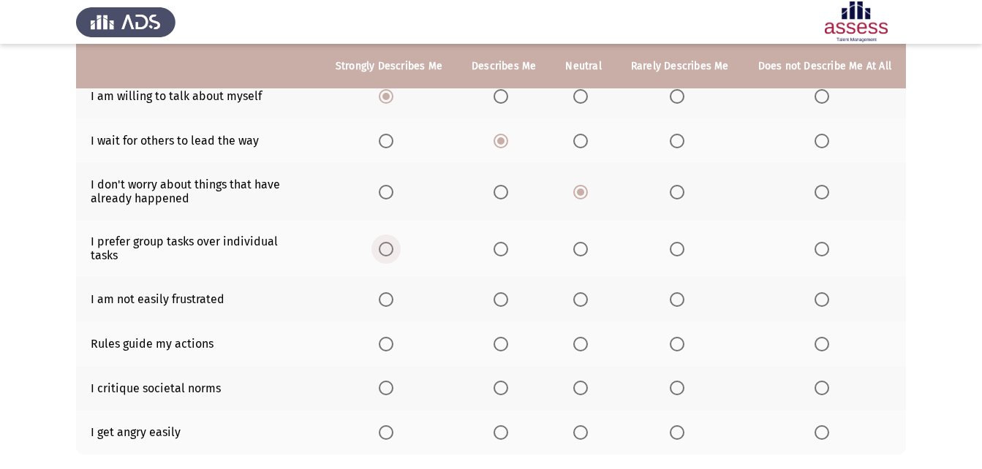
click at [393, 242] on input "Select an option" at bounding box center [386, 249] width 15 height 15
click at [393, 292] on span "Select an option" at bounding box center [386, 299] width 15 height 15
click at [393, 292] on input "Select an option" at bounding box center [386, 299] width 15 height 15
click at [393, 337] on span "Select an option" at bounding box center [386, 344] width 15 height 15
click at [393, 337] on input "Select an option" at bounding box center [386, 344] width 15 height 15
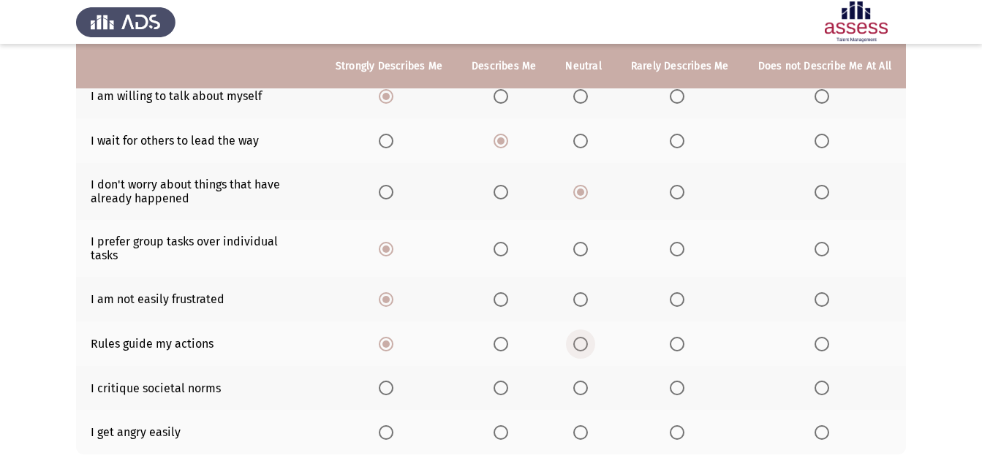
click at [586, 337] on span "Select an option" at bounding box center [580, 344] width 15 height 15
click at [586, 337] on input "Select an option" at bounding box center [580, 344] width 15 height 15
click at [393, 381] on span "Select an option" at bounding box center [386, 388] width 15 height 15
click at [393, 381] on input "Select an option" at bounding box center [386, 388] width 15 height 15
click at [393, 426] on span "Select an option" at bounding box center [386, 433] width 15 height 15
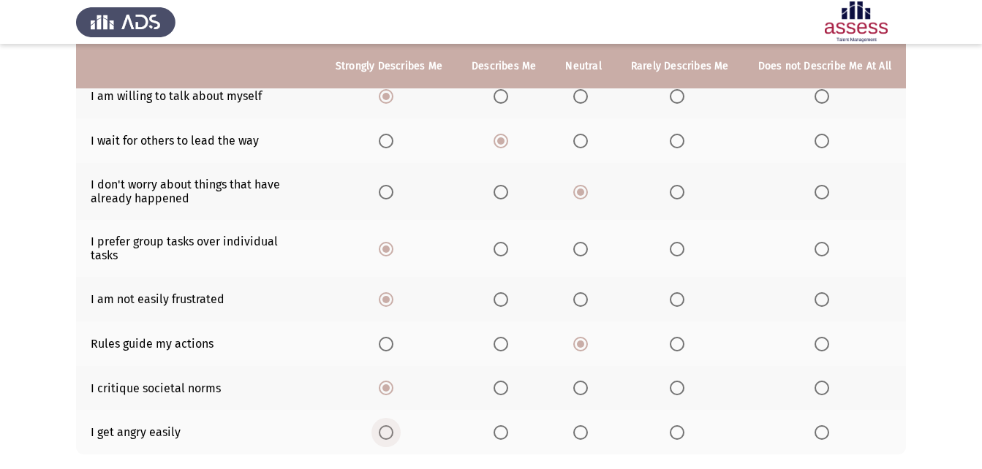
click at [393, 426] on input "Select an option" at bounding box center [386, 433] width 15 height 15
click at [822, 433] on span "Select an option" at bounding box center [822, 433] width 0 height 0
click at [823, 426] on input "Select an option" at bounding box center [822, 433] width 15 height 15
click at [684, 381] on span "Select an option" at bounding box center [677, 388] width 15 height 15
click at [684, 381] on input "Select an option" at bounding box center [677, 388] width 15 height 15
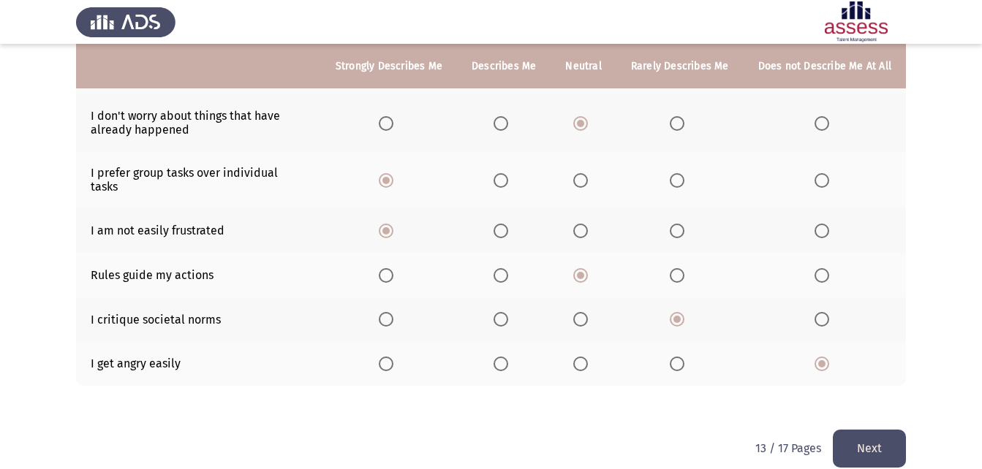
scroll to position [322, 0]
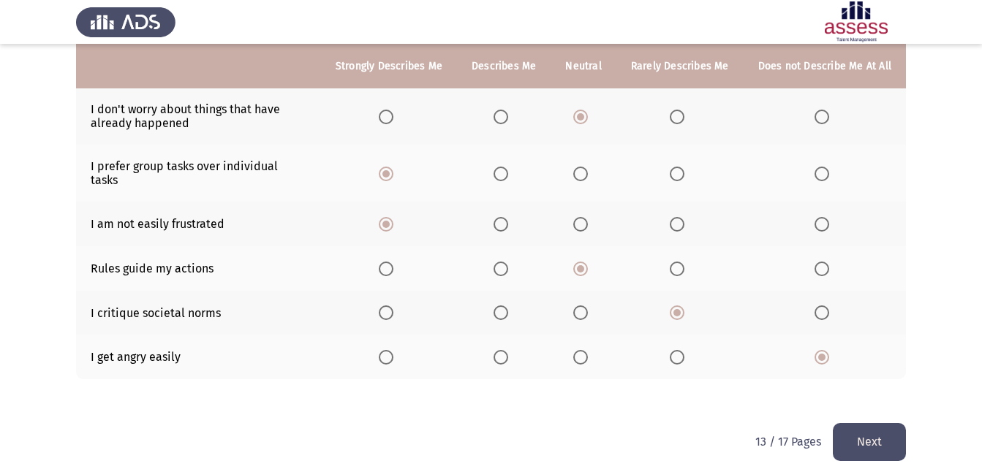
click at [855, 424] on button "Next" at bounding box center [869, 441] width 73 height 37
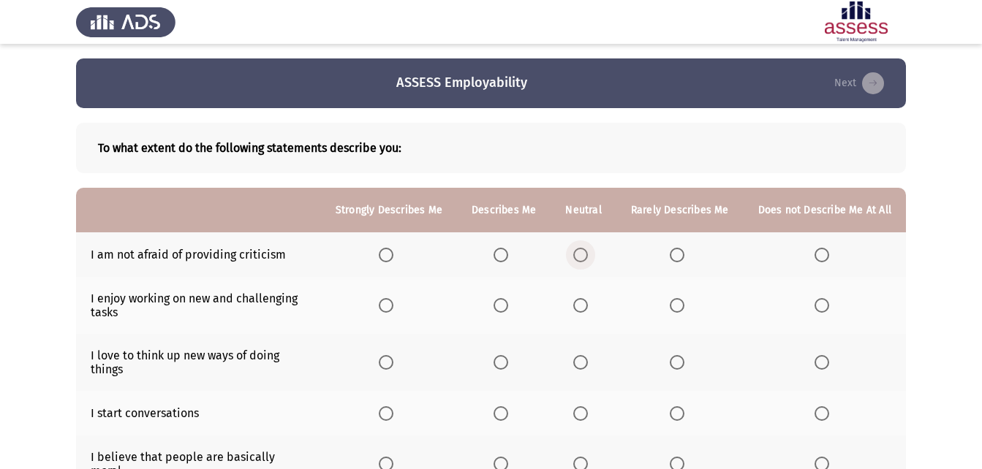
click at [588, 258] on span "Select an option" at bounding box center [580, 255] width 15 height 15
click at [588, 258] on input "Select an option" at bounding box center [580, 255] width 15 height 15
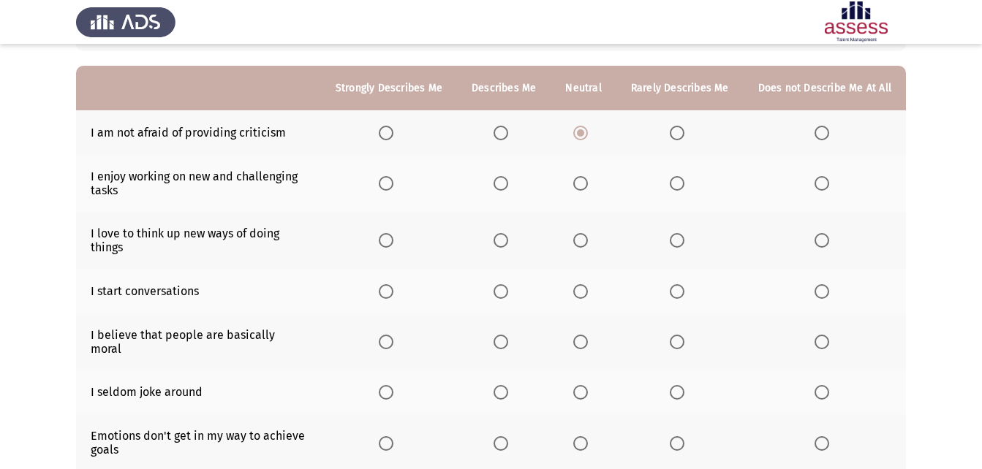
scroll to position [121, 0]
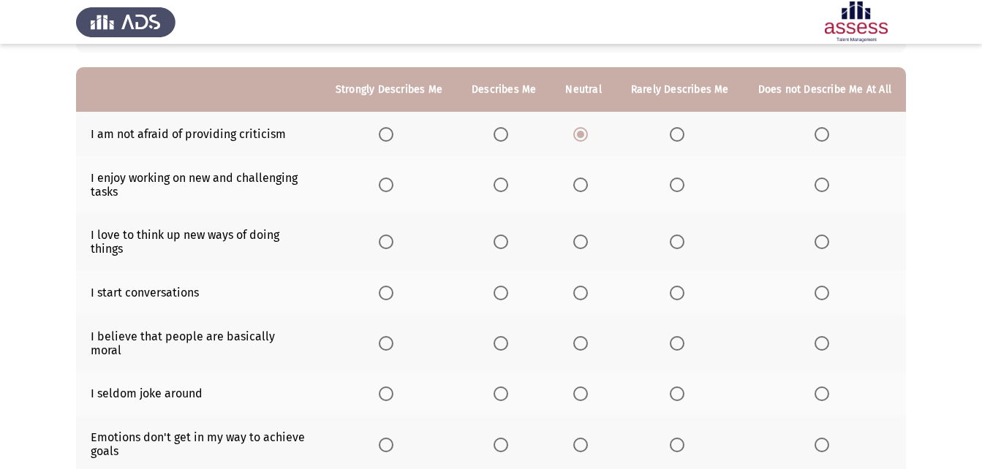
click at [508, 181] on span "Select an option" at bounding box center [501, 185] width 15 height 15
click at [508, 181] on input "Select an option" at bounding box center [501, 185] width 15 height 15
click at [508, 238] on span "Select an option" at bounding box center [501, 242] width 15 height 15
click at [508, 238] on input "Select an option" at bounding box center [501, 242] width 15 height 15
click at [508, 292] on span "Select an option" at bounding box center [501, 293] width 15 height 15
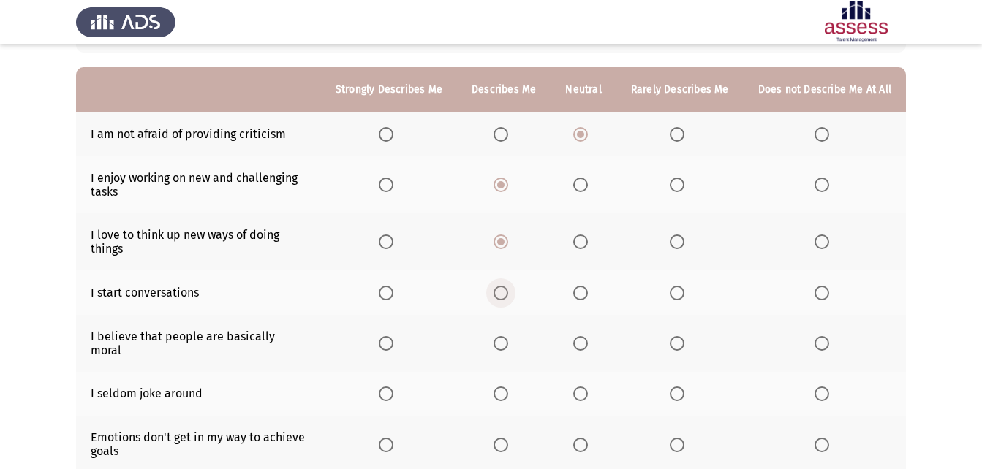
click at [508, 292] on input "Select an option" at bounding box center [501, 293] width 15 height 15
click at [507, 338] on span "Select an option" at bounding box center [501, 343] width 15 height 15
click at [507, 338] on input "Select an option" at bounding box center [501, 343] width 15 height 15
click at [507, 387] on span "Select an option" at bounding box center [501, 394] width 15 height 15
click at [507, 387] on input "Select an option" at bounding box center [501, 394] width 15 height 15
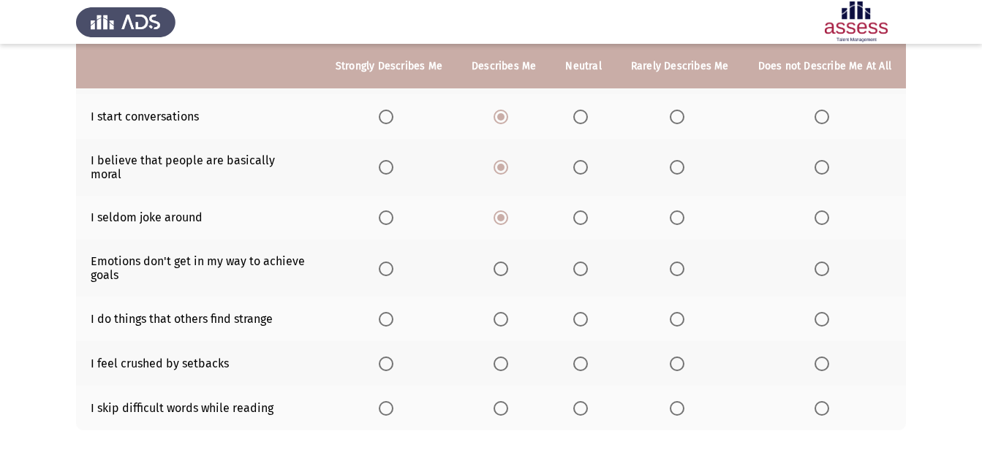
scroll to position [298, 0]
click at [393, 261] on span "Select an option" at bounding box center [386, 268] width 15 height 15
click at [393, 261] on input "Select an option" at bounding box center [386, 268] width 15 height 15
click at [501, 268] on span "Select an option" at bounding box center [501, 268] width 0 height 0
click at [507, 261] on input "Select an option" at bounding box center [501, 268] width 15 height 15
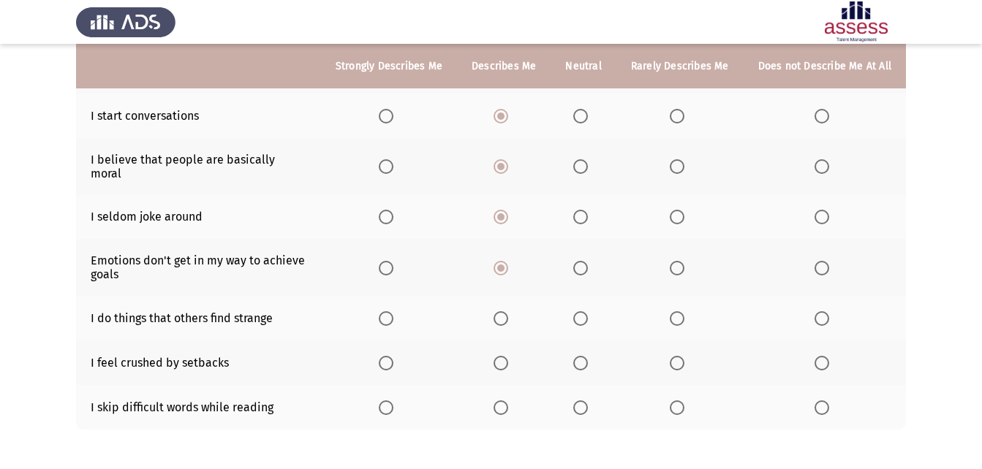
click at [503, 311] on span "Select an option" at bounding box center [501, 318] width 15 height 15
click at [503, 311] on input "Select an option" at bounding box center [501, 318] width 15 height 15
click at [581, 356] on span "Select an option" at bounding box center [580, 363] width 15 height 15
click at [581, 356] on input "Select an option" at bounding box center [580, 363] width 15 height 15
click at [586, 401] on span "Select an option" at bounding box center [580, 408] width 15 height 15
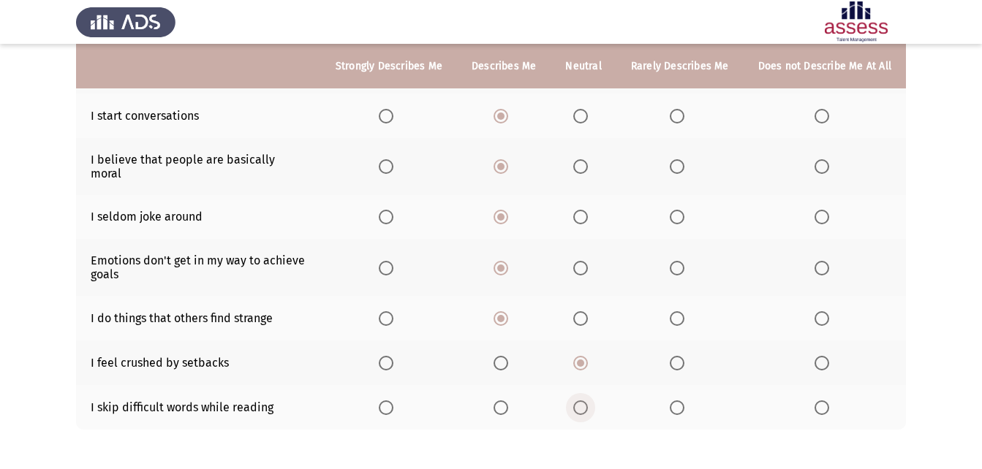
click at [586, 401] on input "Select an option" at bounding box center [580, 408] width 15 height 15
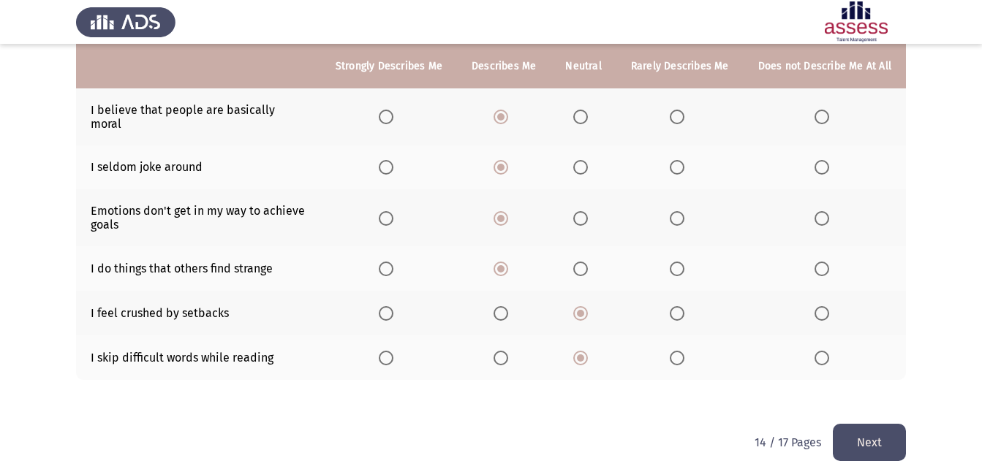
click at [879, 424] on button "Next" at bounding box center [869, 442] width 73 height 37
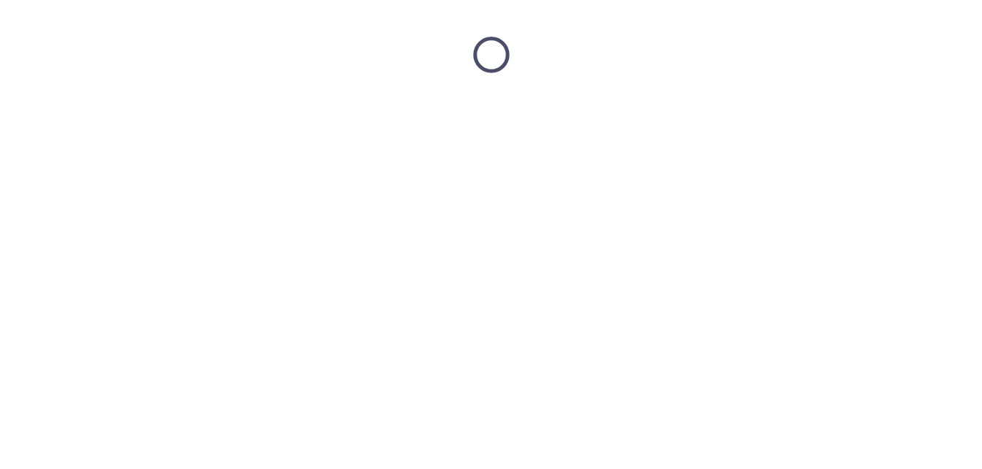
scroll to position [0, 0]
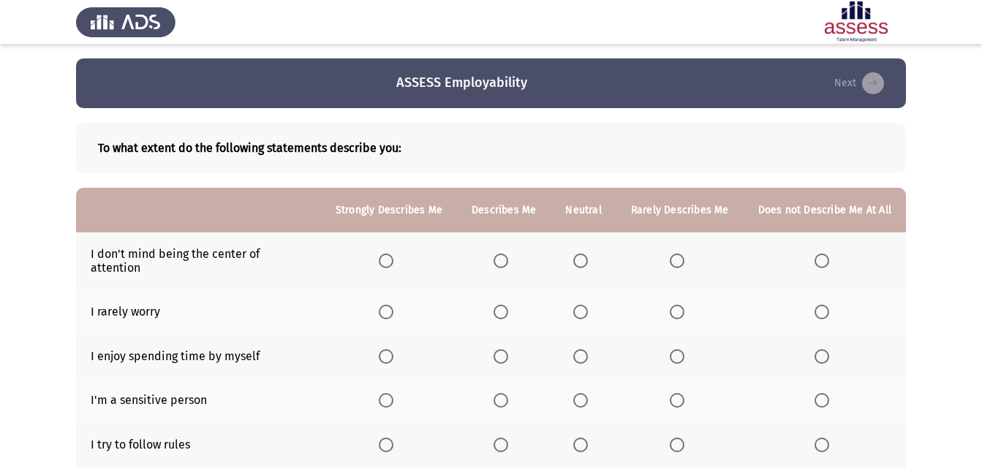
click at [586, 255] on span "Select an option" at bounding box center [580, 261] width 15 height 15
click at [586, 255] on input "Select an option" at bounding box center [580, 261] width 15 height 15
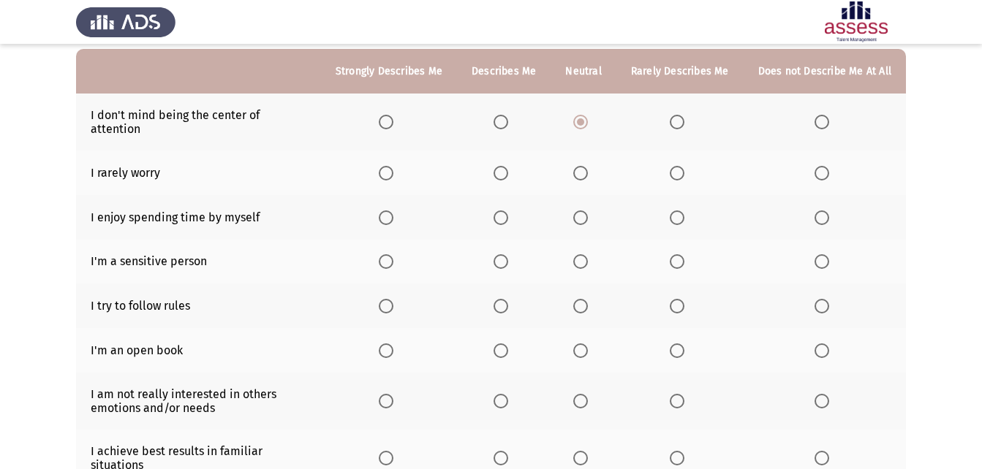
scroll to position [147, 0]
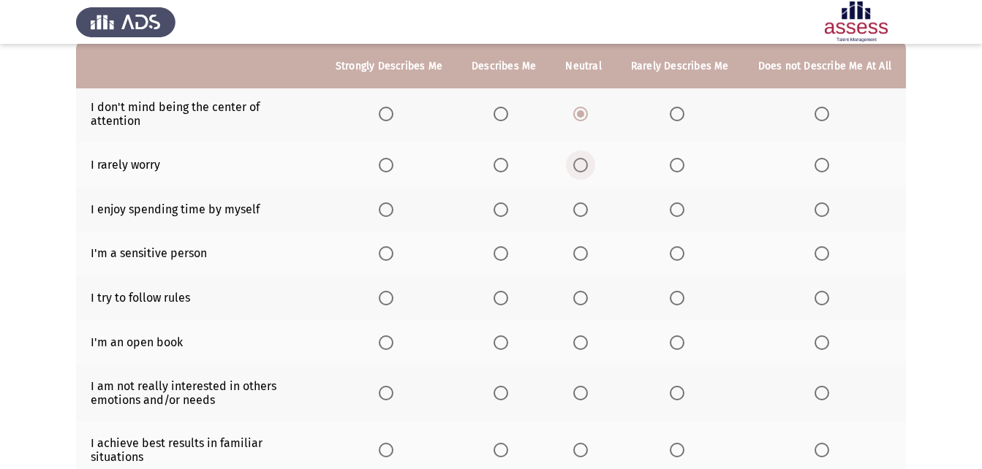
click at [583, 158] on span "Select an option" at bounding box center [580, 165] width 15 height 15
click at [583, 158] on input "Select an option" at bounding box center [580, 165] width 15 height 15
click at [577, 190] on th at bounding box center [583, 209] width 65 height 45
click at [583, 203] on span "Select an option" at bounding box center [580, 210] width 15 height 15
click at [583, 203] on input "Select an option" at bounding box center [580, 210] width 15 height 15
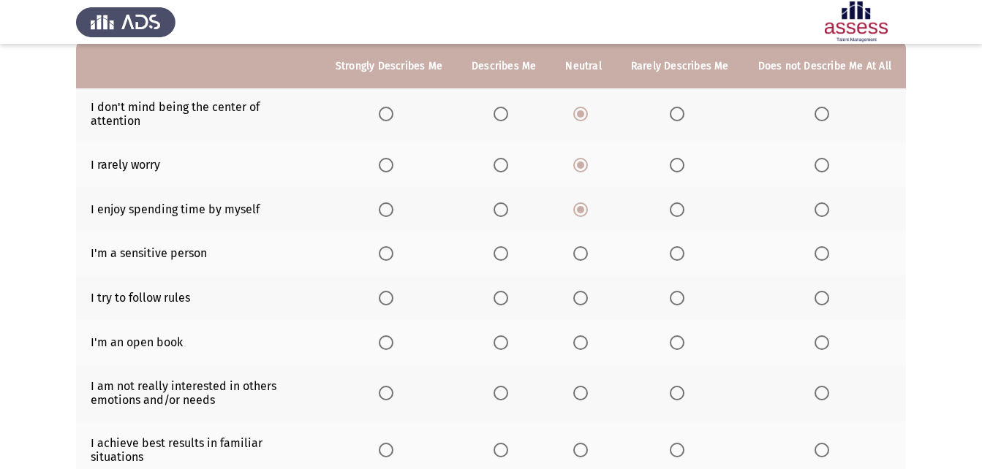
click at [586, 246] on span "Select an option" at bounding box center [580, 253] width 15 height 15
click at [586, 246] on input "Select an option" at bounding box center [580, 253] width 15 height 15
click at [586, 291] on span "Select an option" at bounding box center [580, 298] width 15 height 15
click at [586, 291] on input "Select an option" at bounding box center [580, 298] width 15 height 15
click at [582, 336] on span "Select an option" at bounding box center [580, 343] width 15 height 15
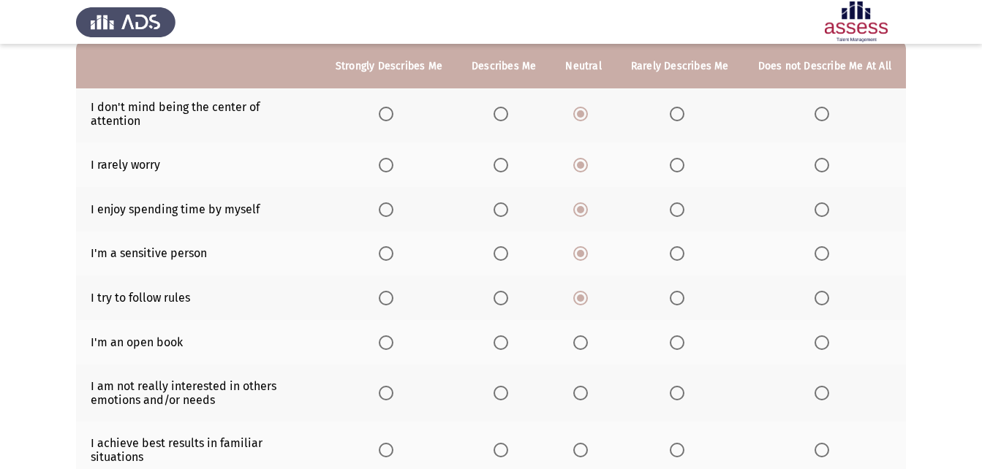
click at [582, 336] on input "Select an option" at bounding box center [580, 343] width 15 height 15
click at [502, 386] on span "Select an option" at bounding box center [501, 393] width 15 height 15
click at [502, 386] on input "Select an option" at bounding box center [501, 393] width 15 height 15
click at [585, 386] on span "Select an option" at bounding box center [580, 393] width 15 height 15
click at [585, 386] on input "Select an option" at bounding box center [580, 393] width 15 height 15
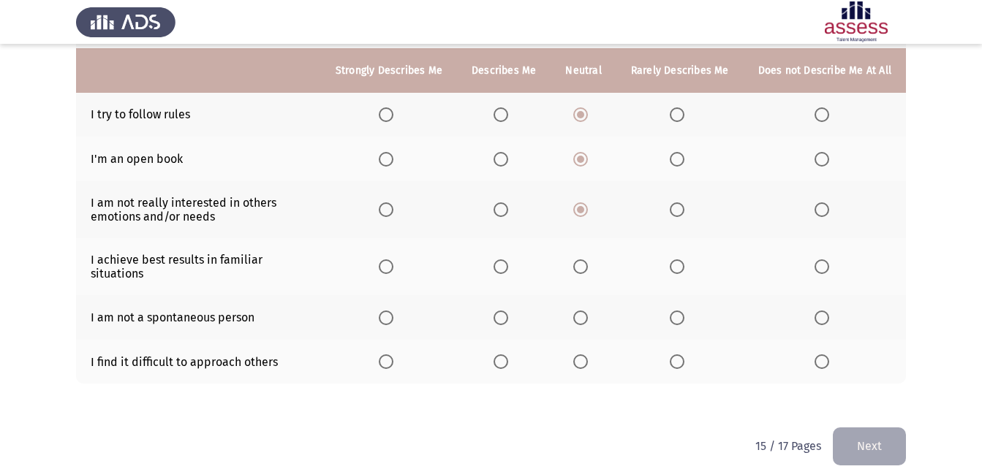
scroll to position [335, 0]
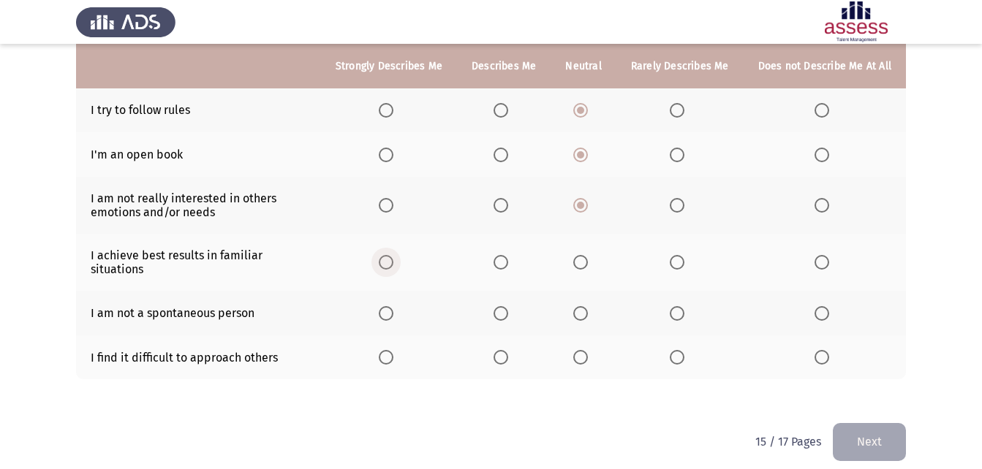
click at [393, 255] on span "Select an option" at bounding box center [386, 262] width 15 height 15
click at [393, 255] on input "Select an option" at bounding box center [386, 262] width 15 height 15
click at [393, 306] on span "Select an option" at bounding box center [386, 313] width 15 height 15
click at [393, 306] on input "Select an option" at bounding box center [386, 313] width 15 height 15
click at [588, 306] on span "Select an option" at bounding box center [580, 313] width 15 height 15
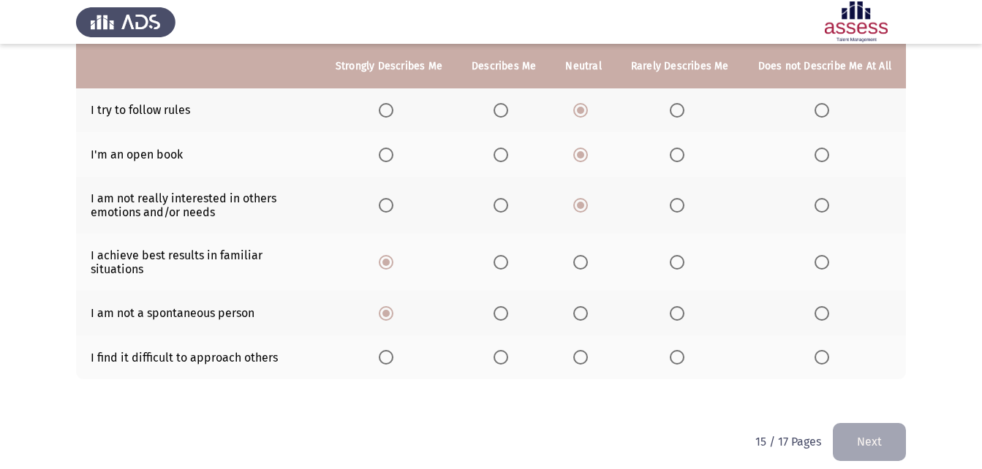
click at [588, 306] on input "Select an option" at bounding box center [580, 313] width 15 height 15
drag, startPoint x: 503, startPoint y: 349, endPoint x: 747, endPoint y: 371, distance: 244.5
click at [505, 350] on span "Select an option" at bounding box center [501, 357] width 15 height 15
click at [505, 350] on input "Select an option" at bounding box center [501, 357] width 15 height 15
click at [885, 423] on button "Next" at bounding box center [869, 441] width 73 height 37
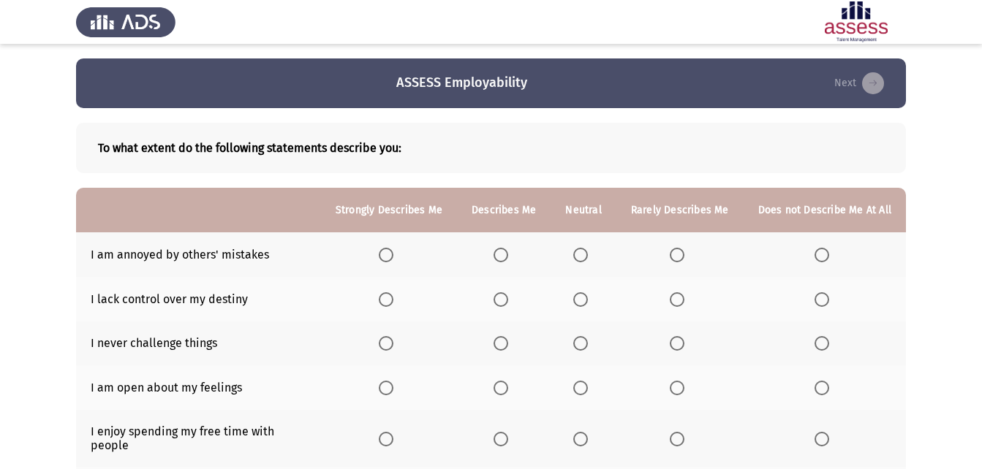
scroll to position [84, 0]
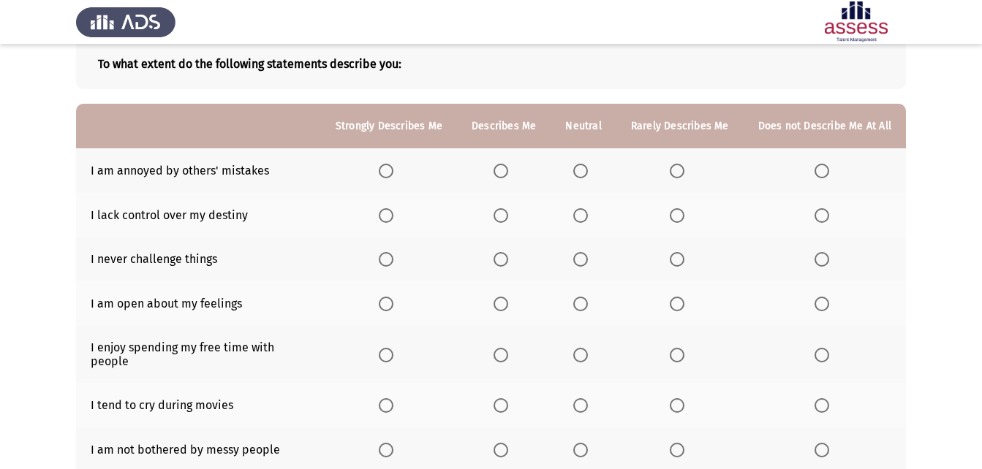
click at [504, 170] on span "Select an option" at bounding box center [501, 171] width 15 height 15
click at [504, 170] on input "Select an option" at bounding box center [501, 171] width 15 height 15
click at [573, 214] on th at bounding box center [583, 215] width 65 height 45
click at [578, 218] on span "Select an option" at bounding box center [580, 215] width 15 height 15
click at [578, 218] on input "Select an option" at bounding box center [580, 215] width 15 height 15
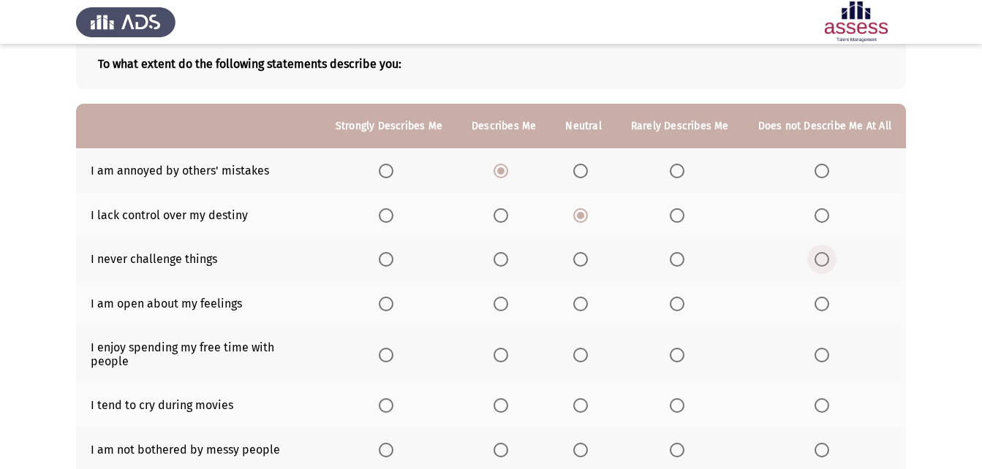
click at [829, 260] on span "Select an option" at bounding box center [822, 259] width 15 height 15
click at [829, 260] on input "Select an option" at bounding box center [822, 259] width 15 height 15
click at [587, 262] on span "Select an option" at bounding box center [580, 259] width 15 height 15
click at [587, 262] on input "Select an option" at bounding box center [580, 259] width 15 height 15
click at [585, 309] on span "Select an option" at bounding box center [580, 304] width 15 height 15
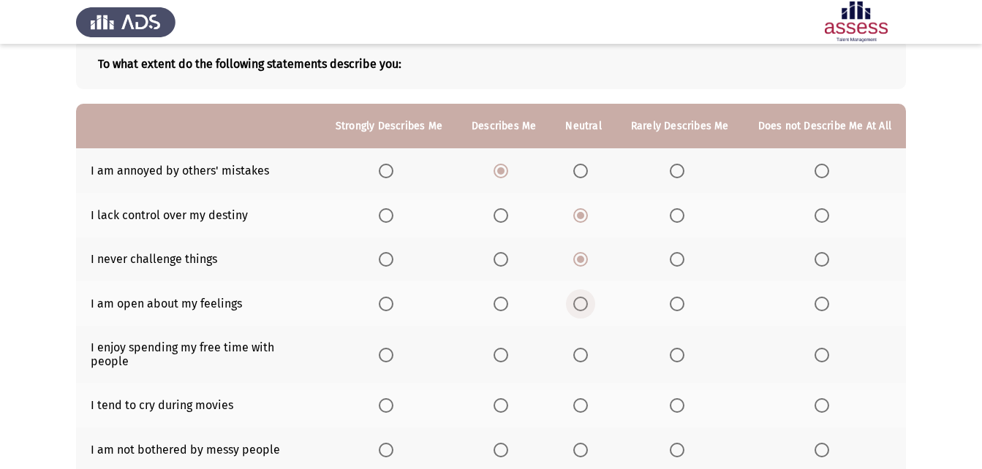
click at [585, 309] on input "Select an option" at bounding box center [580, 304] width 15 height 15
click at [828, 262] on span "Select an option" at bounding box center [822, 259] width 15 height 15
click at [828, 262] on input "Select an option" at bounding box center [822, 259] width 15 height 15
click at [393, 352] on span "Select an option" at bounding box center [386, 355] width 15 height 15
click at [393, 352] on input "Select an option" at bounding box center [386, 355] width 15 height 15
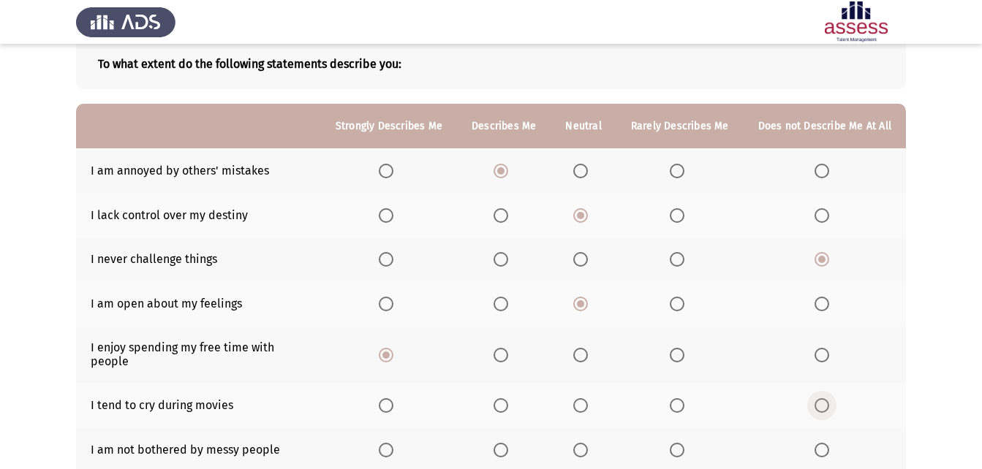
click at [818, 398] on span "Select an option" at bounding box center [822, 405] width 15 height 15
click at [818, 398] on input "Select an option" at bounding box center [822, 405] width 15 height 15
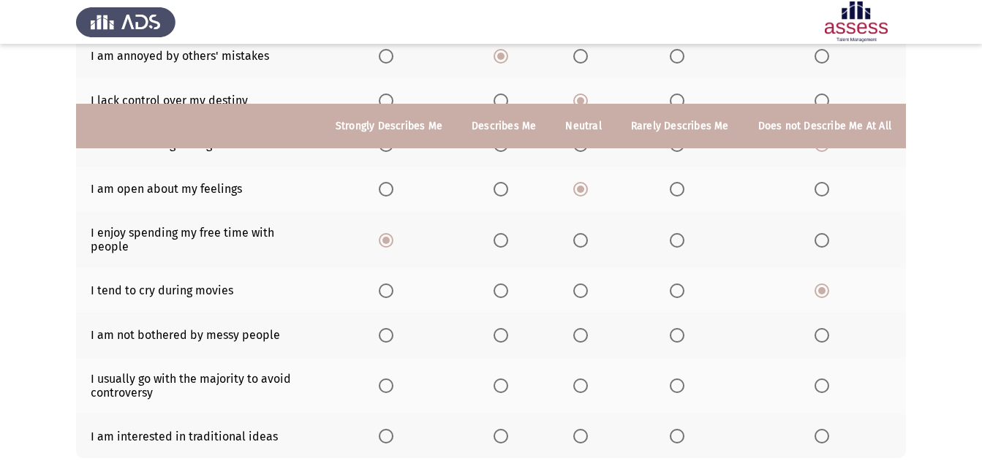
scroll to position [278, 0]
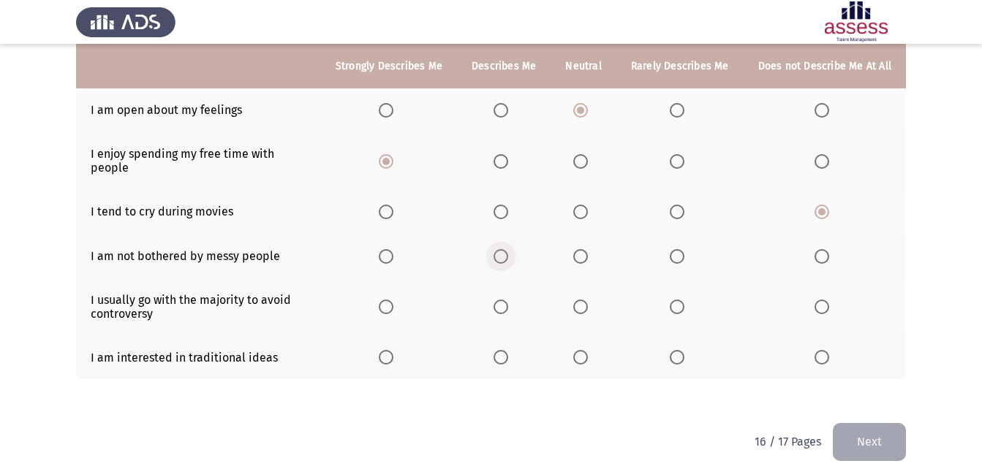
click at [507, 249] on span "Select an option" at bounding box center [501, 256] width 15 height 15
click at [507, 249] on input "Select an option" at bounding box center [501, 256] width 15 height 15
click at [588, 300] on span "Select an option" at bounding box center [580, 307] width 15 height 15
click at [588, 300] on input "Select an option" at bounding box center [580, 307] width 15 height 15
click at [679, 350] on span "Select an option" at bounding box center [677, 357] width 15 height 15
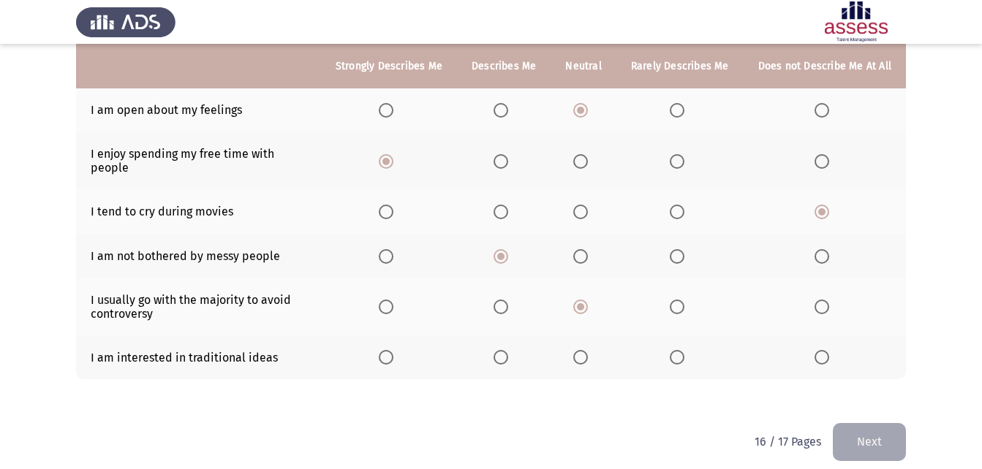
click at [679, 350] on input "Select an option" at bounding box center [677, 357] width 15 height 15
click at [873, 431] on button "Next" at bounding box center [869, 441] width 73 height 37
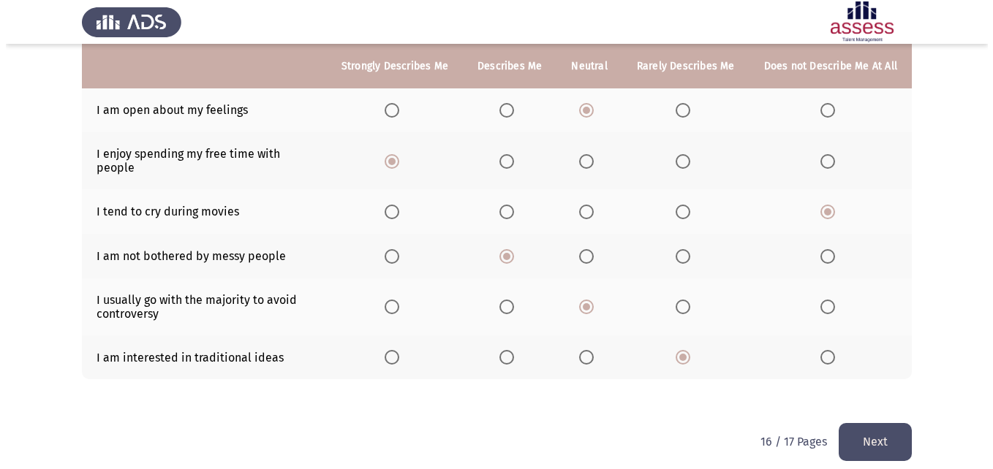
scroll to position [0, 0]
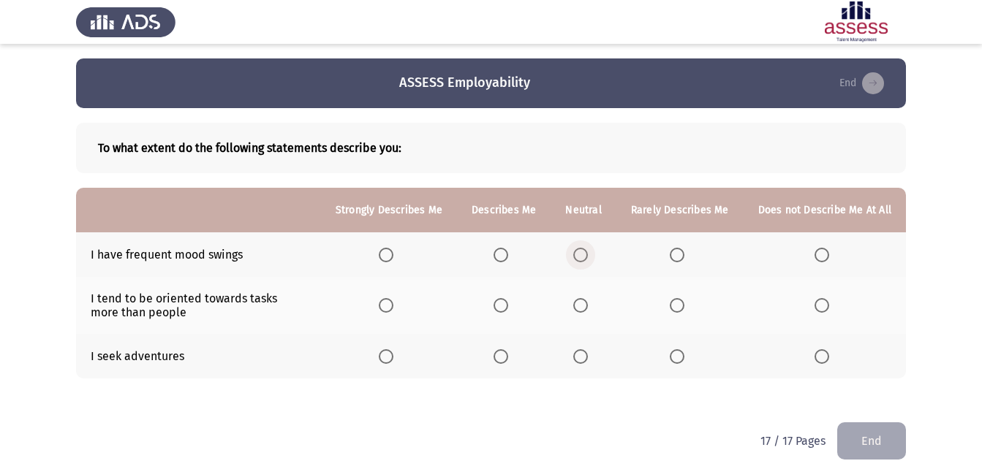
click at [588, 253] on span "Select an option" at bounding box center [580, 255] width 15 height 15
click at [588, 253] on input "Select an option" at bounding box center [580, 255] width 15 height 15
drag, startPoint x: 506, startPoint y: 308, endPoint x: 497, endPoint y: 306, distance: 8.9
click at [498, 307] on th at bounding box center [504, 305] width 94 height 57
click at [508, 309] on span "Select an option" at bounding box center [501, 305] width 15 height 15
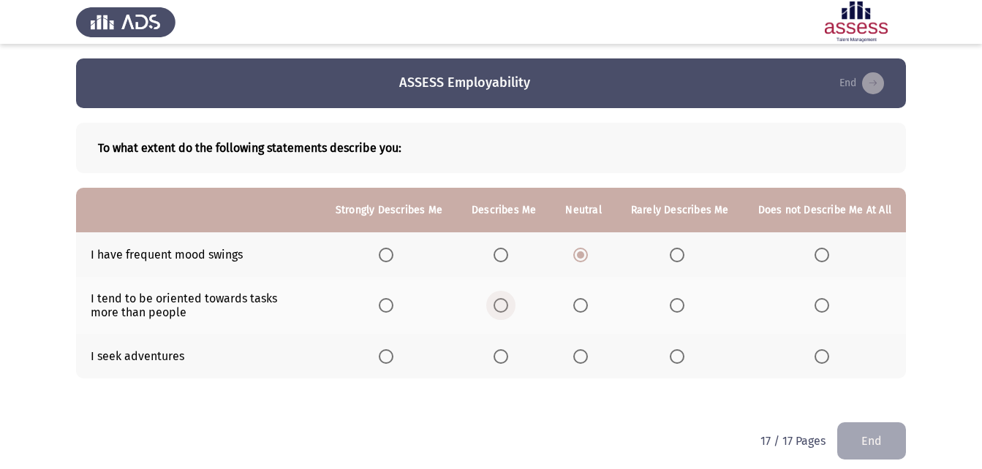
click at [508, 309] on input "Select an option" at bounding box center [501, 305] width 15 height 15
click at [393, 358] on span "Select an option" at bounding box center [386, 356] width 15 height 15
click at [393, 358] on input "Select an option" at bounding box center [386, 356] width 15 height 15
click at [858, 442] on button "End" at bounding box center [871, 441] width 69 height 37
